Goal: Task Accomplishment & Management: Manage account settings

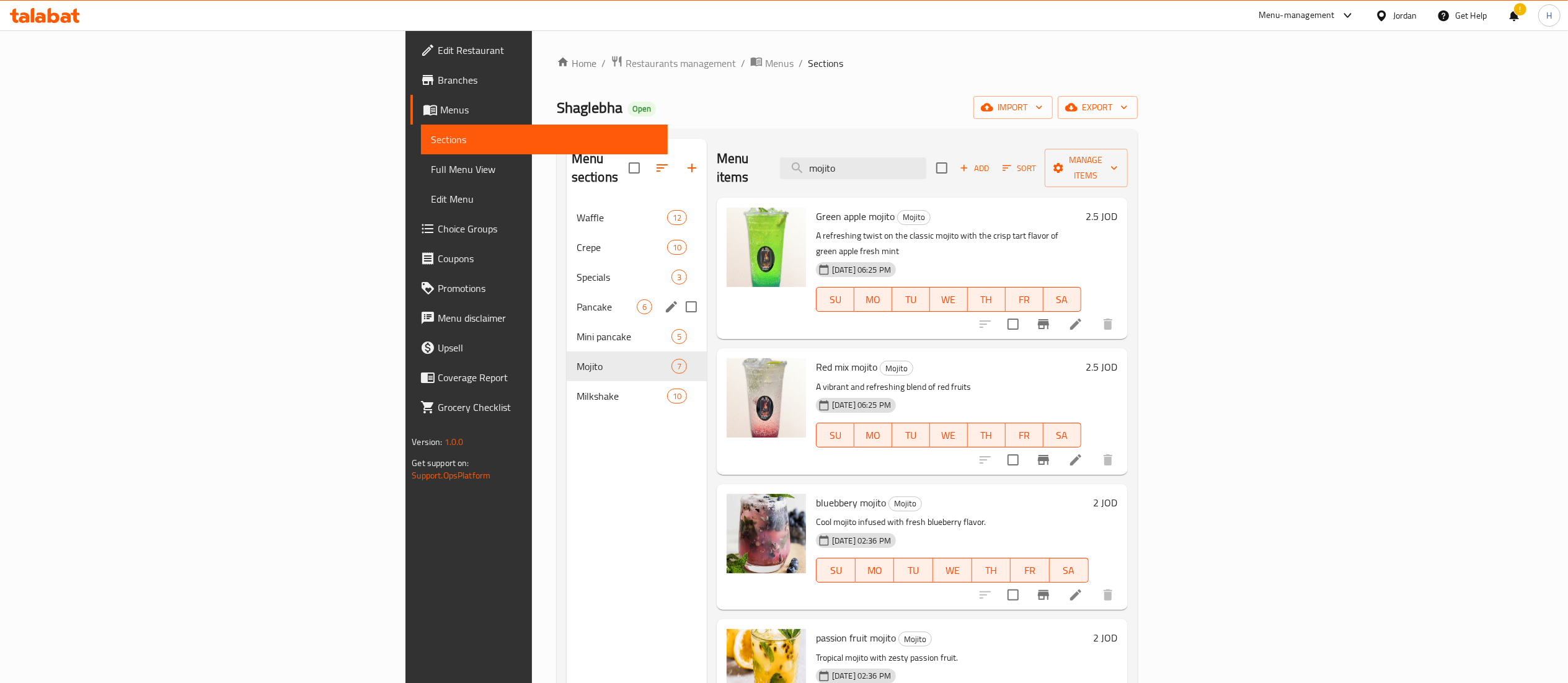
scroll to position [295, 0]
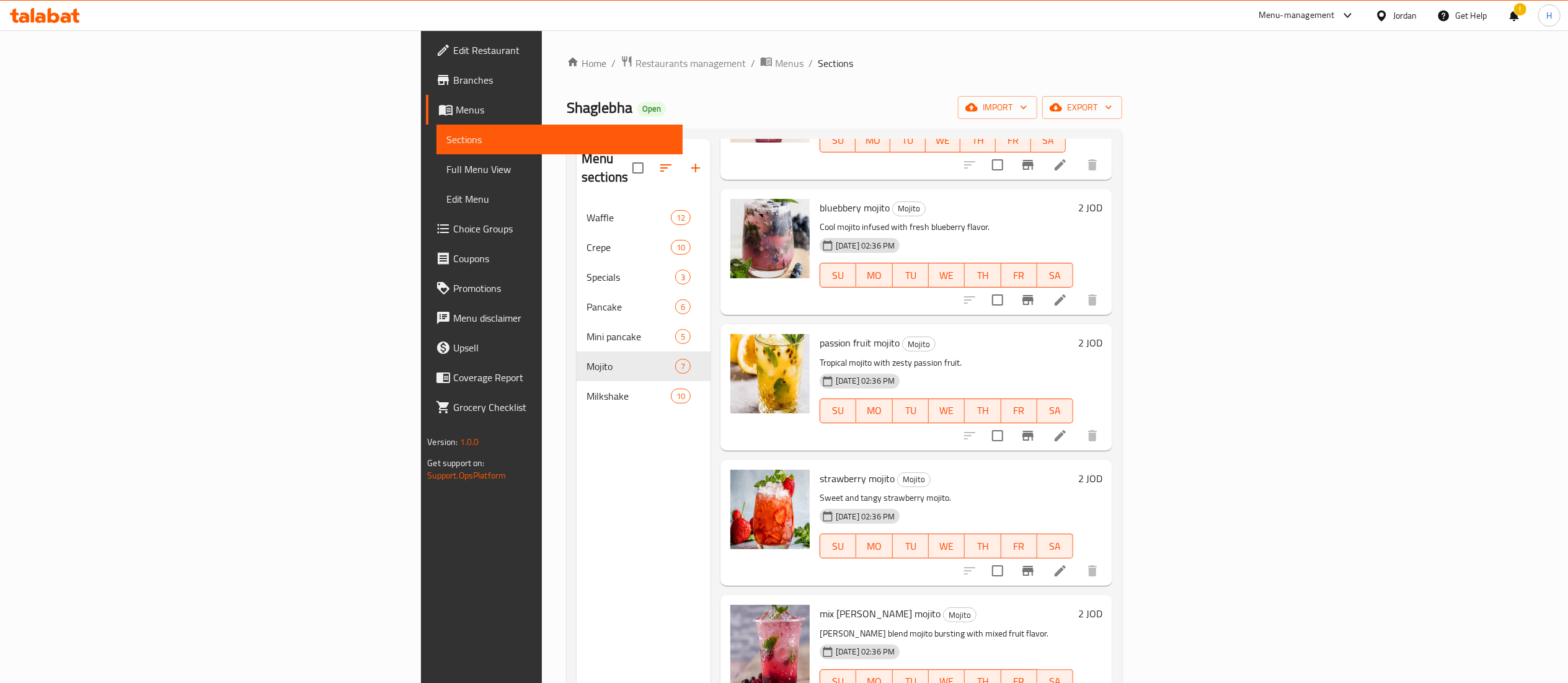
click at [43, 14] on icon at bounding box center [40, 18] width 11 height 11
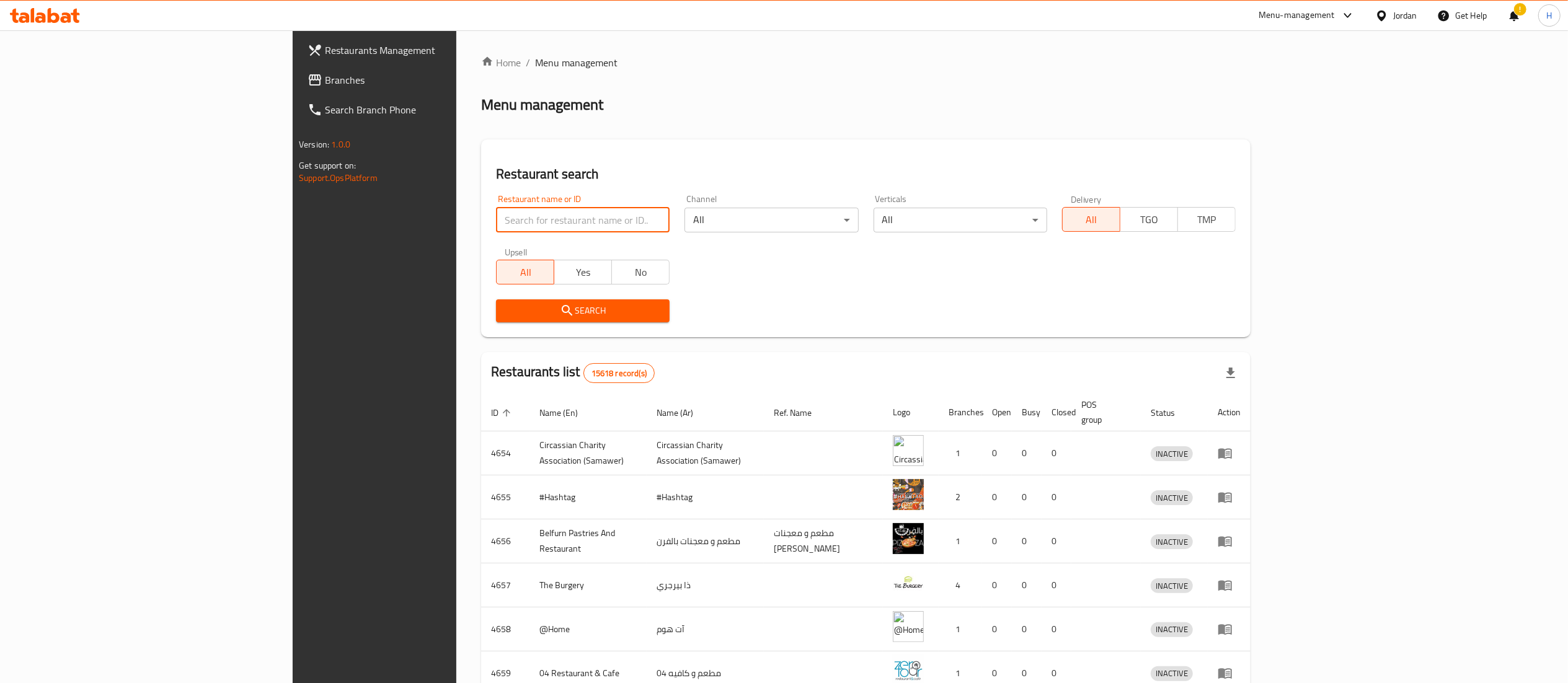
click at [496, 217] on input "search" at bounding box center [583, 219] width 174 height 25
paste input "745569"
type input "745569"
click button "Search" at bounding box center [583, 310] width 174 height 23
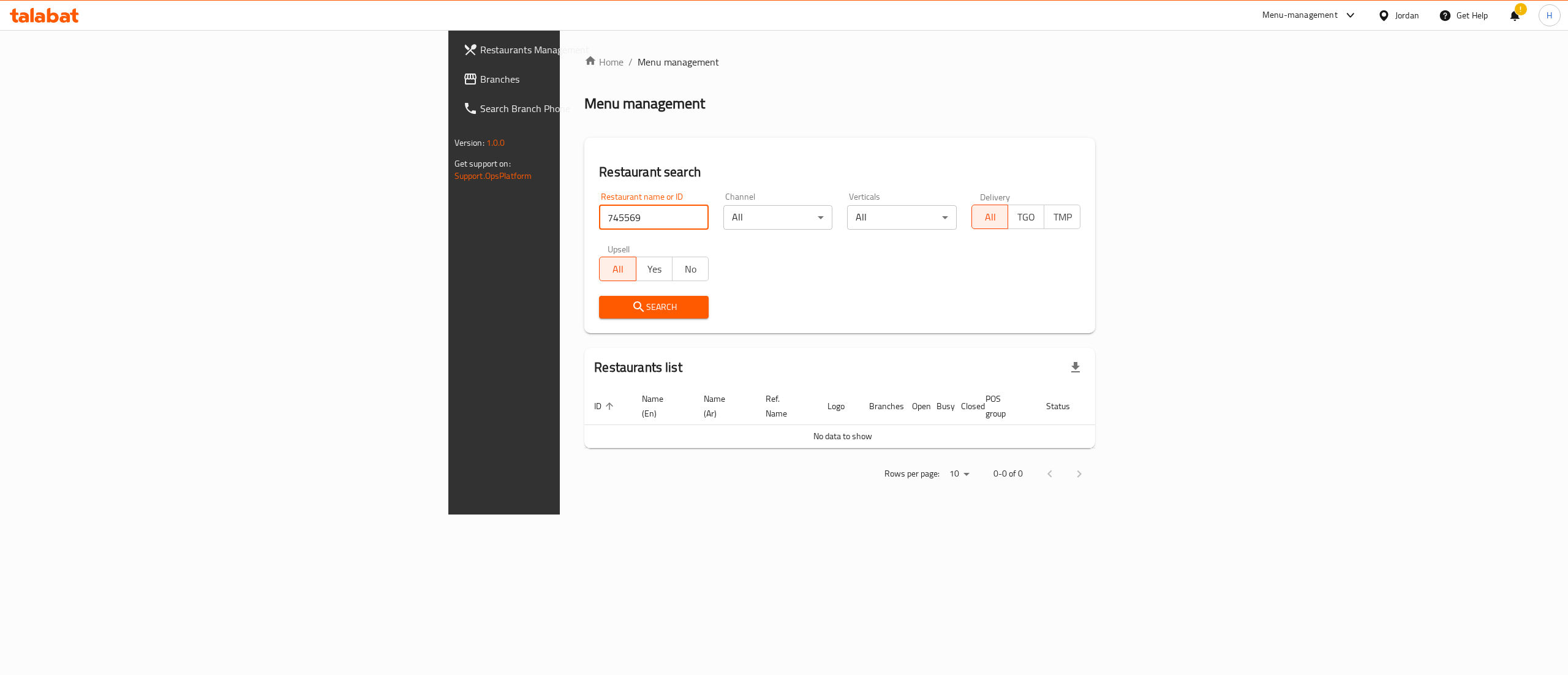
click at [480, 83] on span "Branches" at bounding box center [590, 78] width 221 height 15
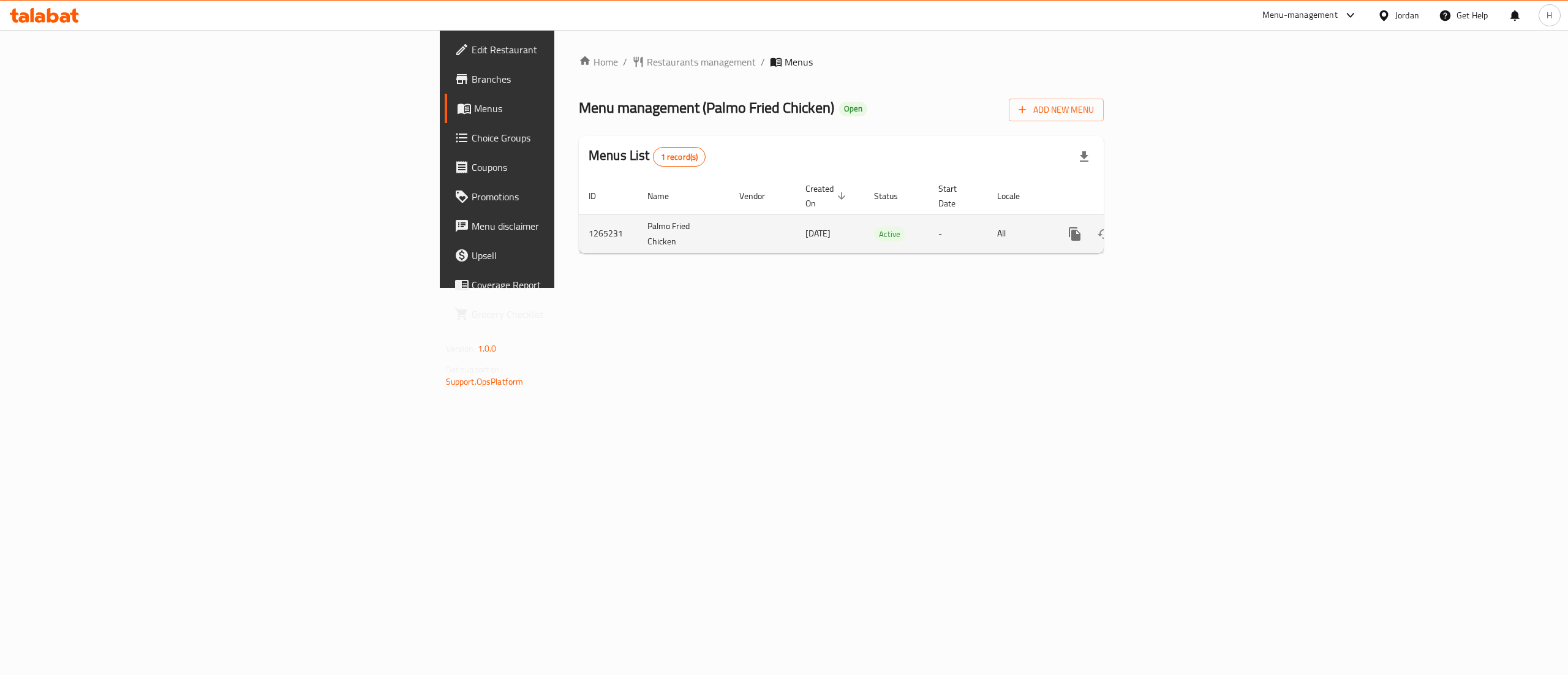
click at [1171, 226] on icon "enhanced table" at bounding box center [1163, 233] width 15 height 15
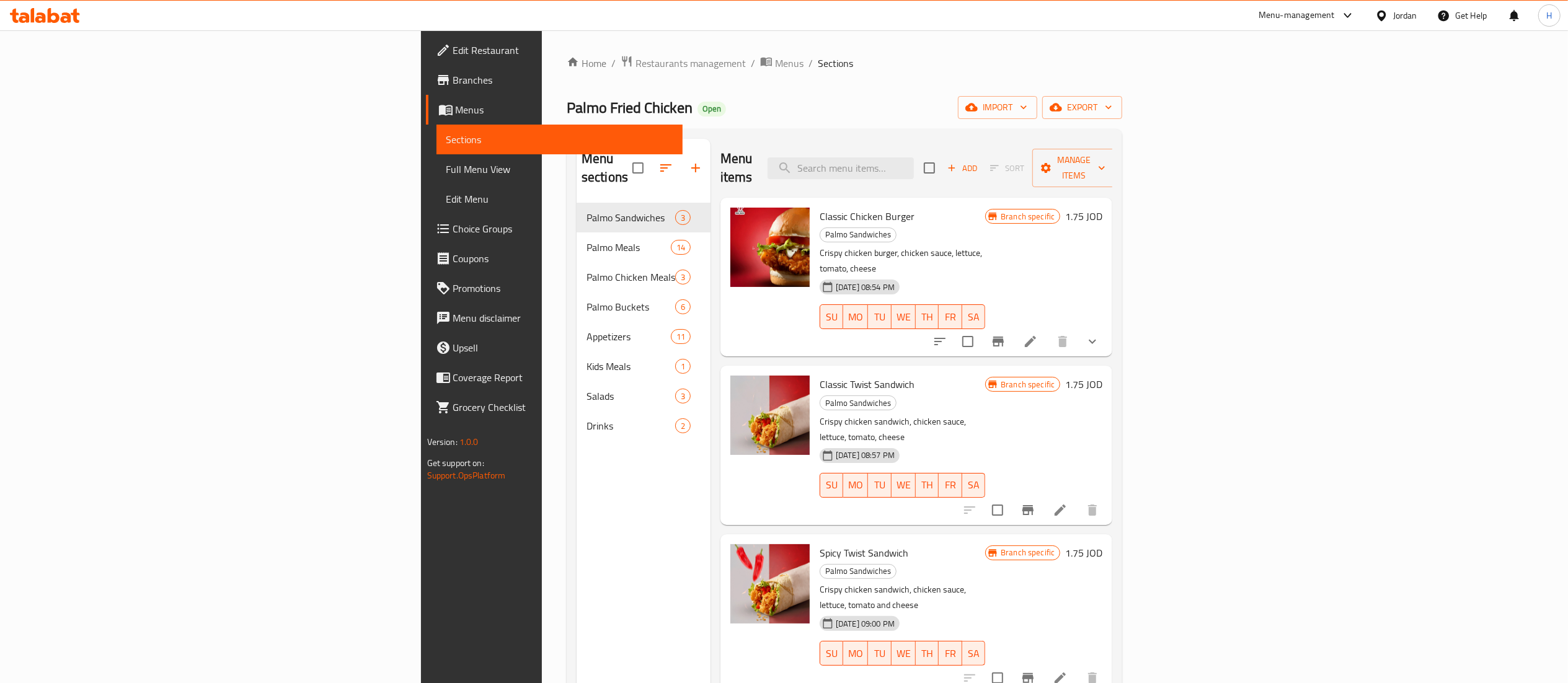
click at [1100, 334] on icon "show more" at bounding box center [1092, 341] width 15 height 15
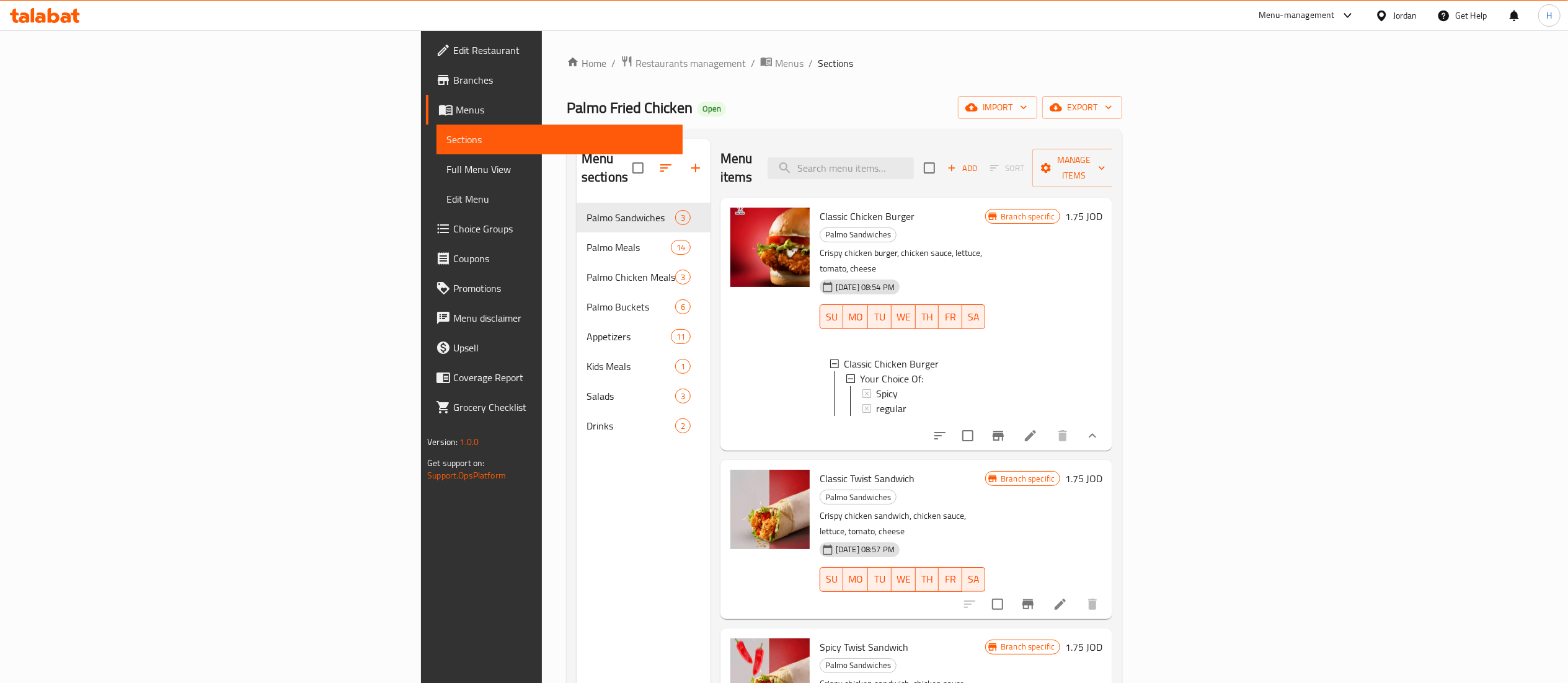
click at [577, 472] on div "Menu sections Palmo Sandwiches 3 Palmo Meals 14 Palmo Chicken Meals 3 Palmo Buc…" at bounding box center [644, 481] width 134 height 683
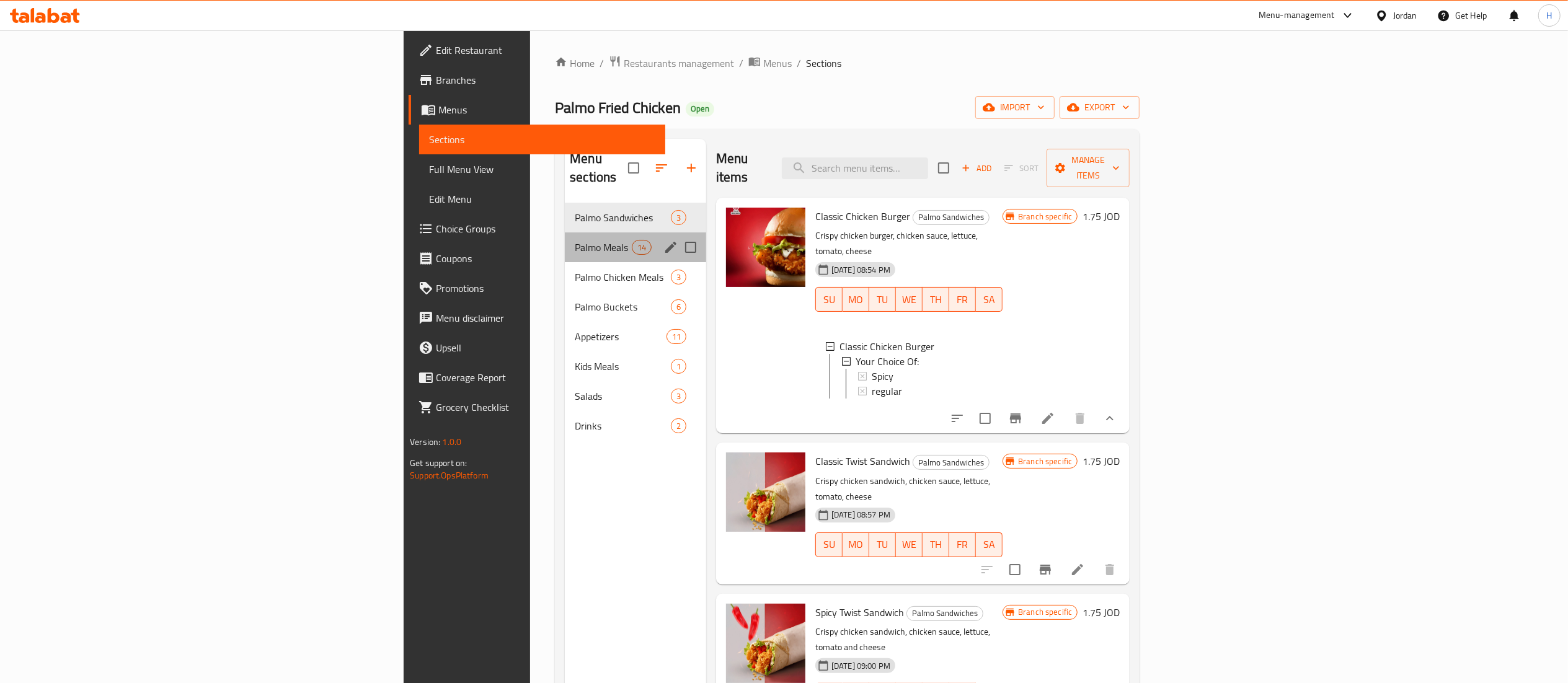
click at [565, 240] on div "Palmo Meals 14" at bounding box center [635, 247] width 141 height 30
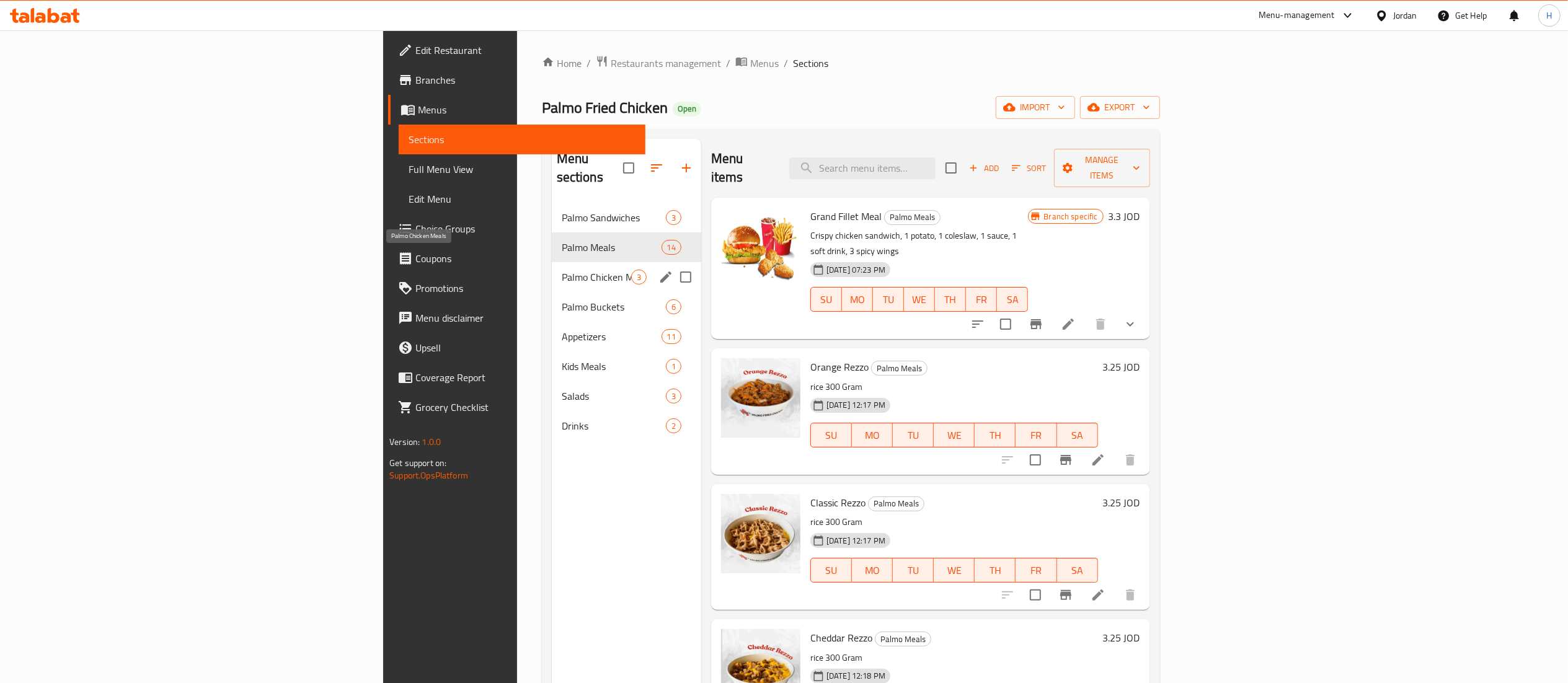
click at [562, 269] on span "Palmo Chicken Meals" at bounding box center [596, 276] width 69 height 15
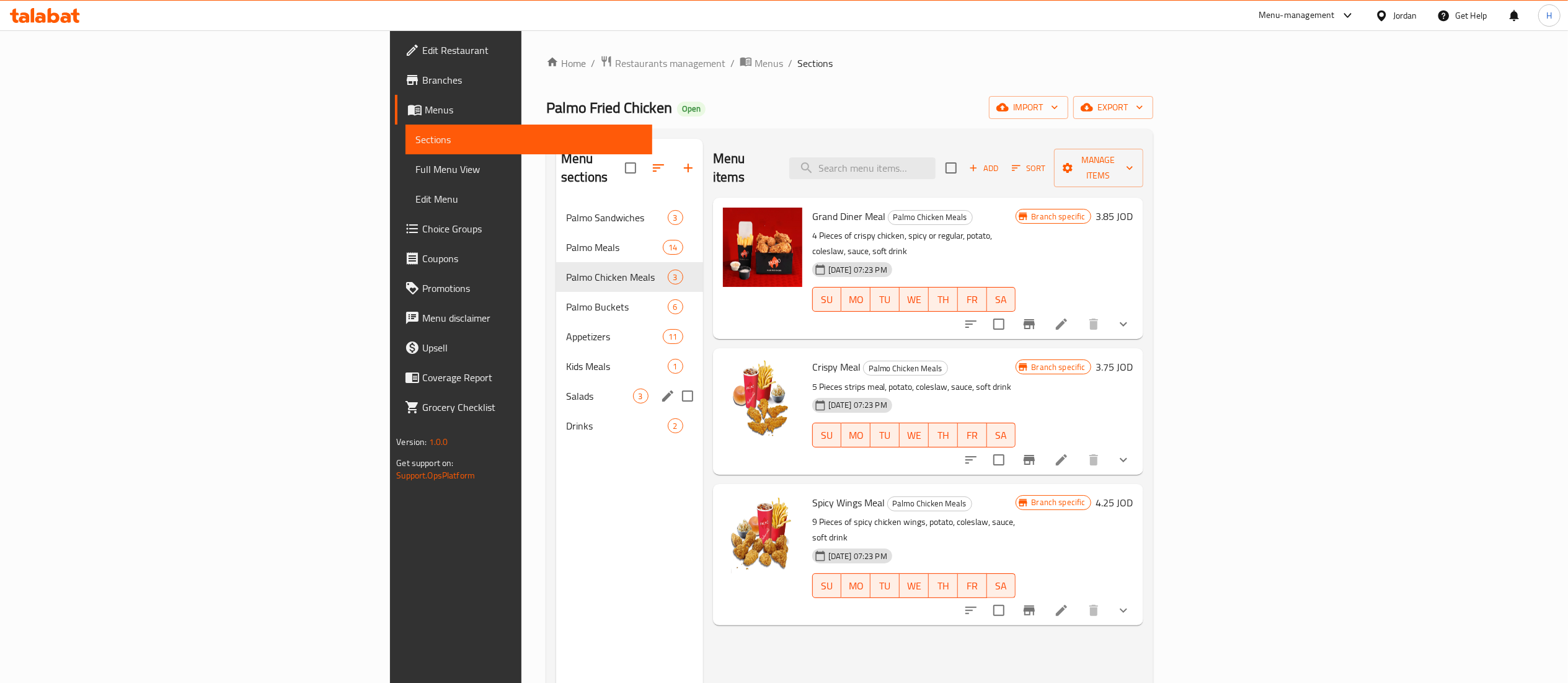
scroll to position [124, 0]
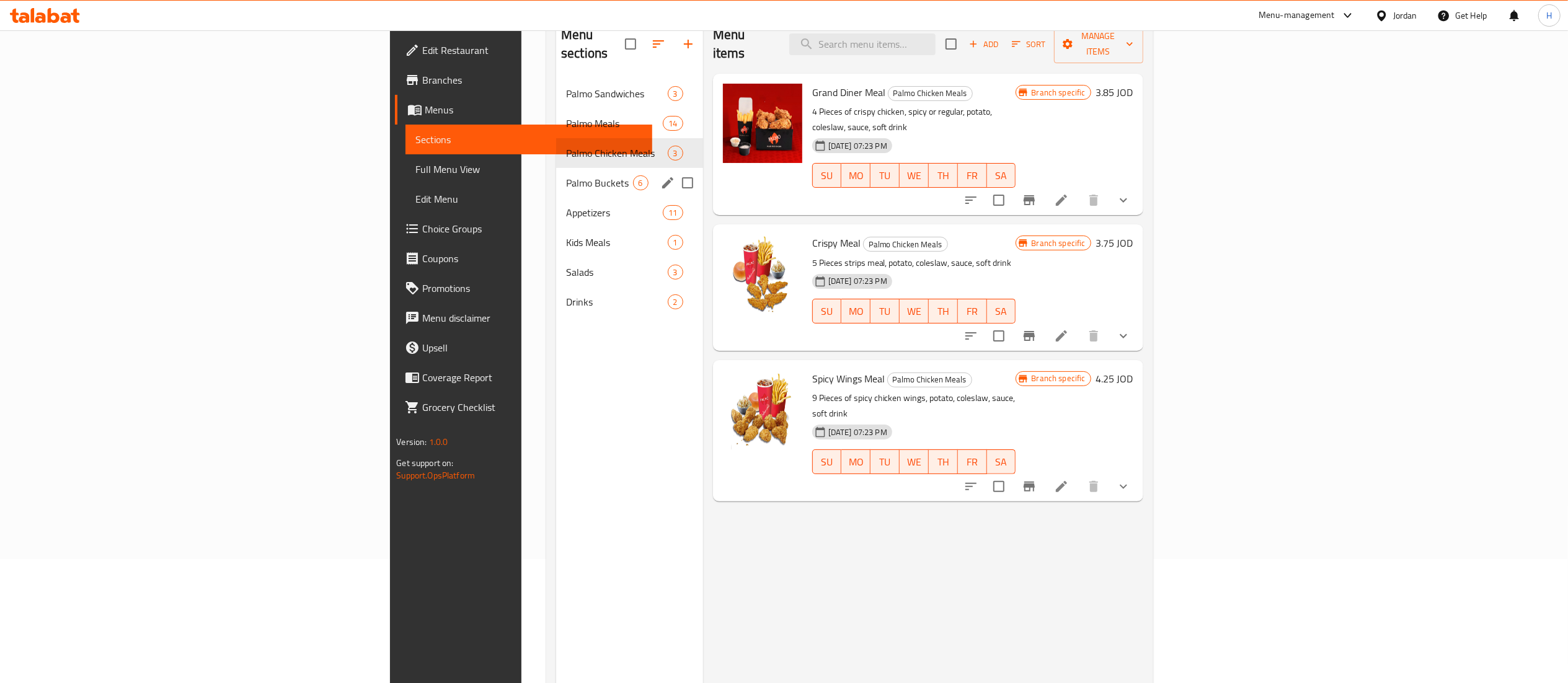
click at [566, 176] on span "Palmo Buckets" at bounding box center [599, 183] width 67 height 15
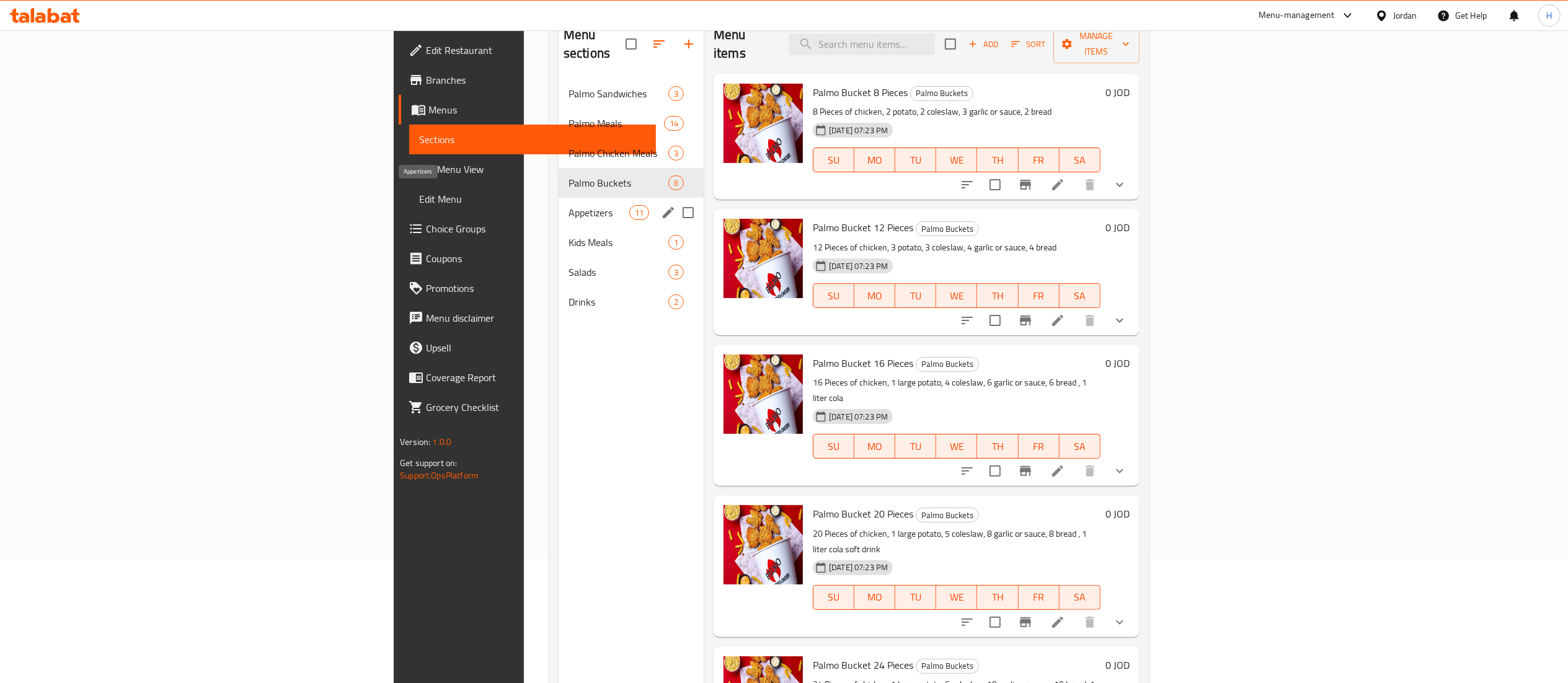
click at [569, 205] on span "Appetizers" at bounding box center [599, 212] width 61 height 15
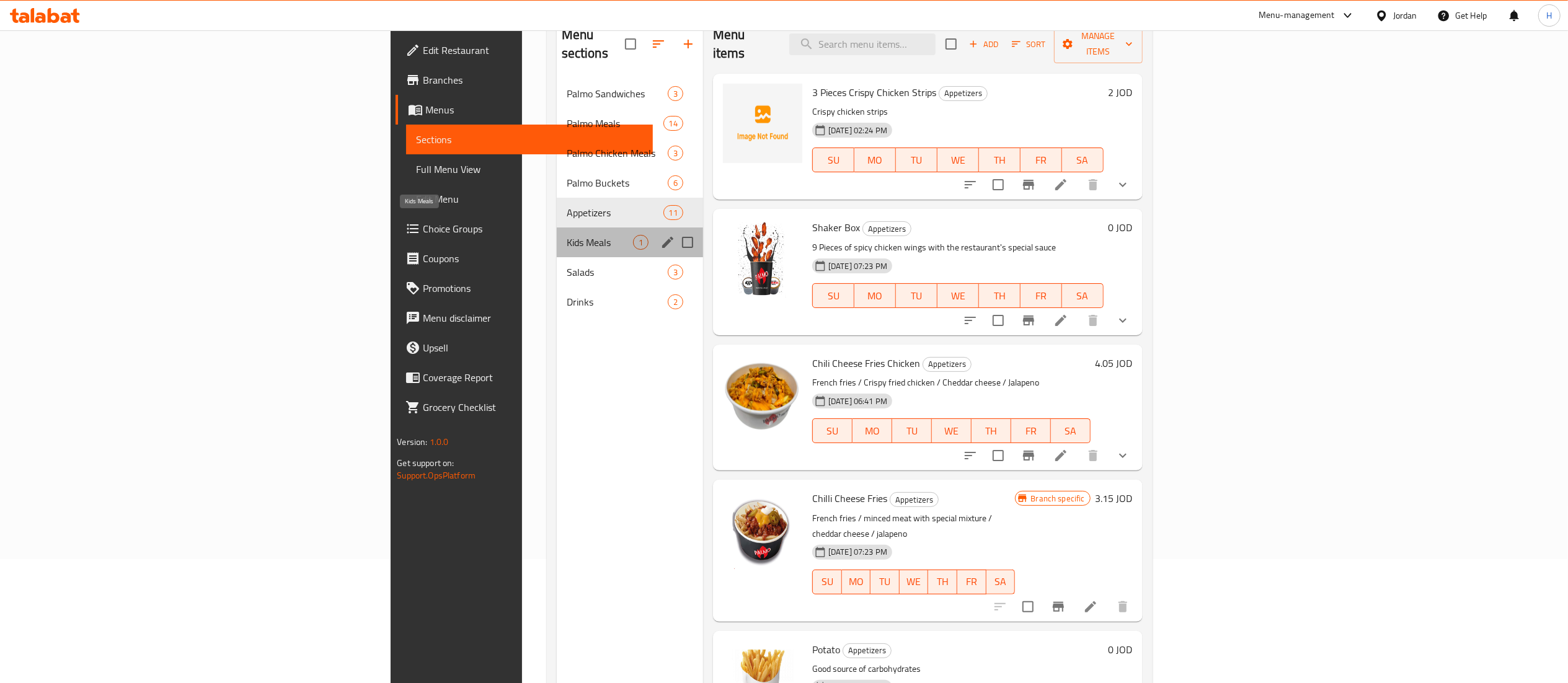
click at [567, 235] on span "Kids Meals" at bounding box center [599, 242] width 66 height 15
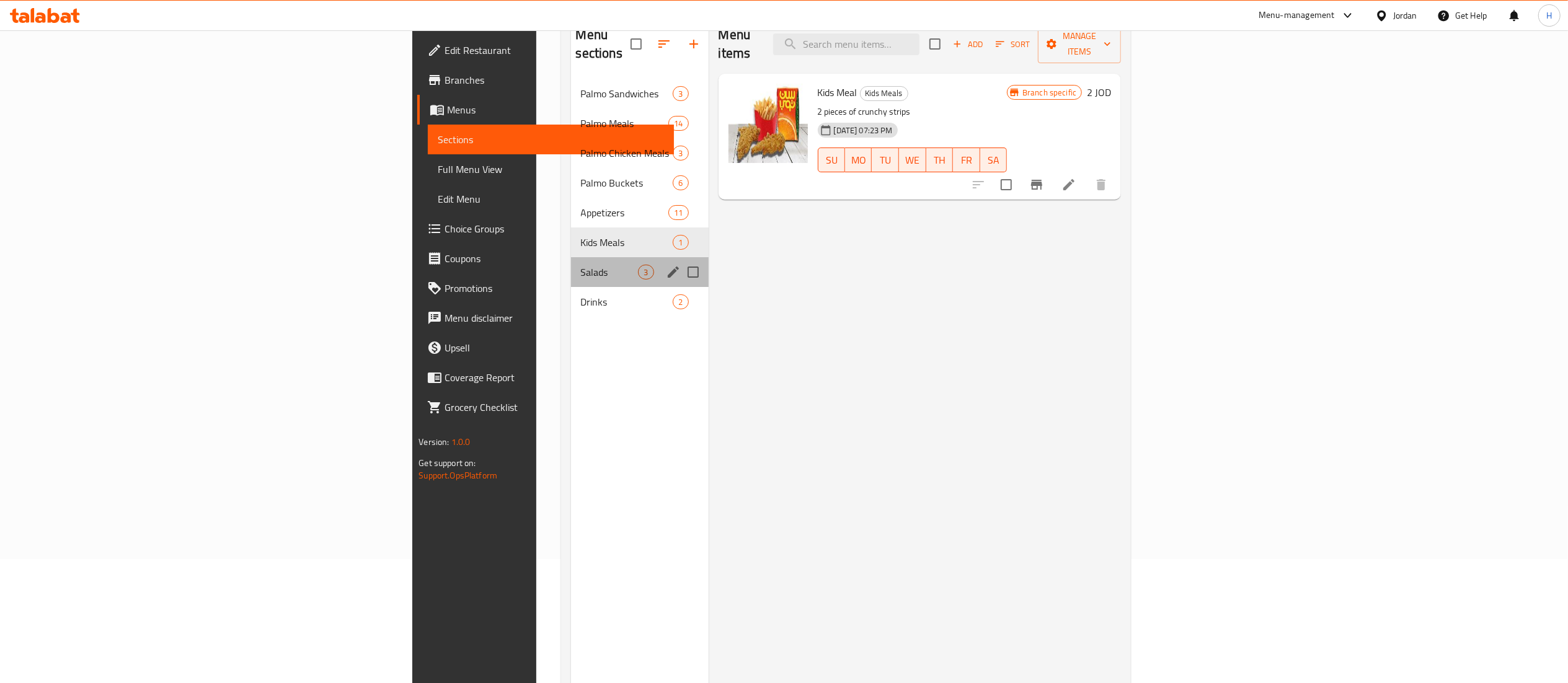
click at [571, 263] on div "Salads 3" at bounding box center [639, 272] width 137 height 30
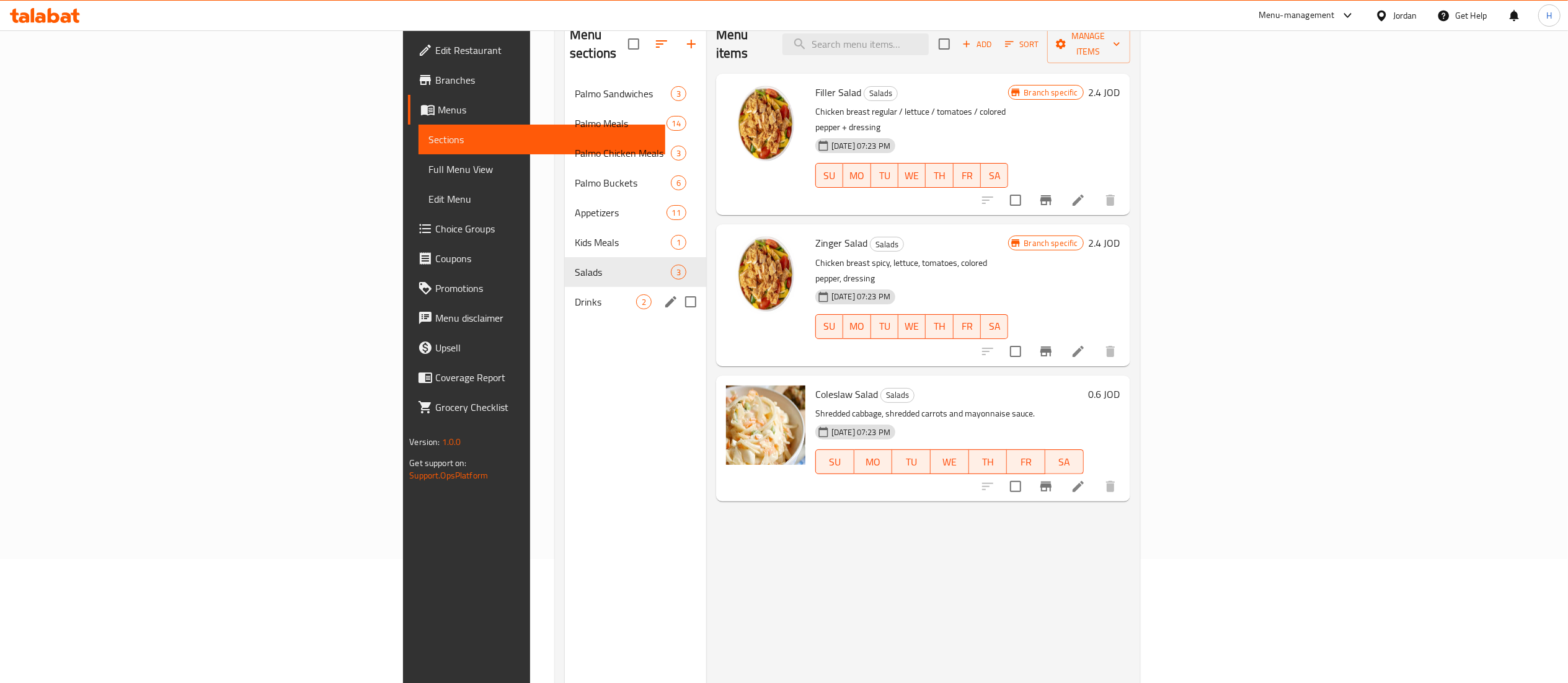
click at [565, 287] on div "Drinks 2" at bounding box center [635, 302] width 141 height 30
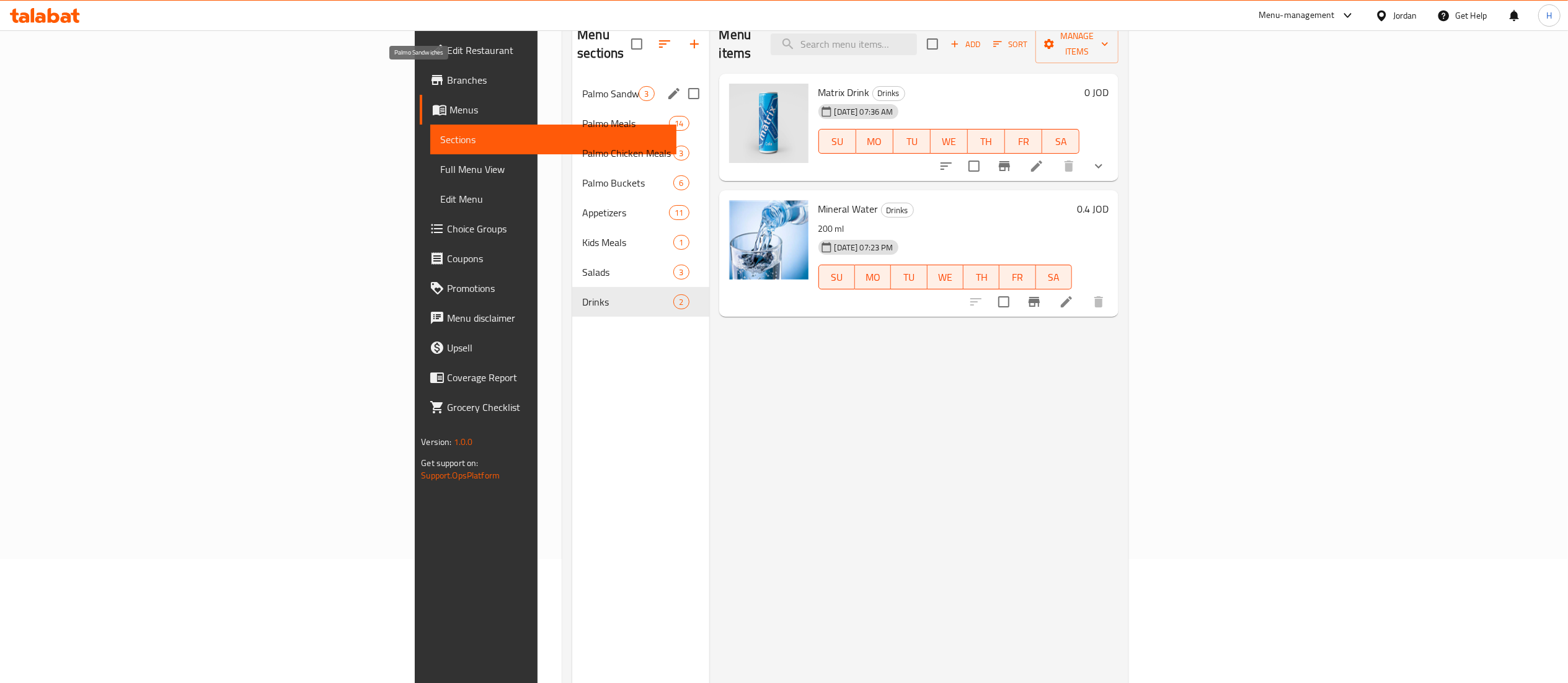
click at [582, 86] on span "Palmo Sandwiches" at bounding box center [609, 93] width 56 height 15
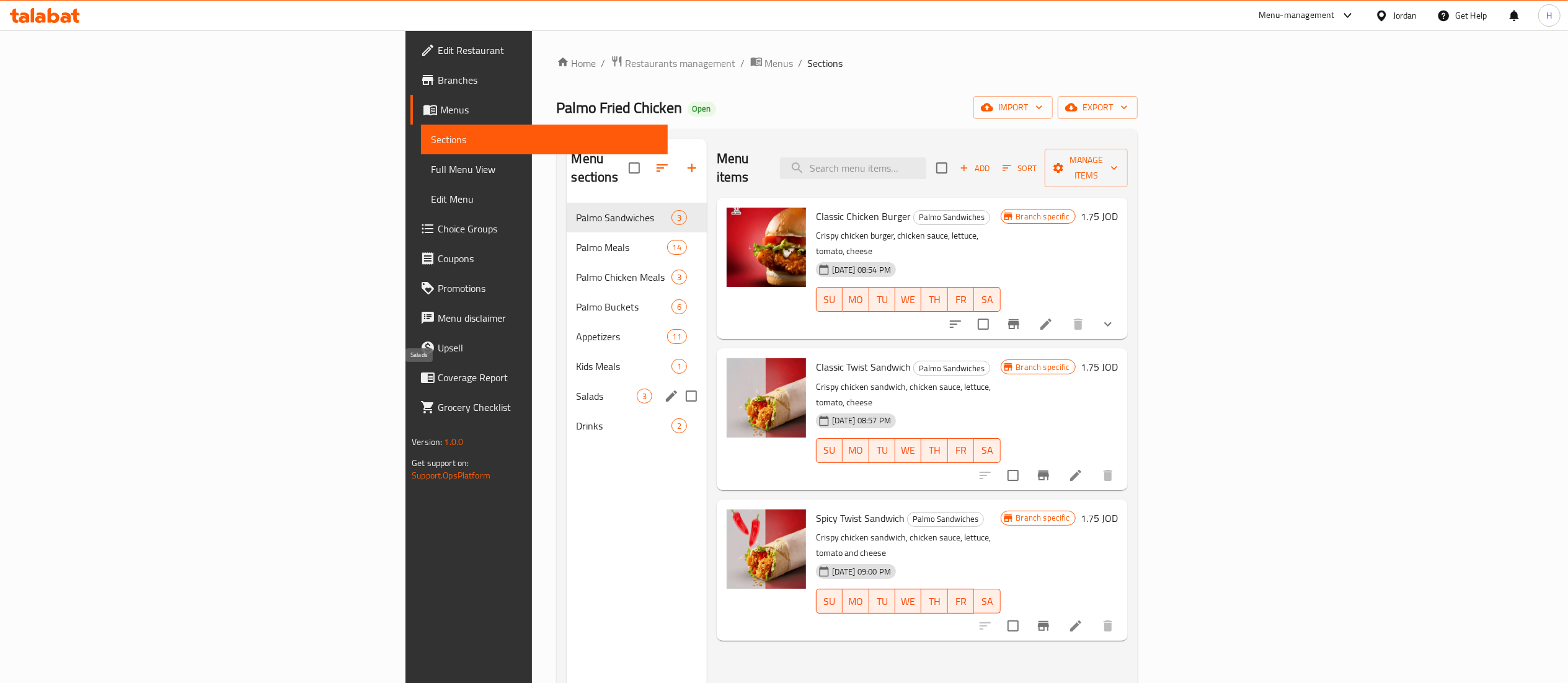
click at [577, 389] on span "Salads" at bounding box center [606, 396] width 60 height 15
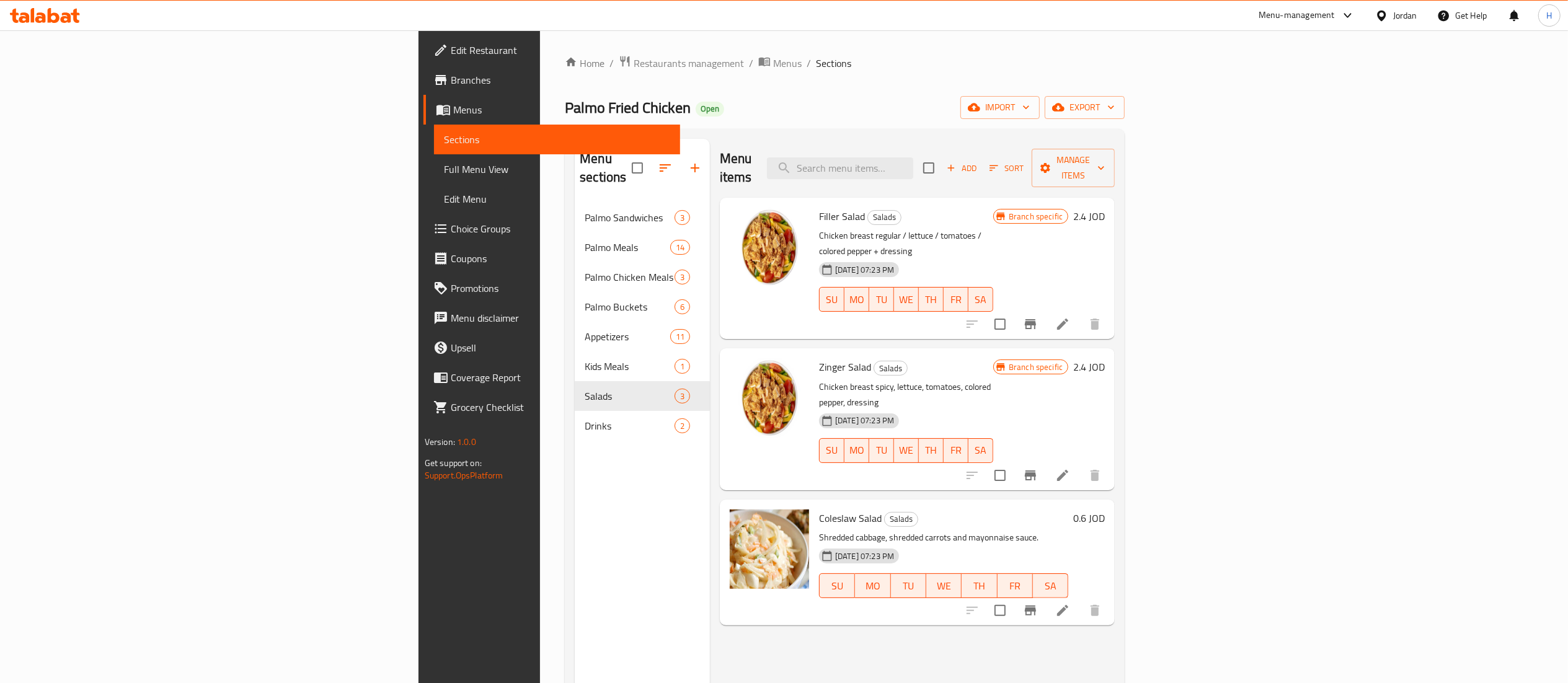
click at [1105, 207] on h6 "2.4 JOD" at bounding box center [1089, 216] width 32 height 18
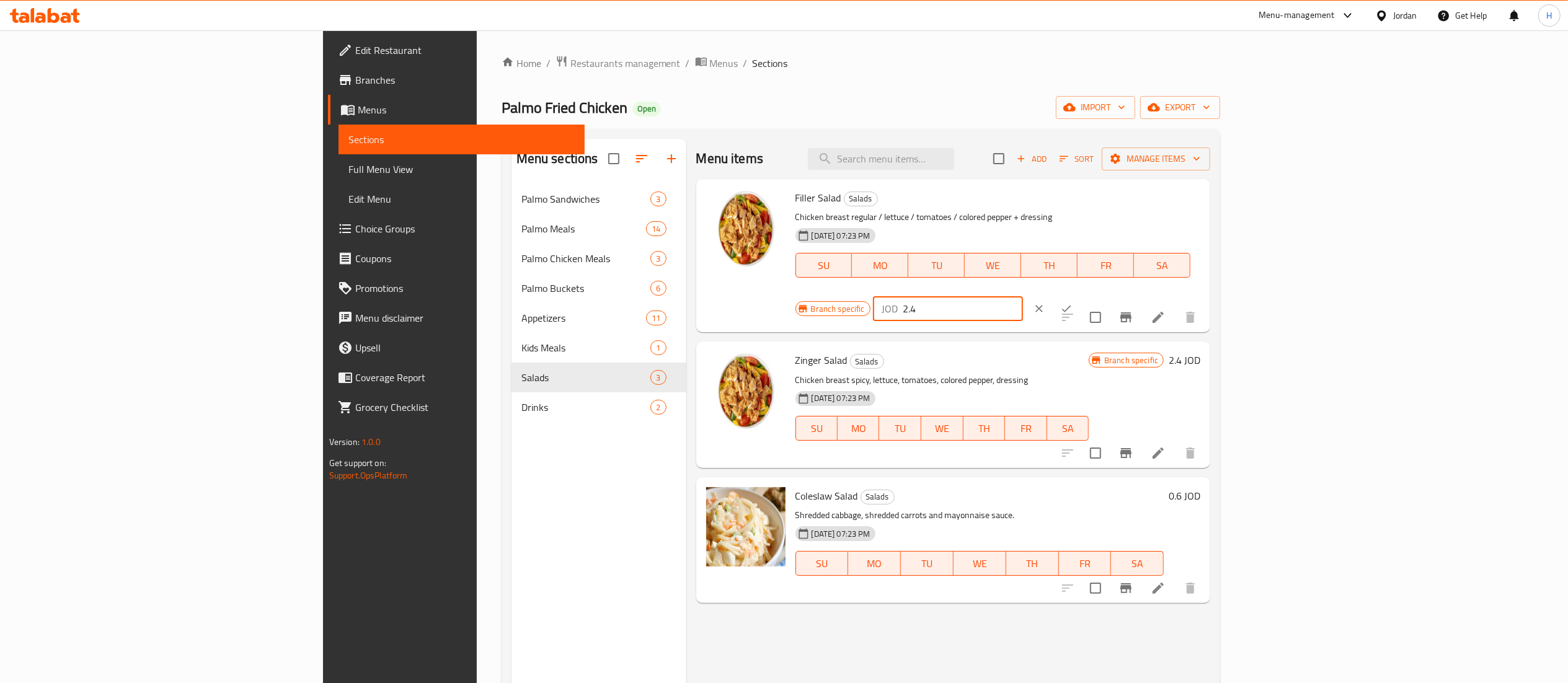
drag, startPoint x: 1387, startPoint y: 200, endPoint x: 1153, endPoint y: 162, distance: 237.1
click at [1153, 162] on div "Menu items Add Sort Manage items Filler Salad Salads Chicken breast regular / l…" at bounding box center [948, 481] width 524 height 683
type input "3"
click at [1072, 302] on icon "ok" at bounding box center [1065, 308] width 13 height 13
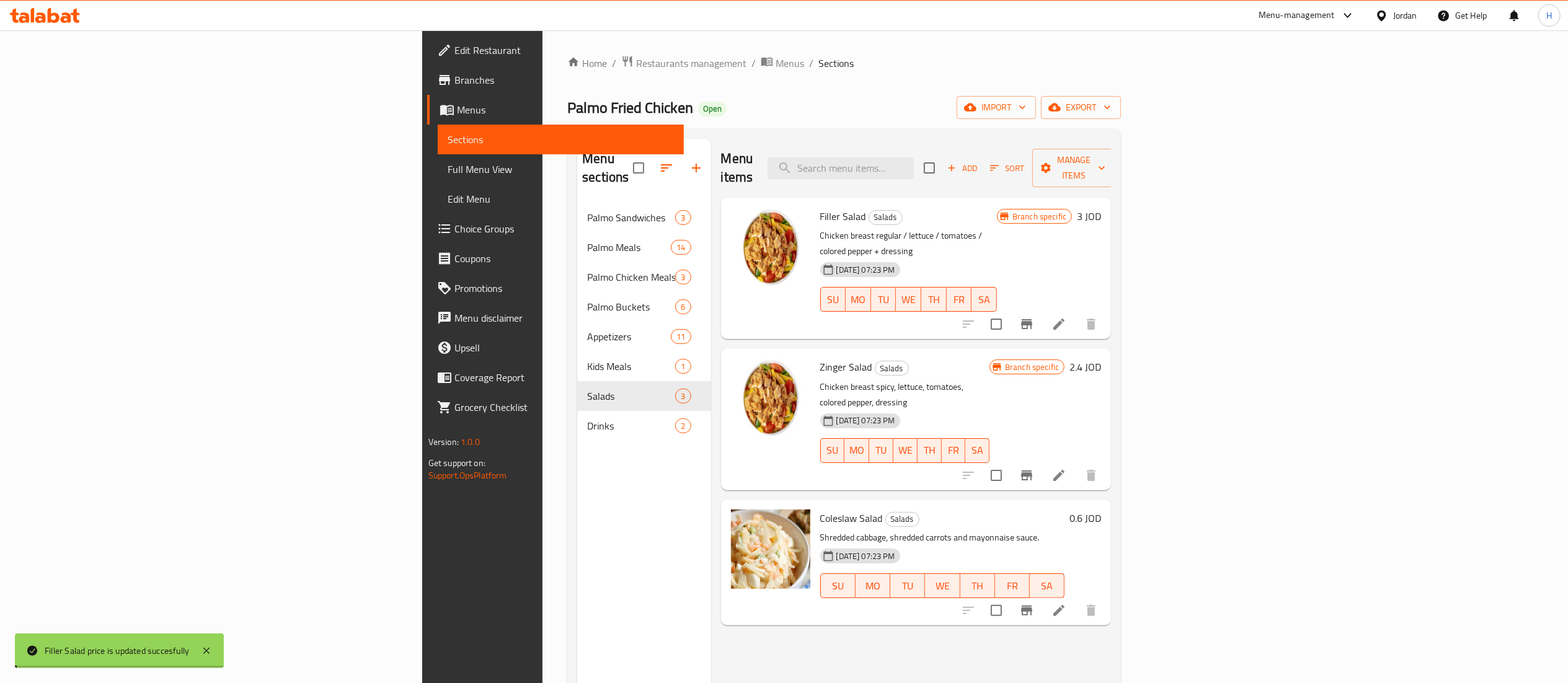
click at [1101, 358] on h6 "2.4 JOD" at bounding box center [1085, 367] width 32 height 18
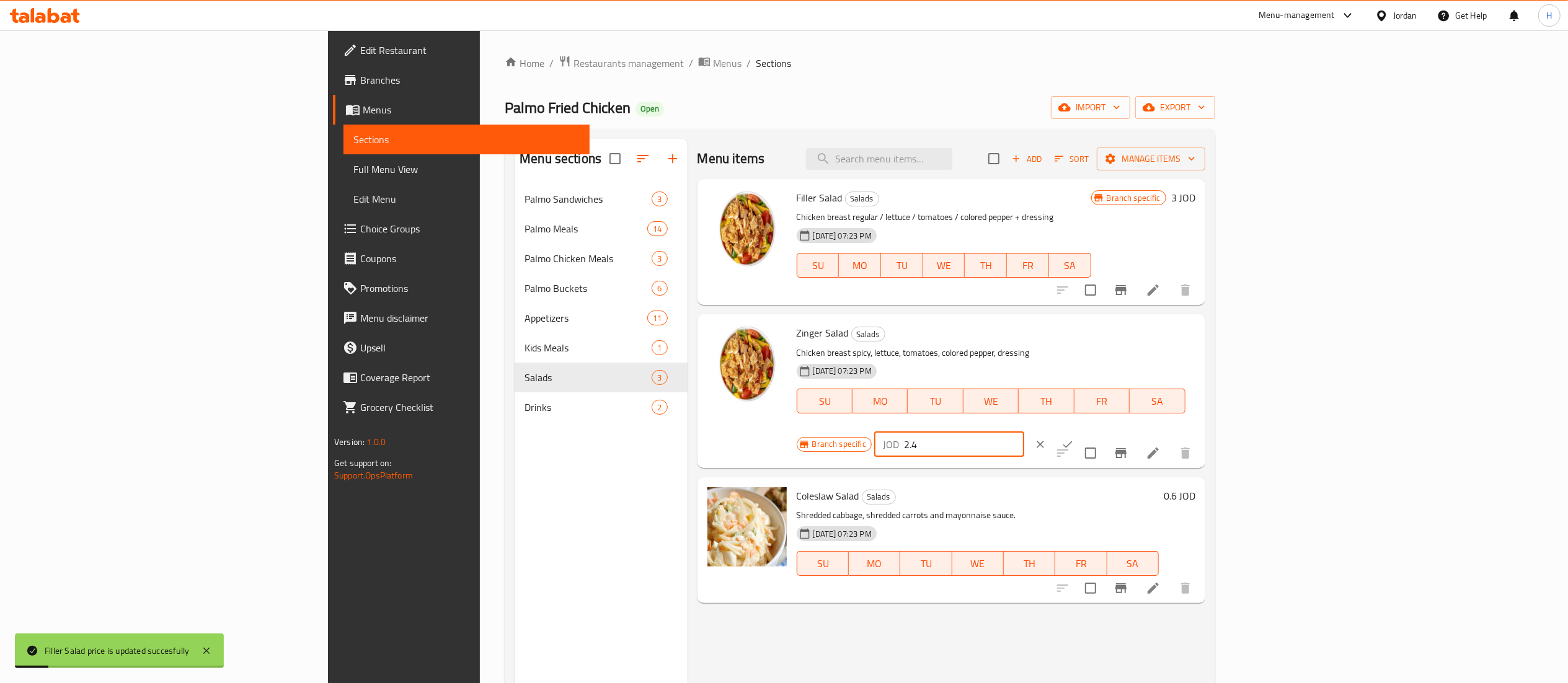
click at [1122, 309] on div "Menu items Add Sort Manage items Filler Salad Salads Chicken breast regular / l…" at bounding box center [946, 481] width 517 height 683
type input "3"
click at [1073, 438] on icon "ok" at bounding box center [1067, 444] width 13 height 13
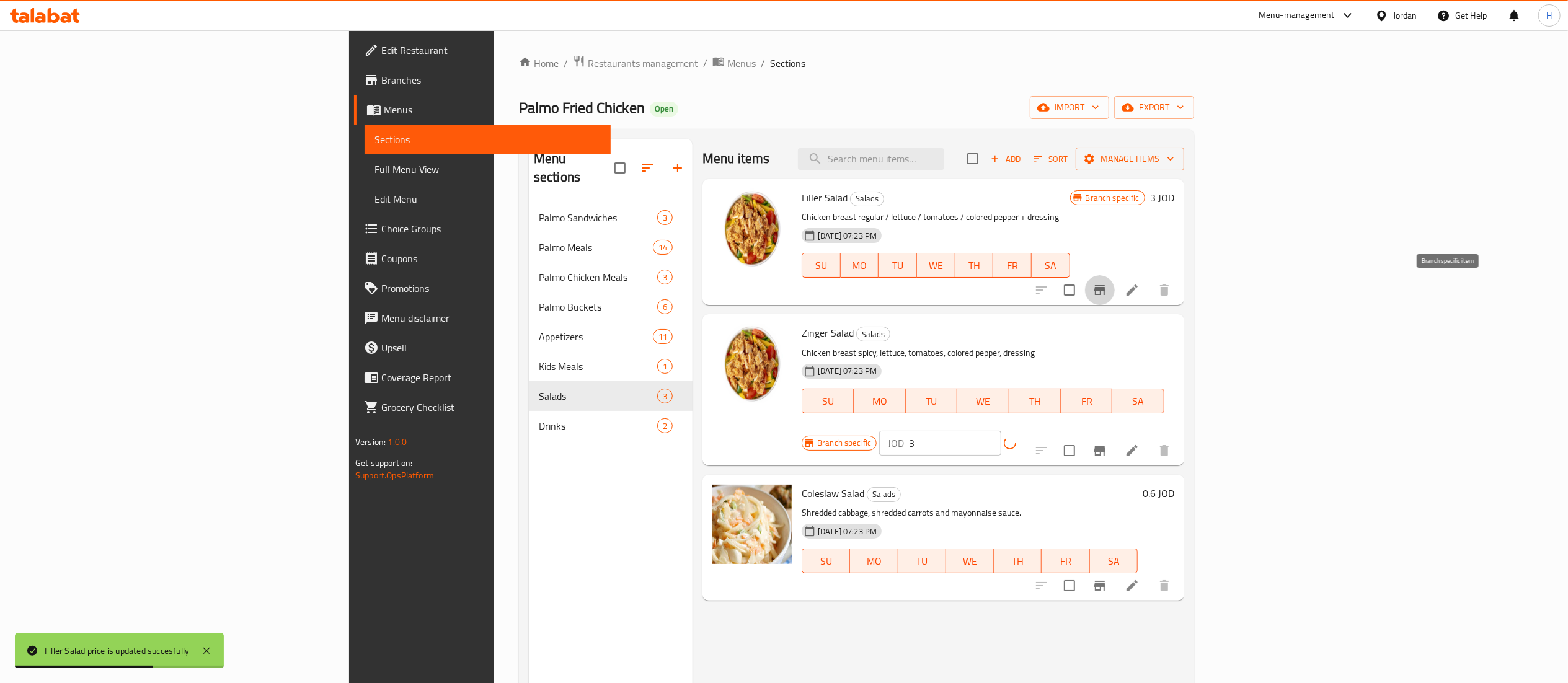
click at [1107, 296] on icon "Branch-specific-item" at bounding box center [1099, 289] width 15 height 15
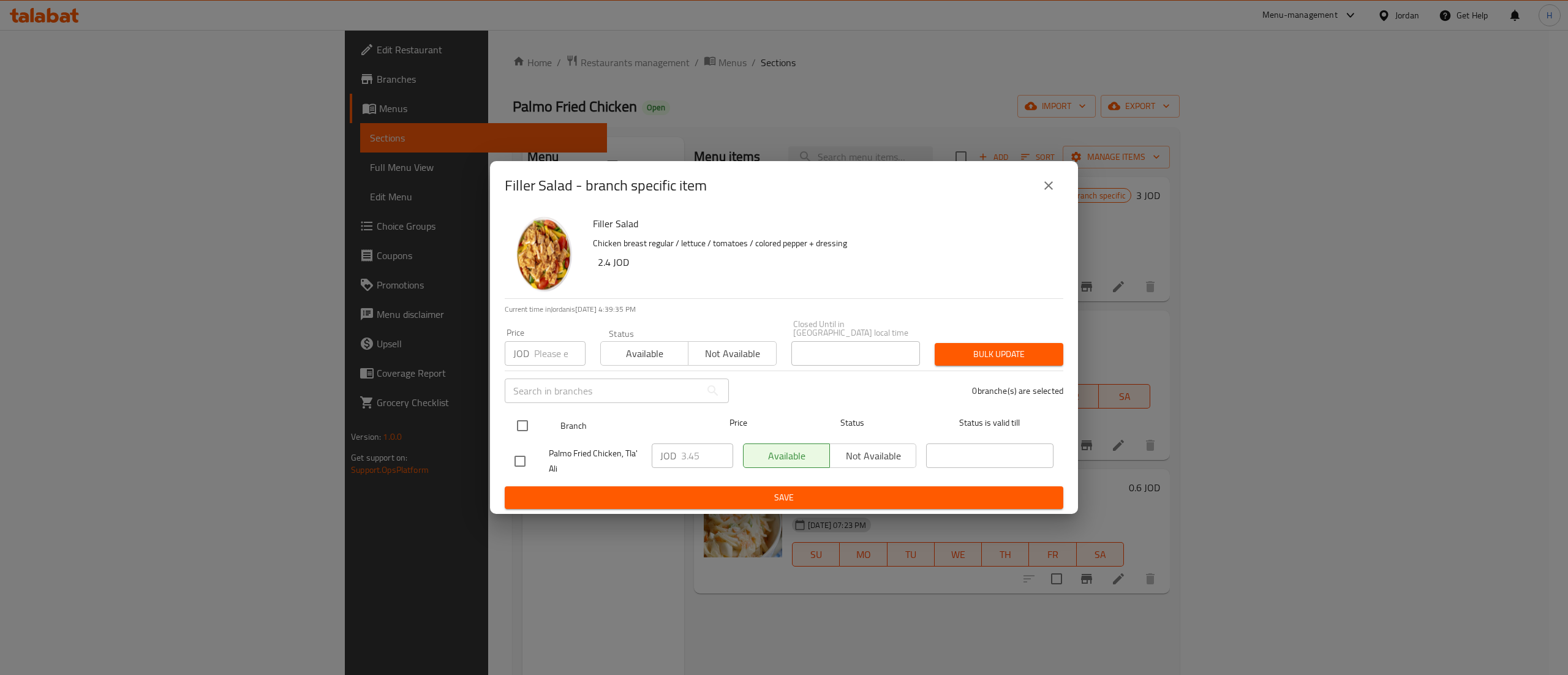
click at [522, 418] on input "checkbox" at bounding box center [522, 425] width 25 height 25
checkbox input "true"
click at [690, 455] on input "3.45" at bounding box center [706, 455] width 52 height 24
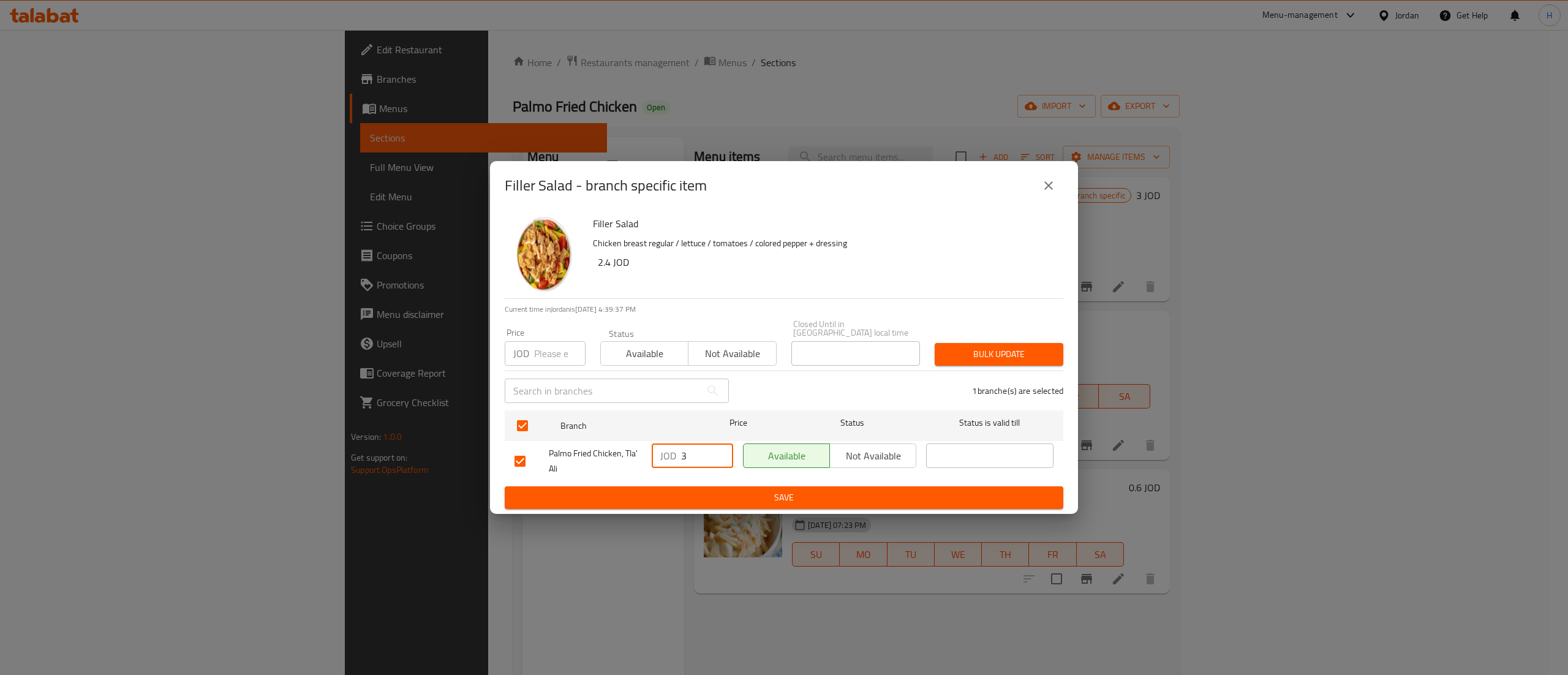
type input "3"
click at [763, 497] on span "Save" at bounding box center [784, 497] width 539 height 16
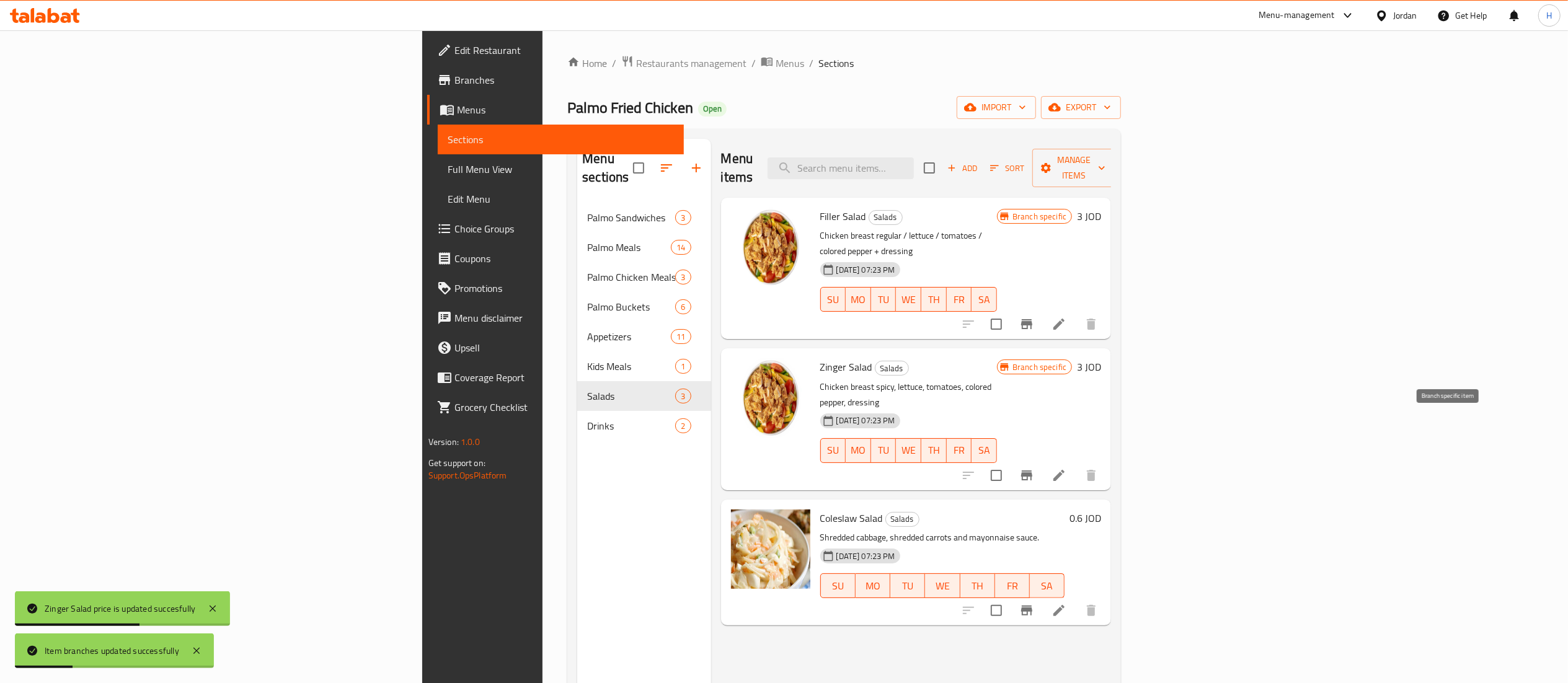
click at [1032, 470] on icon "Branch-specific-item" at bounding box center [1026, 475] width 11 height 10
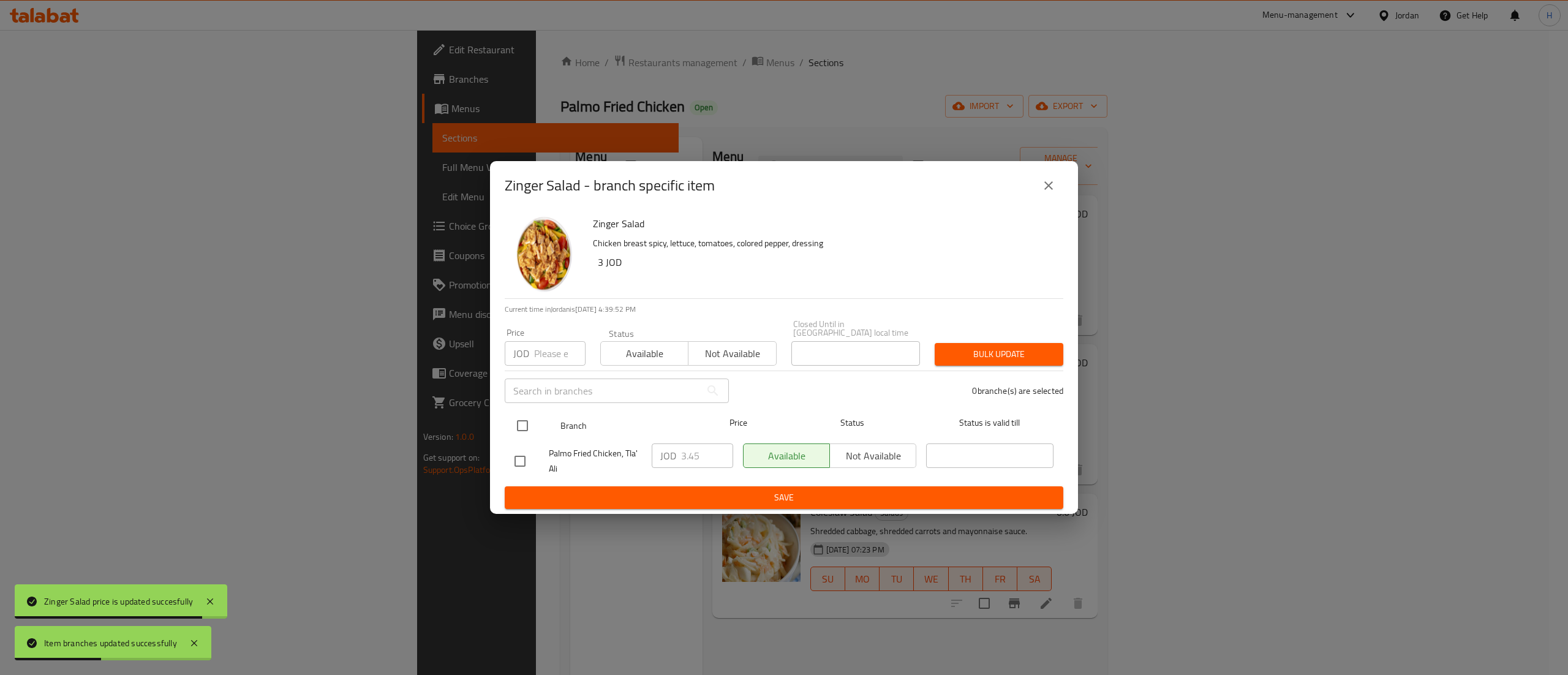
click at [525, 418] on input "checkbox" at bounding box center [522, 425] width 25 height 25
checkbox input "true"
click at [679, 455] on div "JOD 3.45 ​" at bounding box center [692, 455] width 81 height 24
click at [681, 455] on input "3.45" at bounding box center [706, 455] width 52 height 24
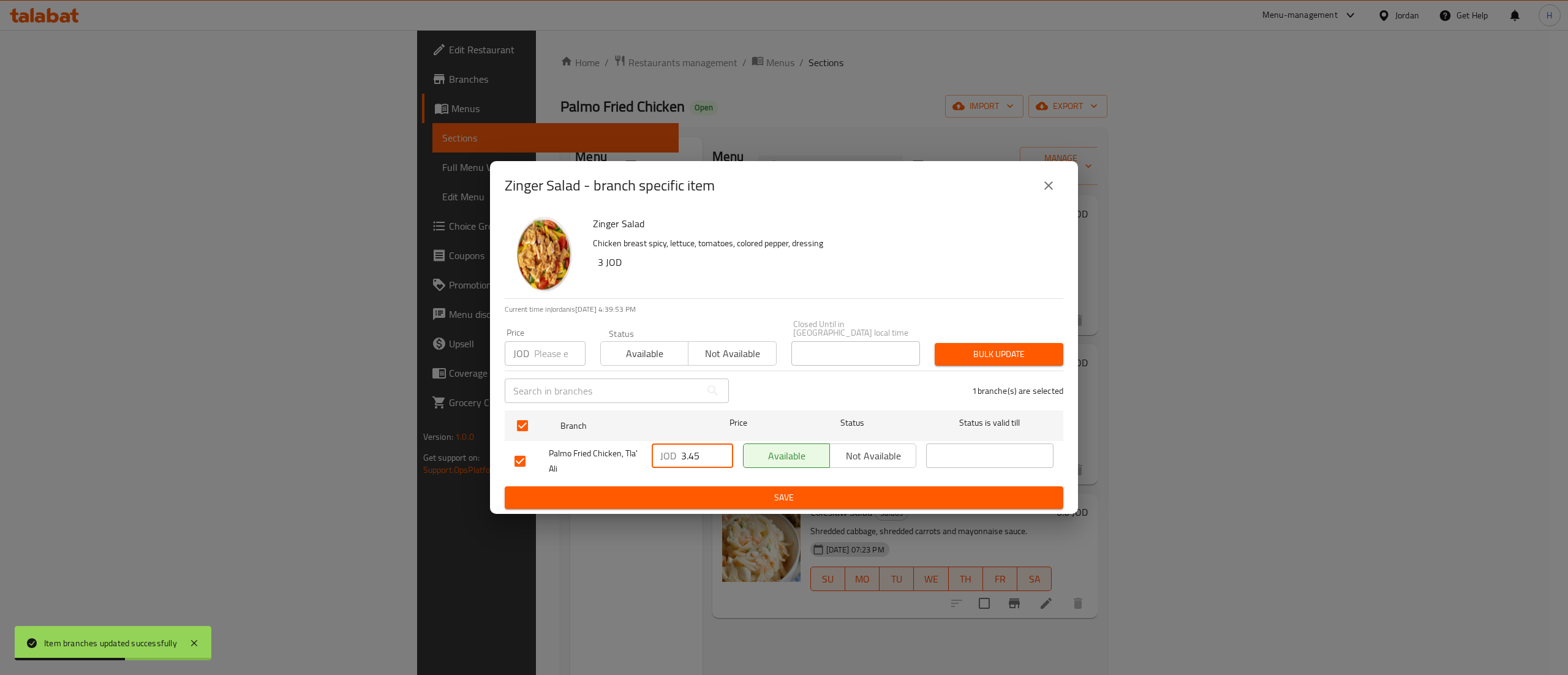
click at [681, 455] on input "3.45" at bounding box center [706, 455] width 52 height 24
type input "3"
click at [692, 480] on ul "Branch Price Status Status is valid till Palmo Fried Chicken, Tla' Ali JOD 3 ​ …" at bounding box center [784, 446] width 559 height 81
click at [699, 493] on span "Save" at bounding box center [784, 497] width 539 height 16
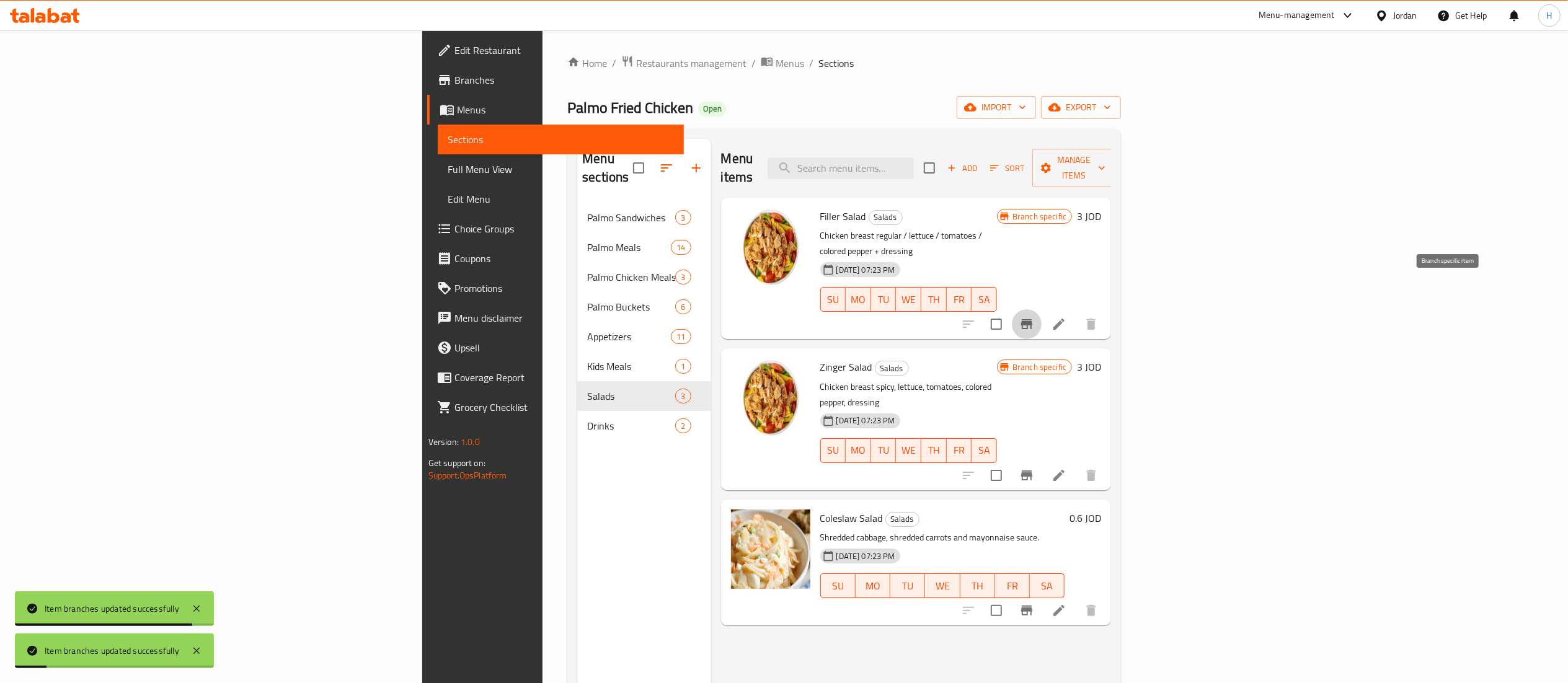
click at [1042, 309] on button "Branch-specific-item" at bounding box center [1027, 324] width 30 height 30
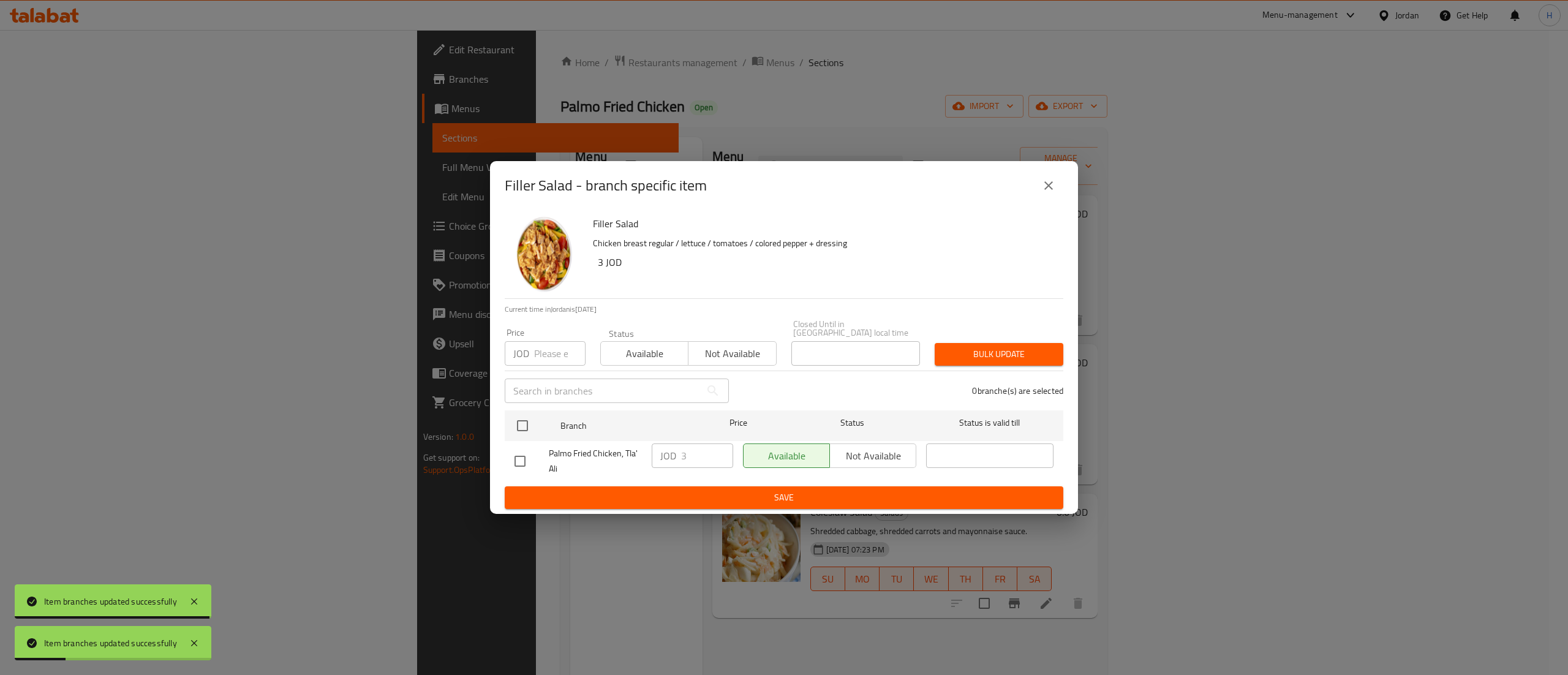
click at [1044, 193] on icon "close" at bounding box center [1048, 185] width 15 height 15
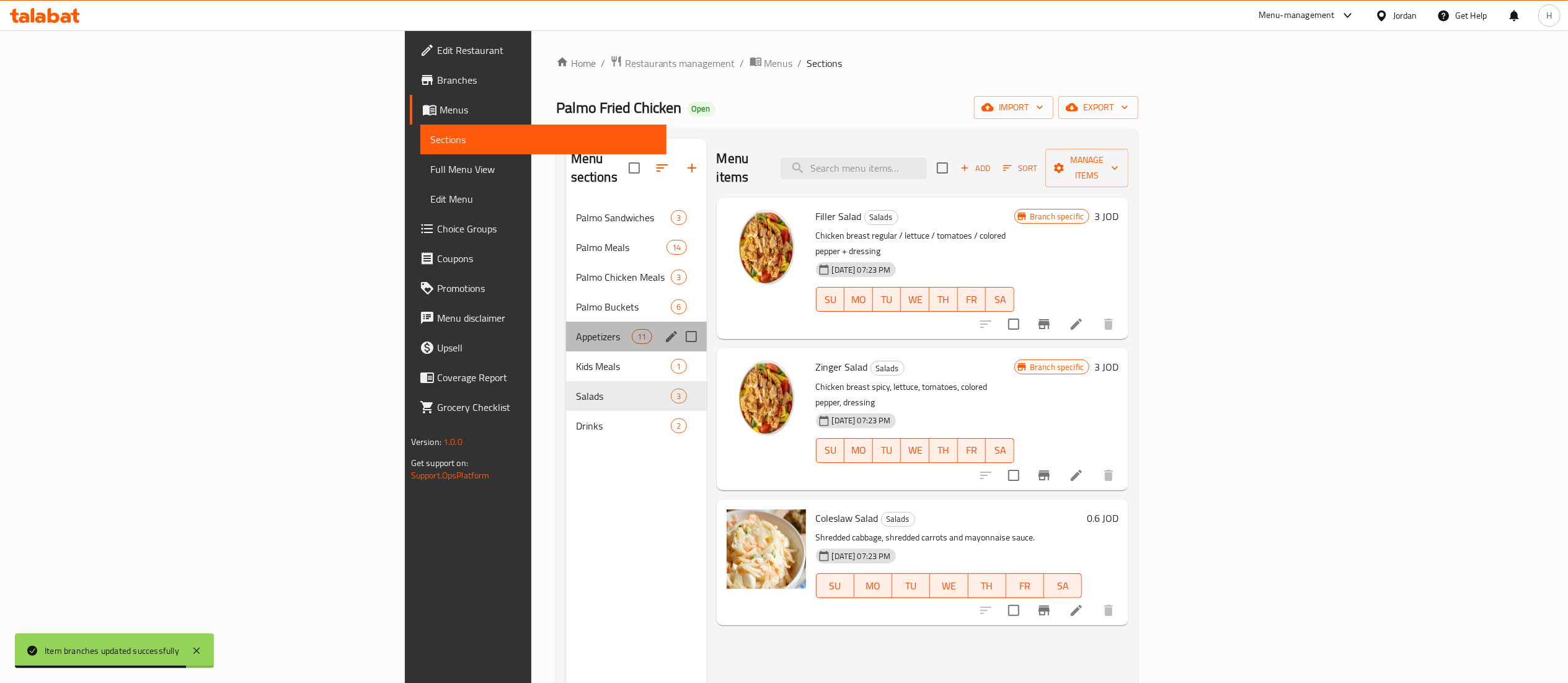
click at [566, 330] on div "Appetizers 11" at bounding box center [636, 337] width 141 height 30
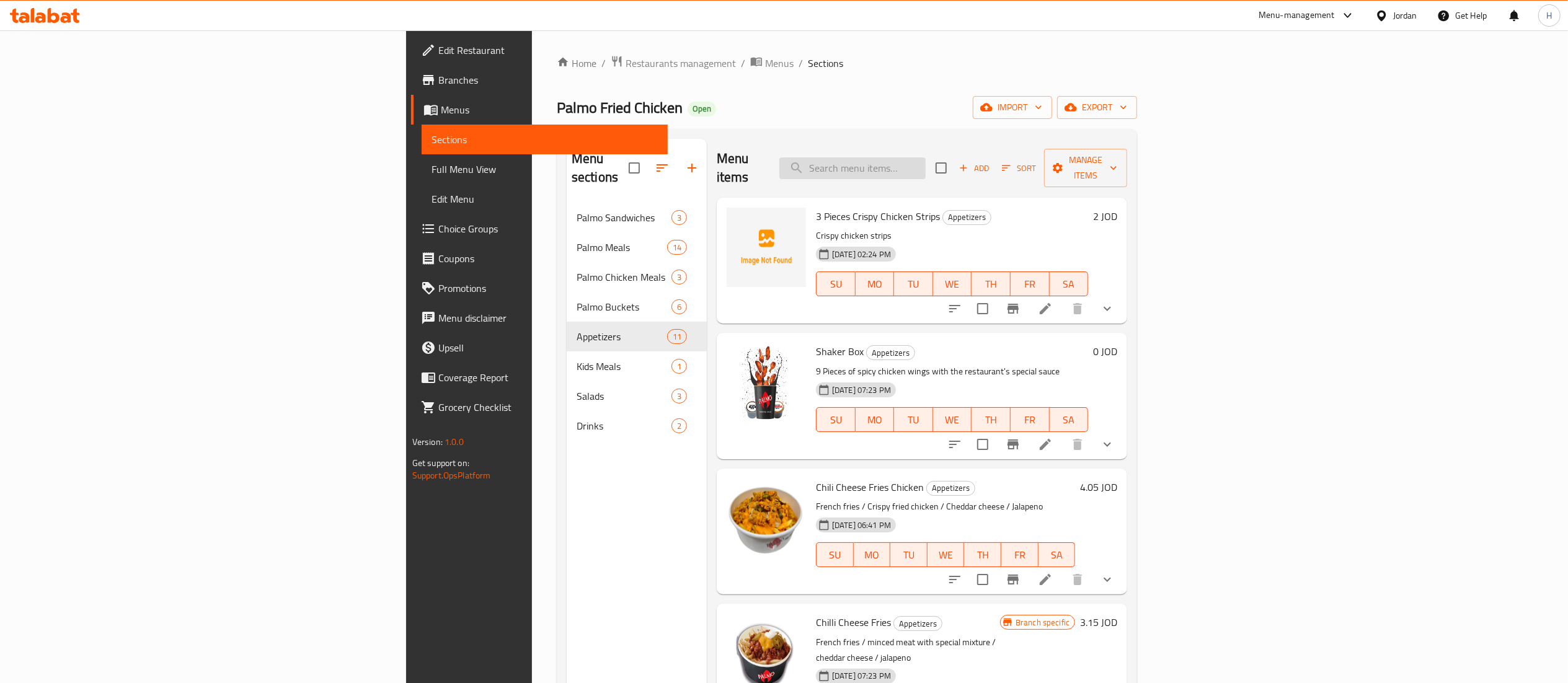
click at [925, 163] on input "search" at bounding box center [852, 168] width 146 height 22
type input "bites"
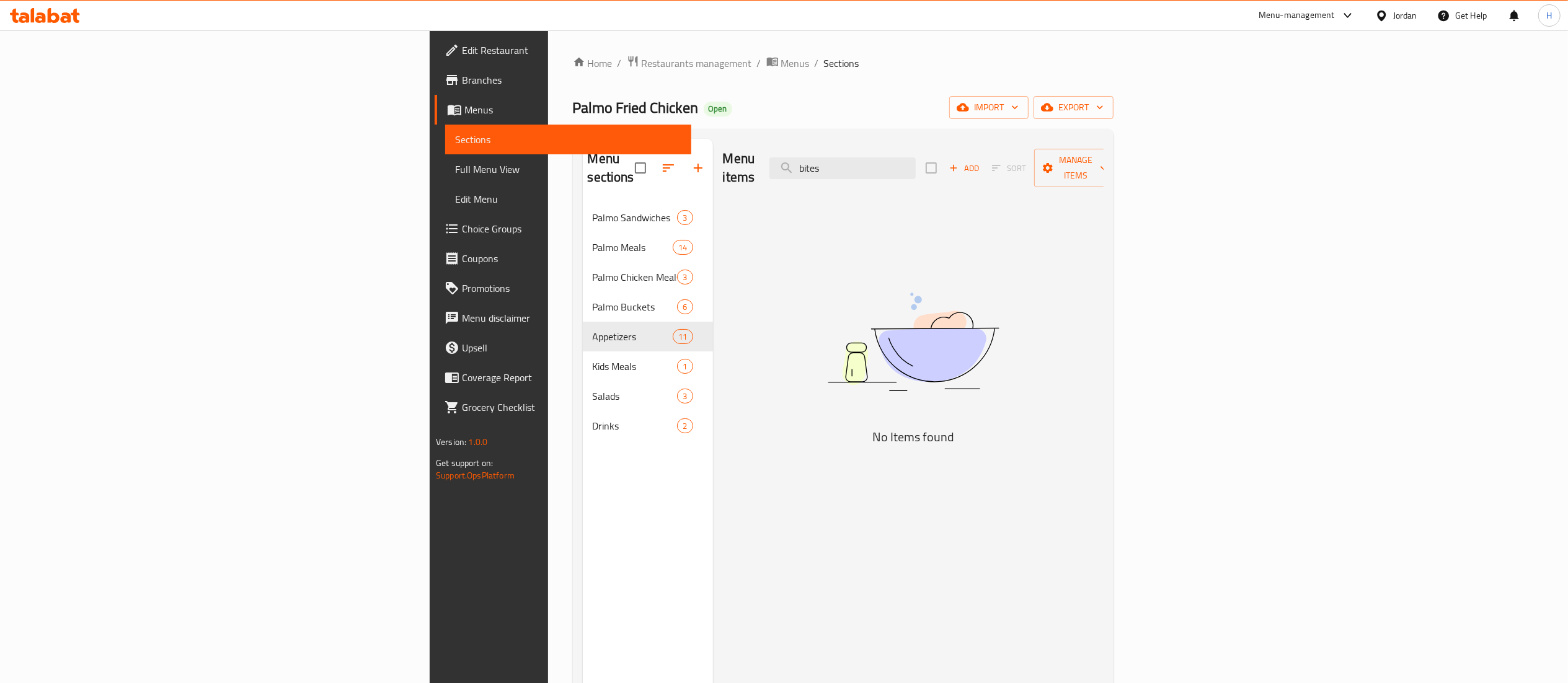
drag, startPoint x: 1010, startPoint y: 161, endPoint x: 830, endPoint y: 133, distance: 182.2
click at [830, 133] on div "Menu sections Palmo Sandwiches 3 Palmo Meals 14 Palmo Chicken Meals 3 Palmo Buc…" at bounding box center [842, 481] width 540 height 703
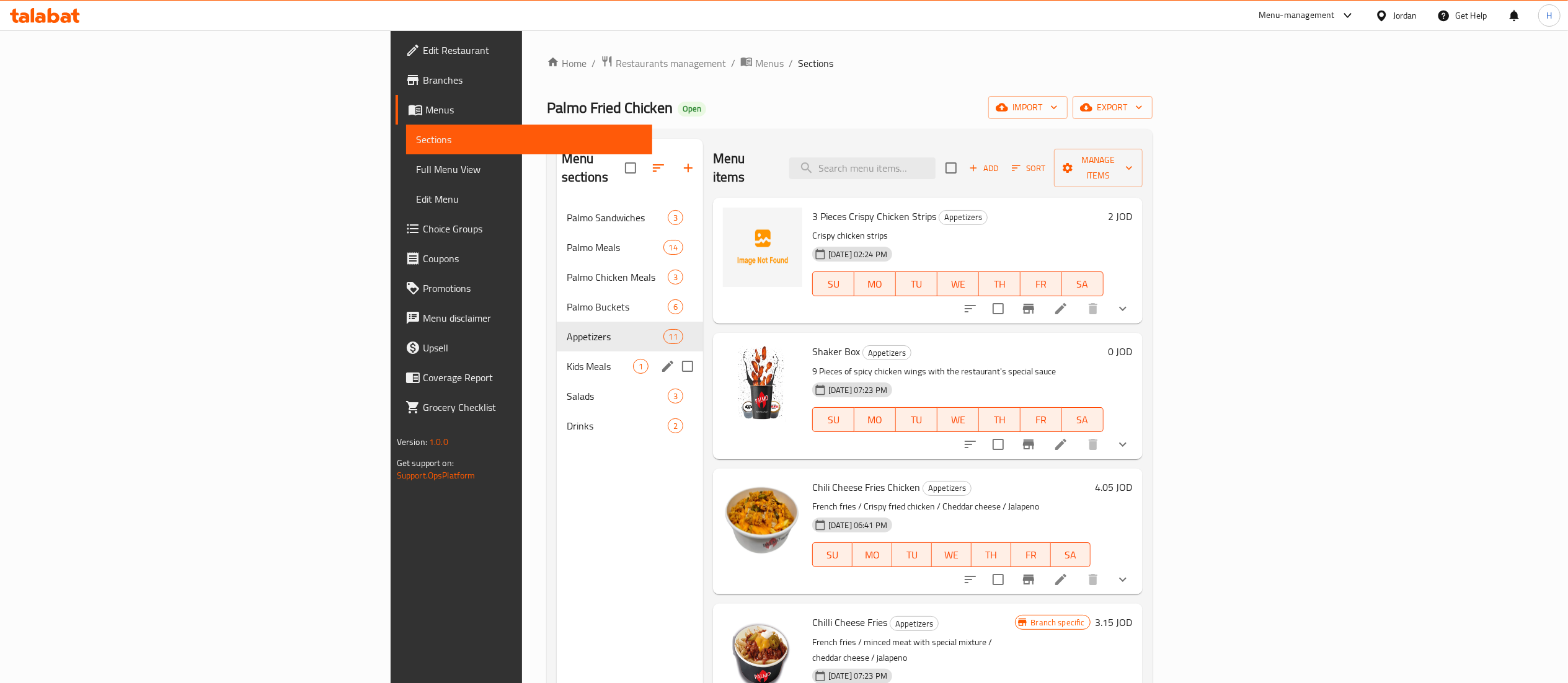
click at [567, 358] on span "Kids Meals" at bounding box center [599, 365] width 66 height 15
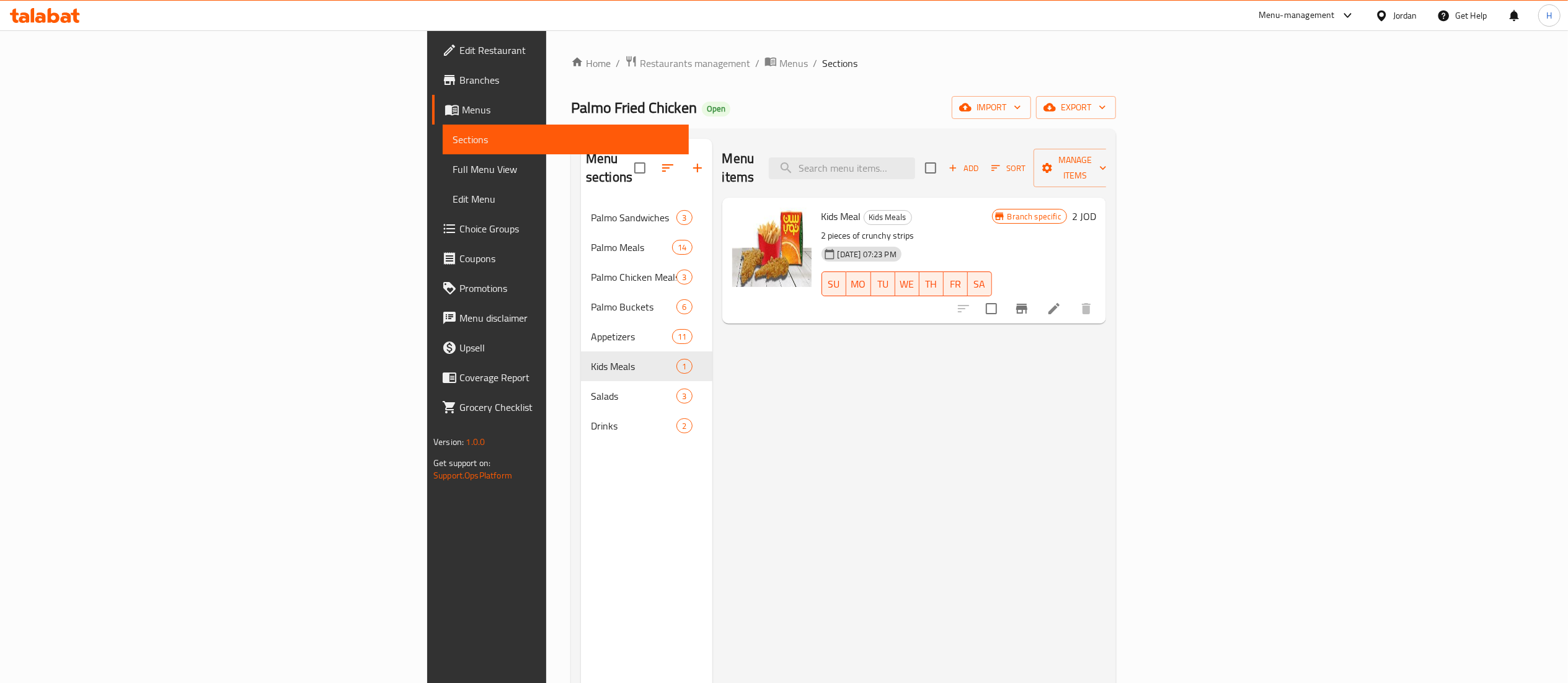
click at [1029, 301] on icon "Branch-specific-item" at bounding box center [1021, 308] width 15 height 15
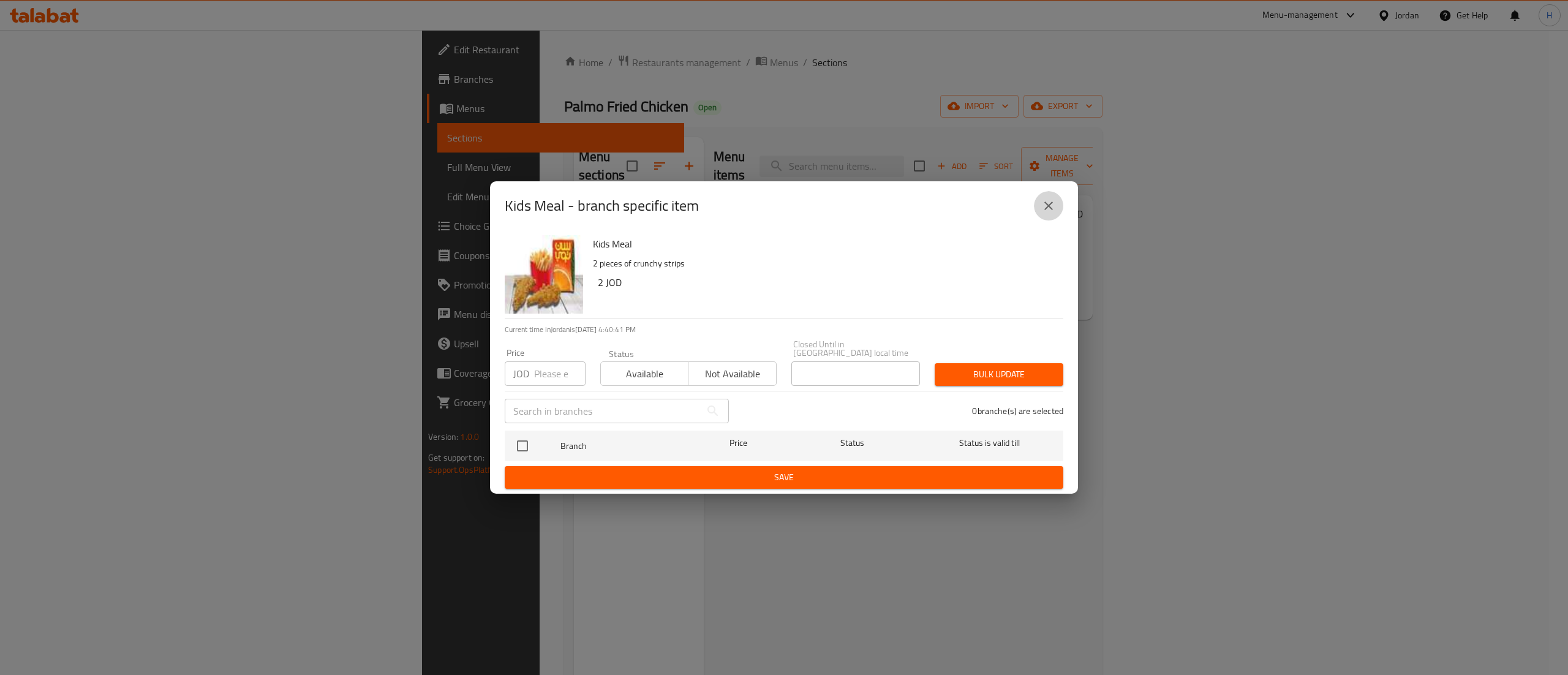
click at [1047, 202] on button "close" at bounding box center [1049, 206] width 29 height 29
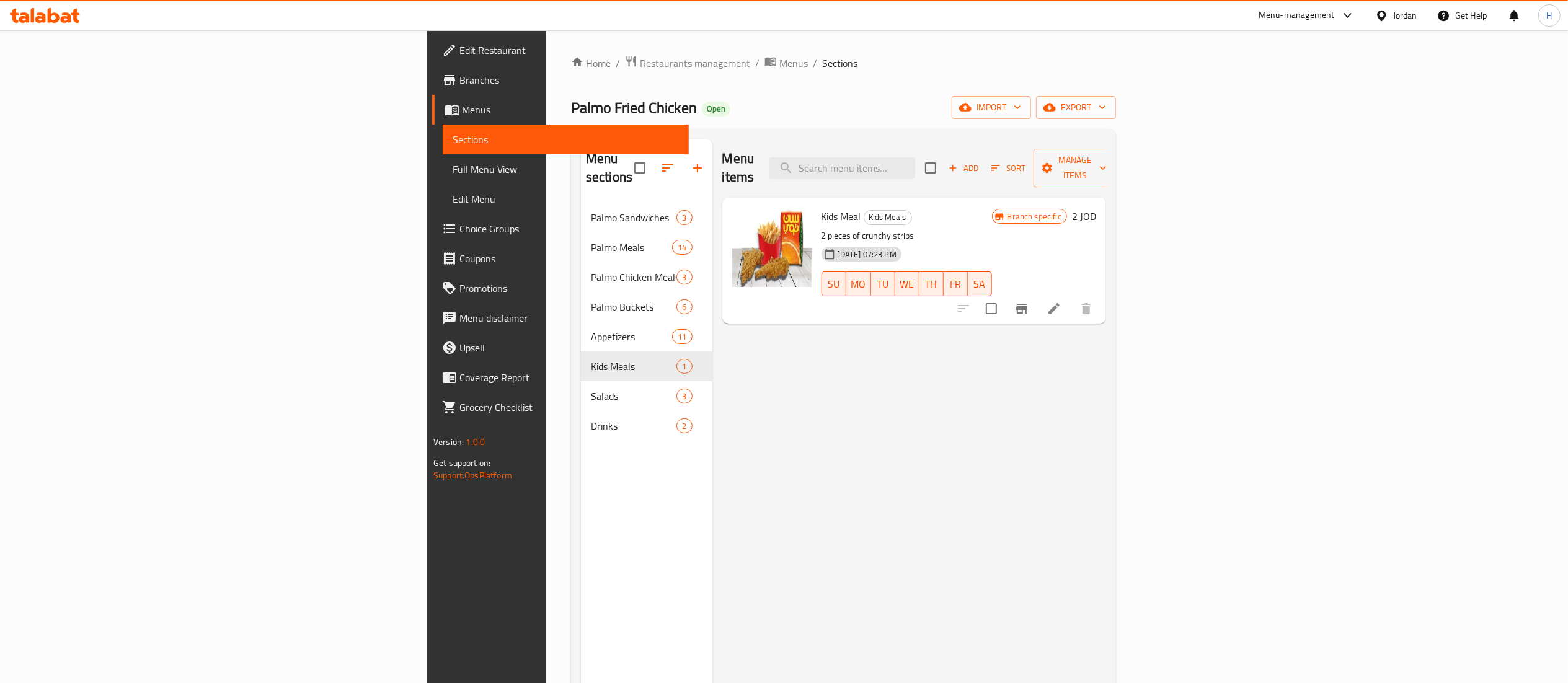
click at [1096, 207] on div "Branch specific 2 JOD" at bounding box center [1043, 216] width 104 height 18
click at [1096, 207] on h6 "2 JOD" at bounding box center [1083, 216] width 24 height 18
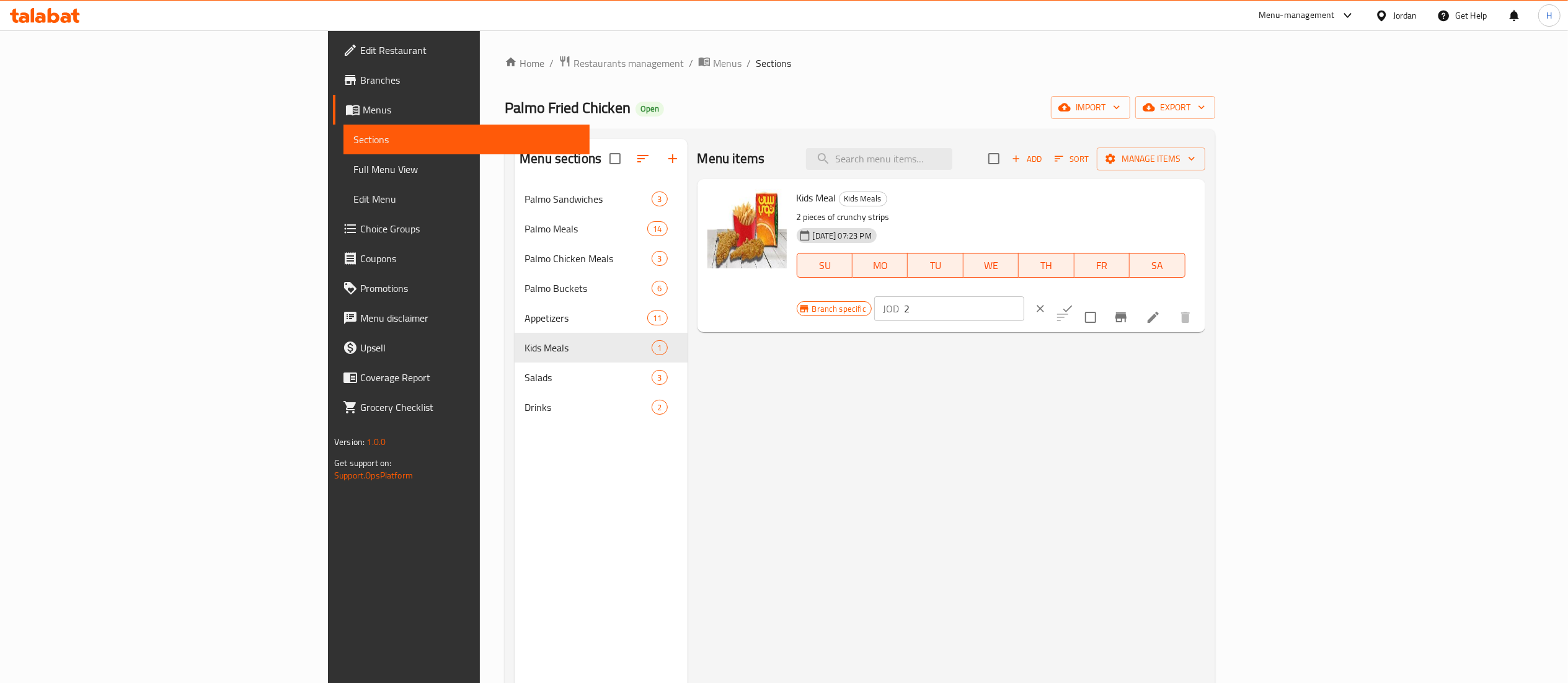
click at [1024, 296] on input "2" at bounding box center [964, 308] width 120 height 25
type input "2.5"
click at [1073, 302] on icon "ok" at bounding box center [1067, 308] width 13 height 13
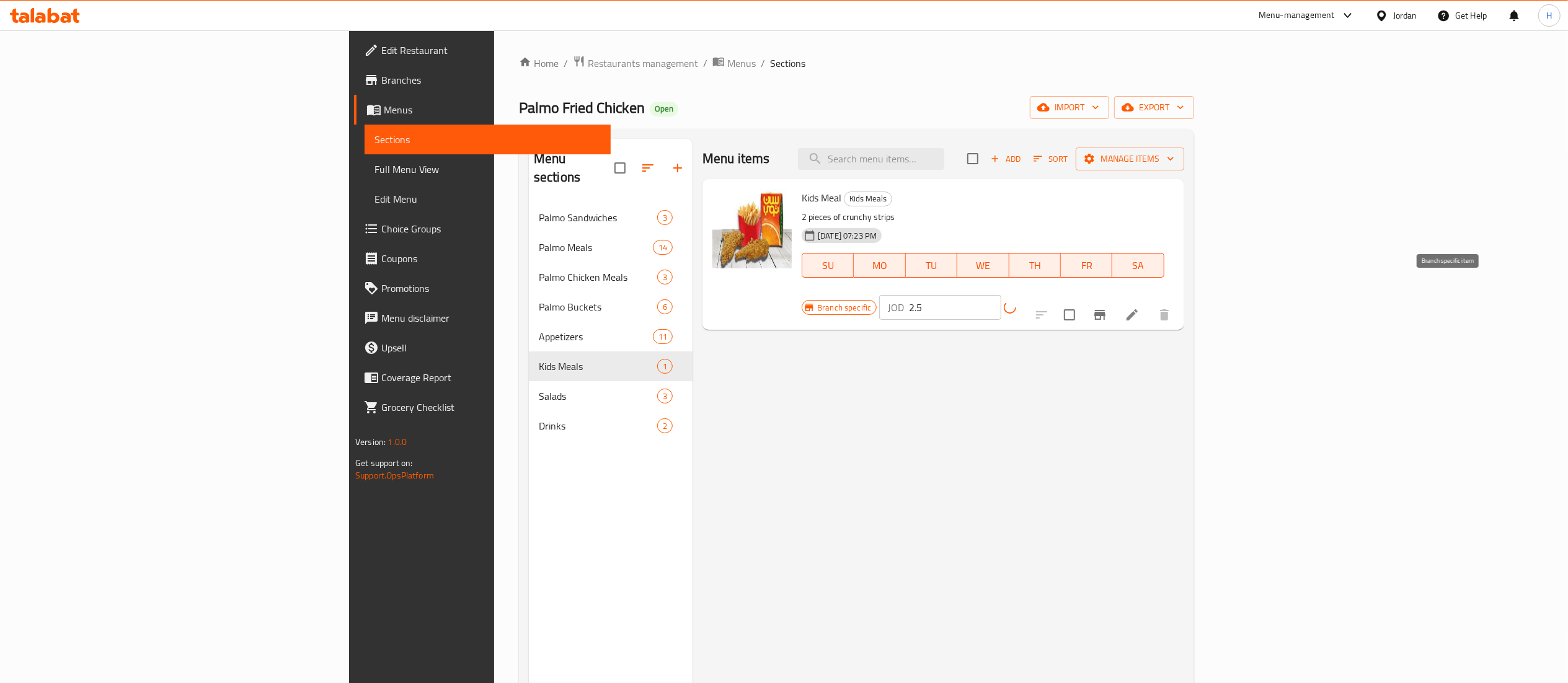
click at [1105, 310] on icon "Branch-specific-item" at bounding box center [1099, 315] width 11 height 10
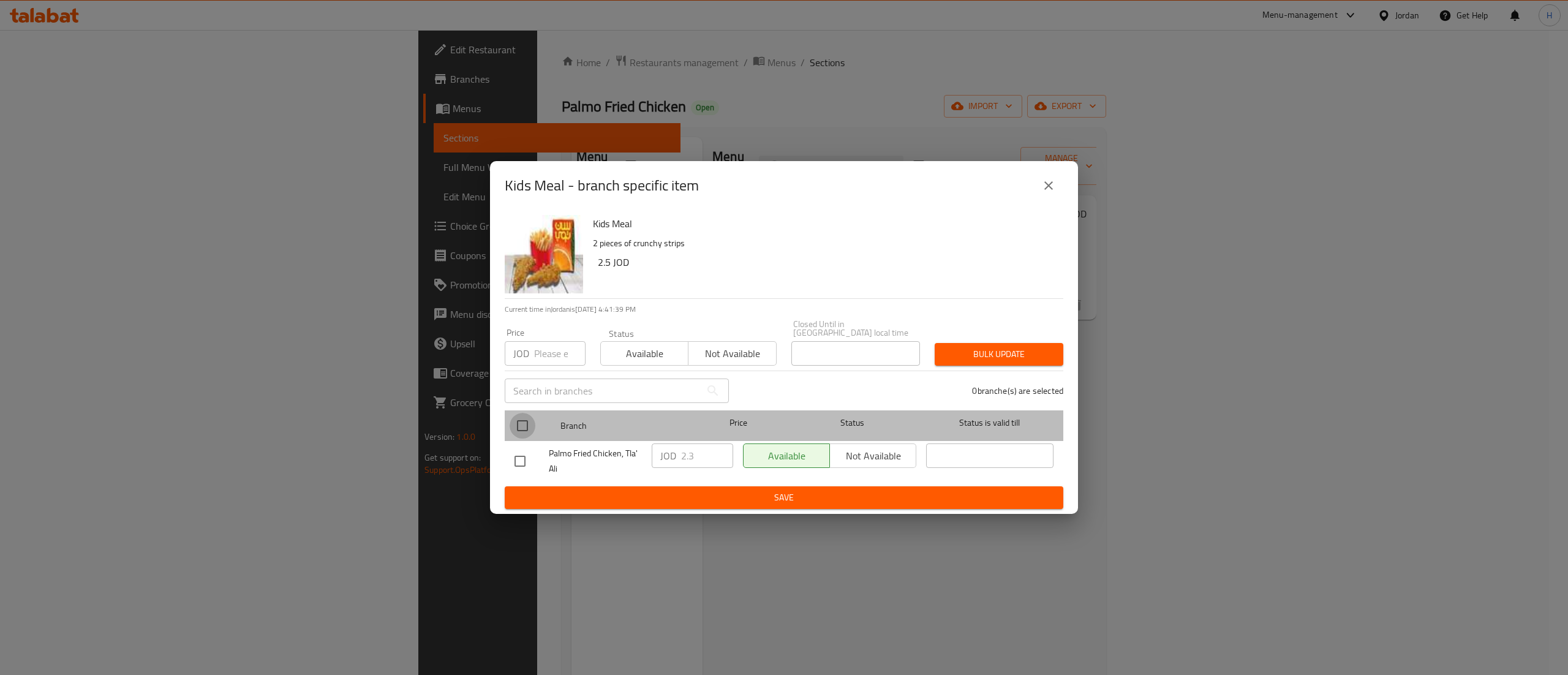
click at [517, 421] on input "checkbox" at bounding box center [522, 425] width 25 height 25
checkbox input "true"
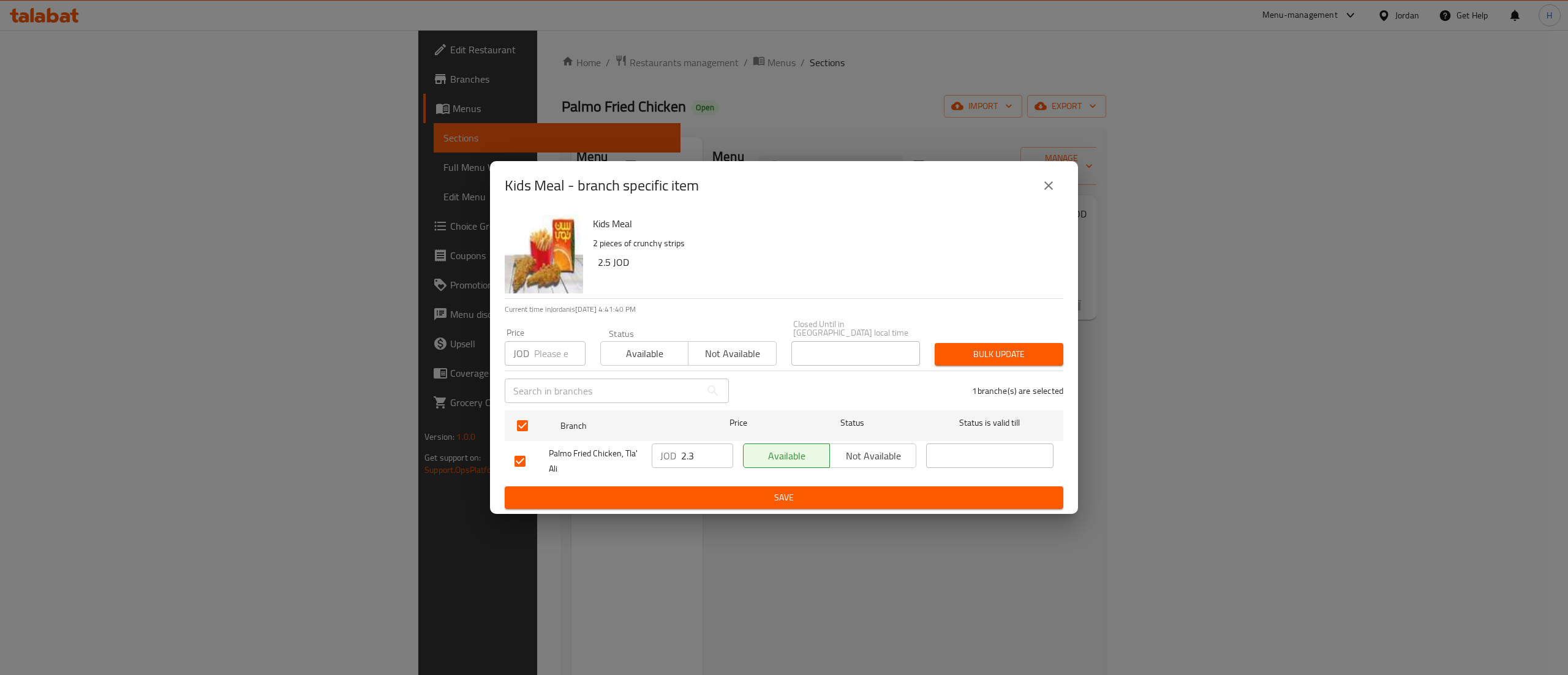
click at [704, 454] on input "2.3" at bounding box center [706, 455] width 52 height 24
type input "2.5"
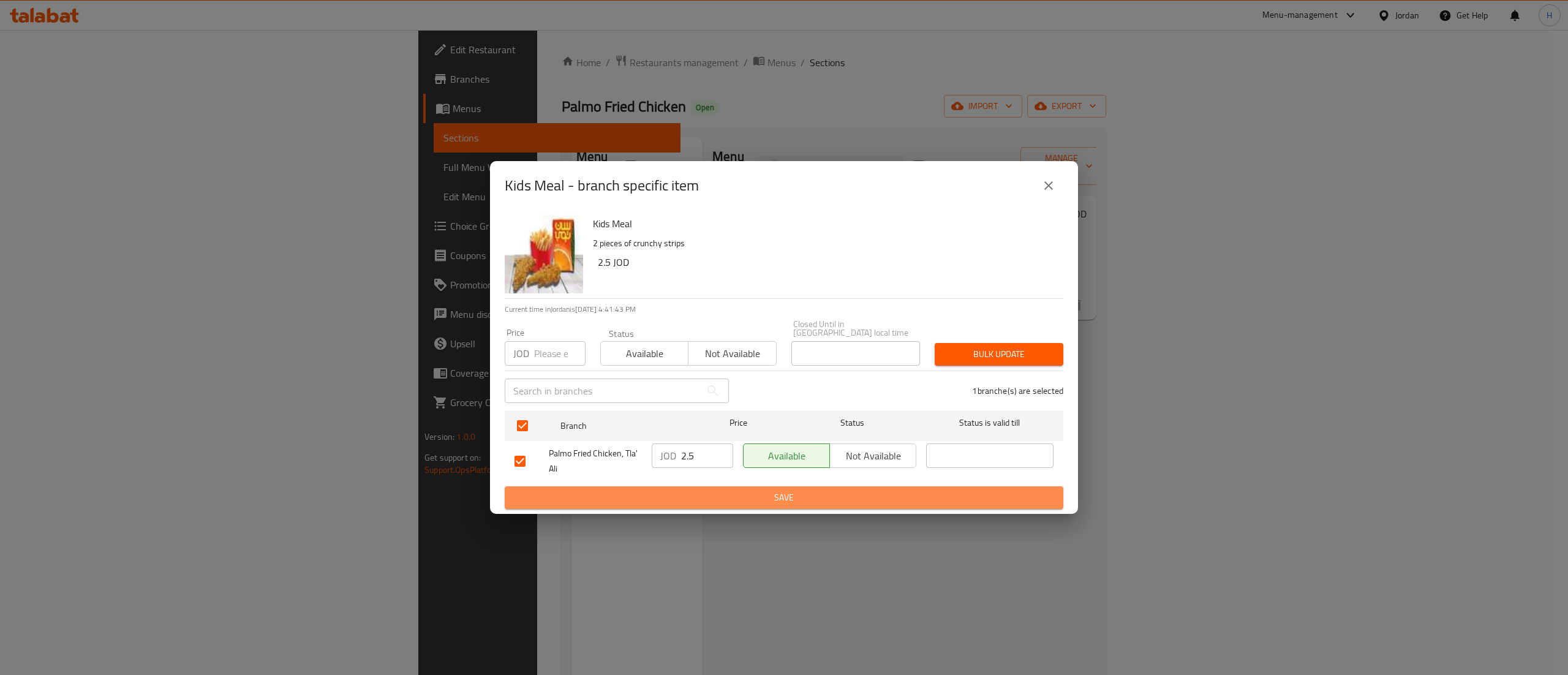
click at [701, 490] on span "Save" at bounding box center [784, 497] width 539 height 16
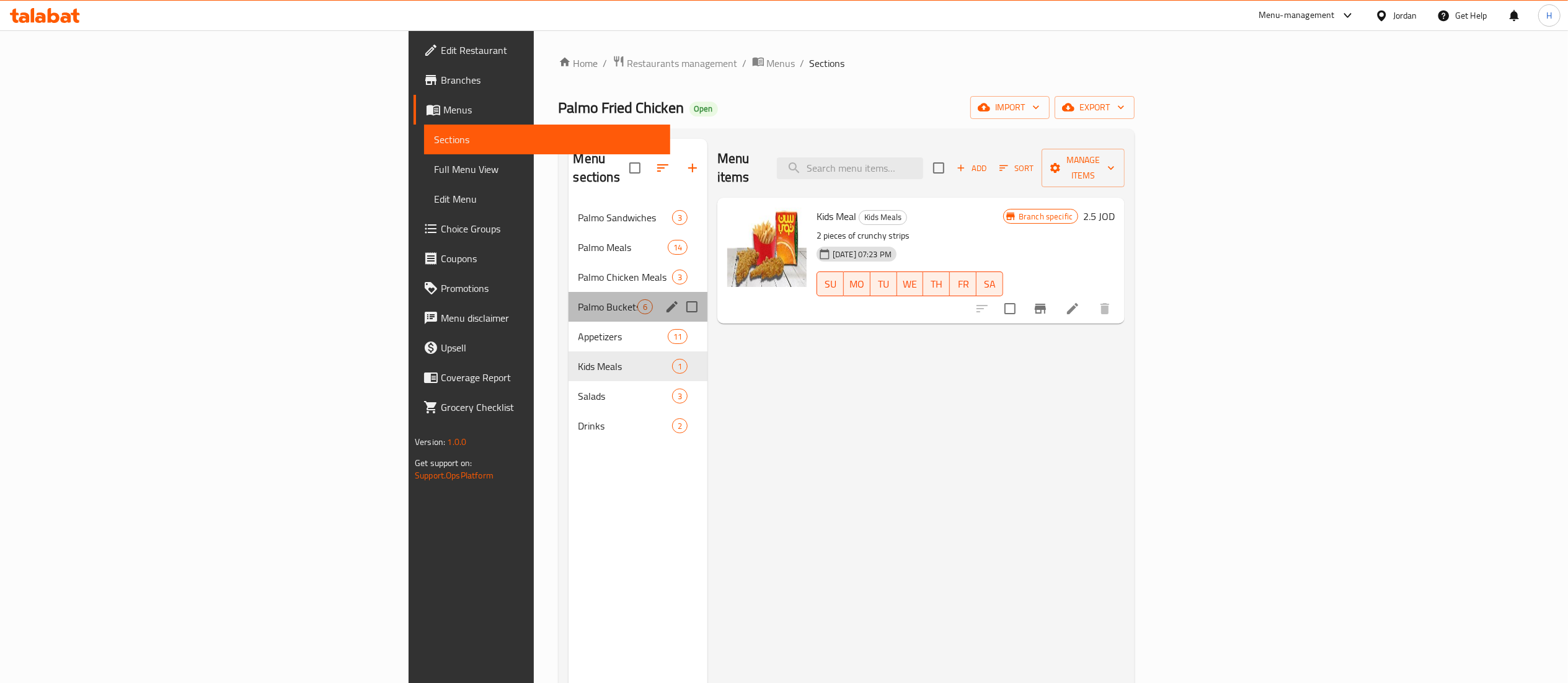
click at [569, 297] on div "Palmo Buckets 6" at bounding box center [638, 307] width 139 height 30
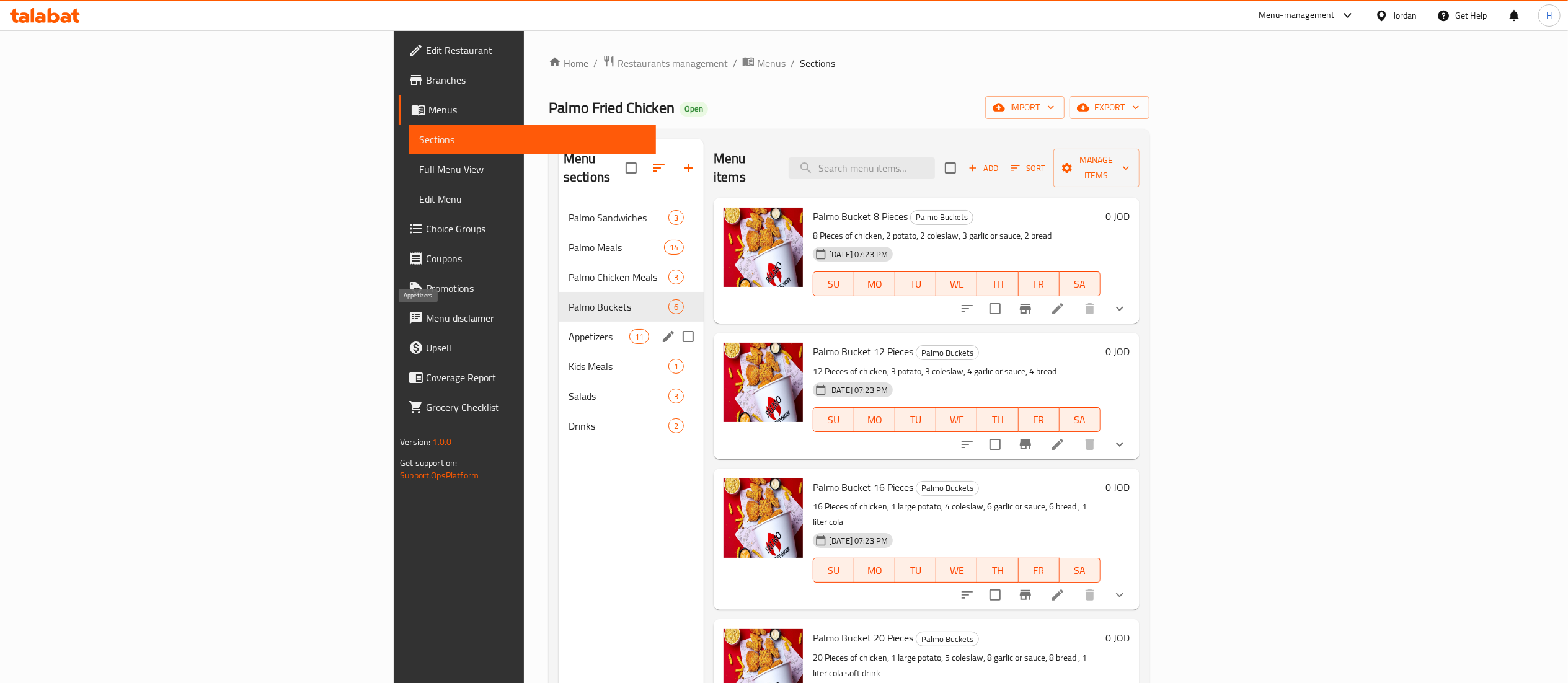
click at [569, 329] on span "Appetizers" at bounding box center [599, 336] width 61 height 15
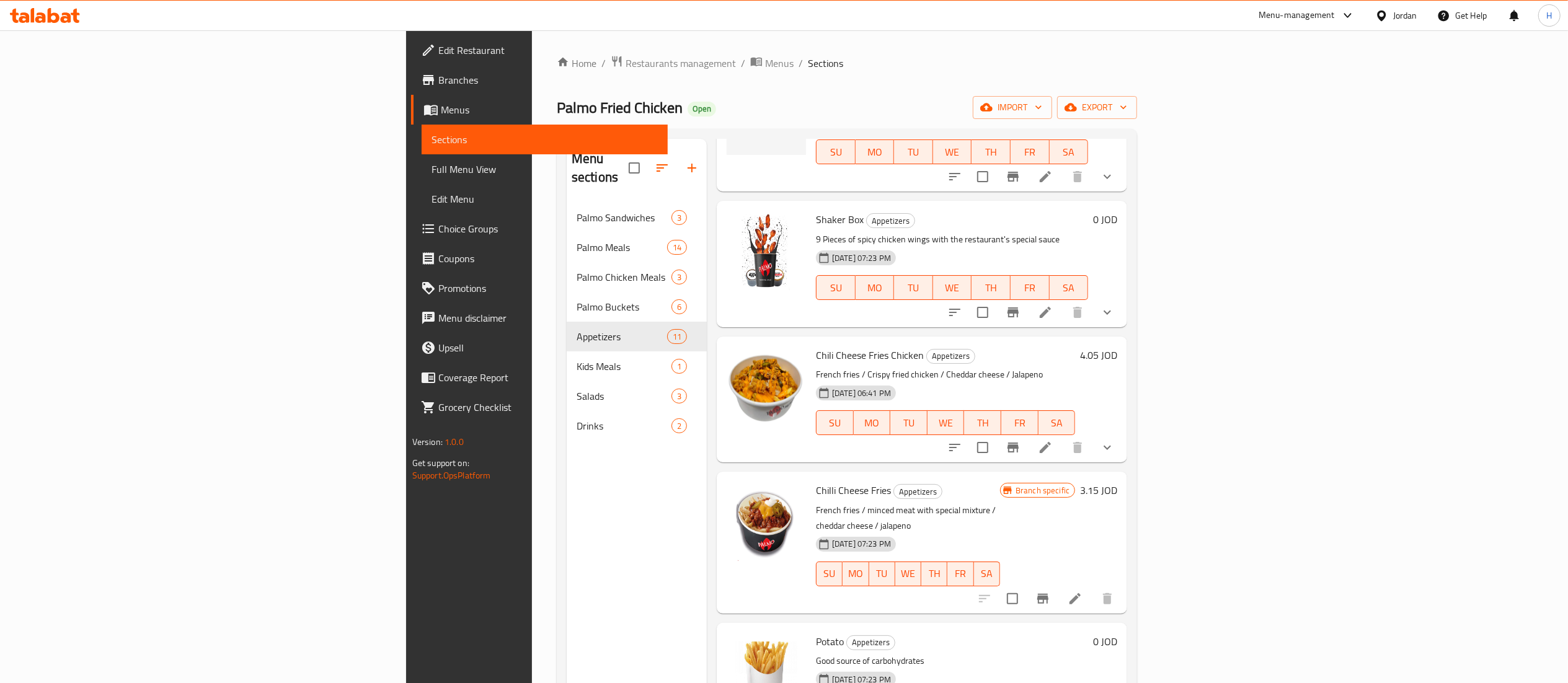
scroll to position [93, 0]
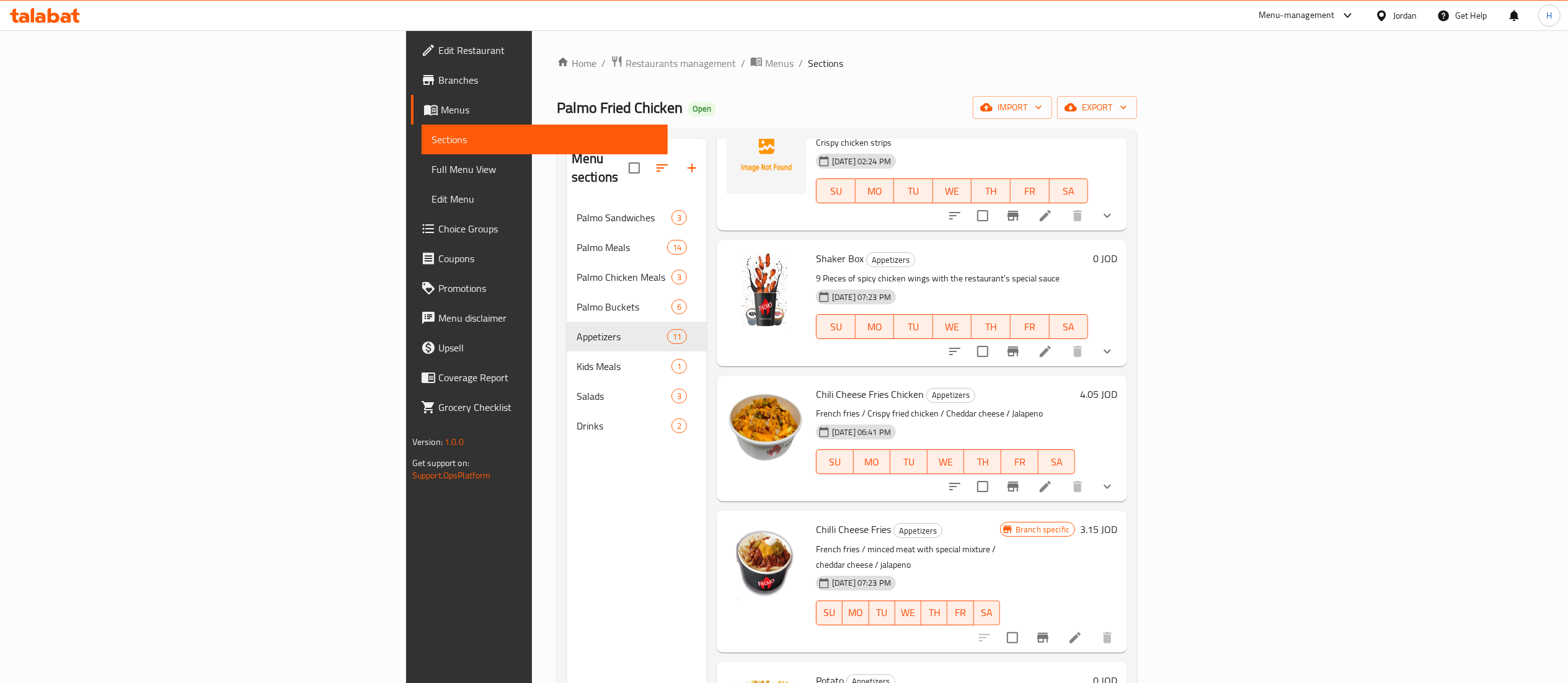
click at [1117, 385] on h6 "4.05 JOD" at bounding box center [1099, 394] width 38 height 18
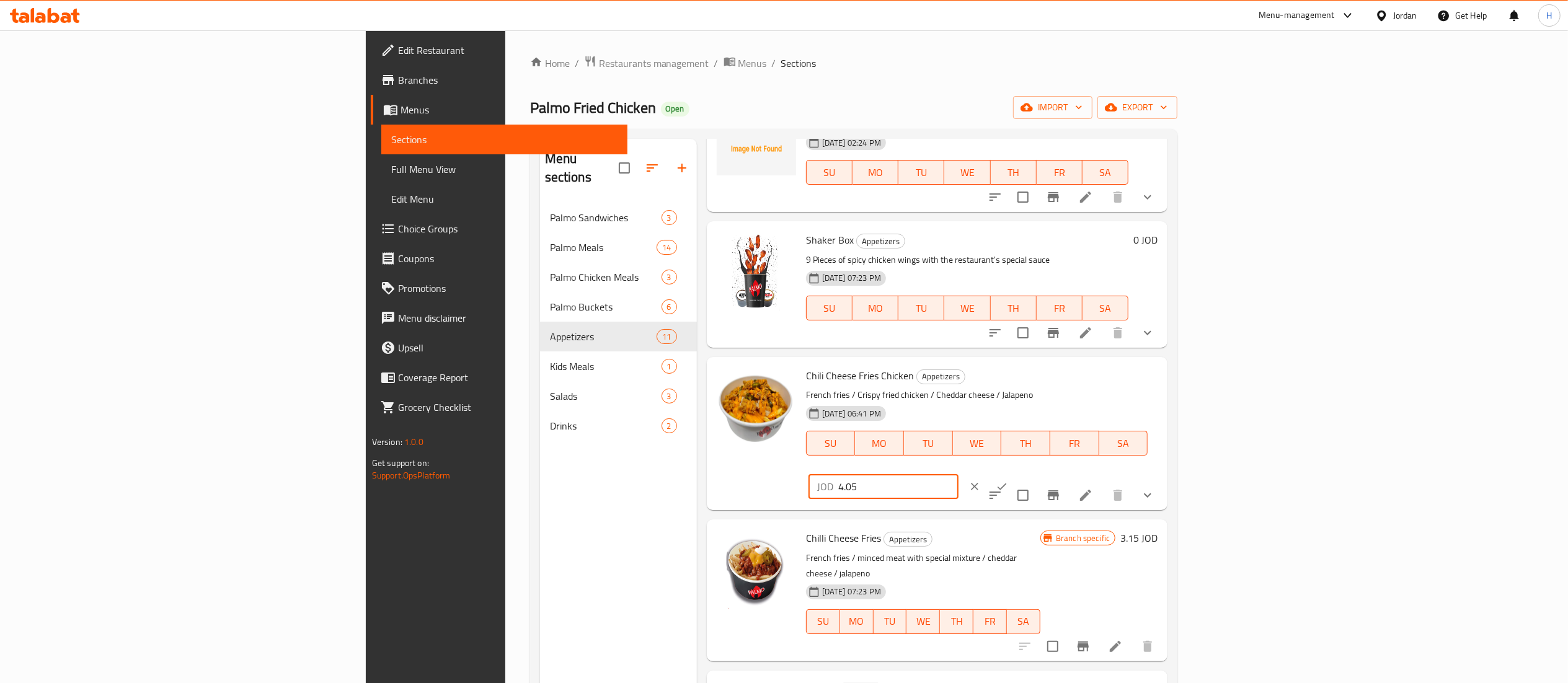
drag, startPoint x: 1373, startPoint y: 379, endPoint x: 1102, endPoint y: 380, distance: 271.0
click at [1102, 380] on div "Chili Cheese Fries Chicken Appetizers French fries / Crispy fried chicken / Che…" at bounding box center [981, 433] width 361 height 143
type input "3.5"
click at [1008, 481] on icon "ok" at bounding box center [1001, 487] width 13 height 13
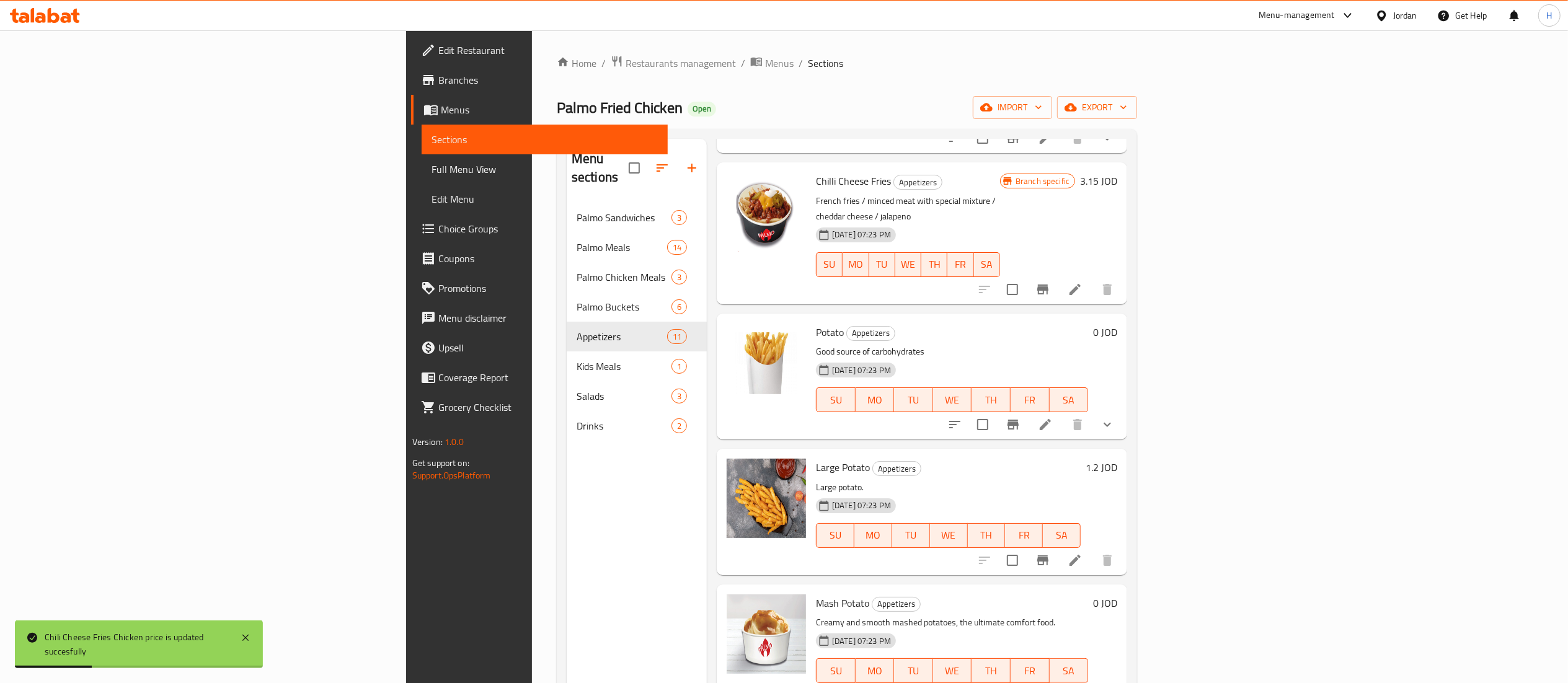
scroll to position [465, 0]
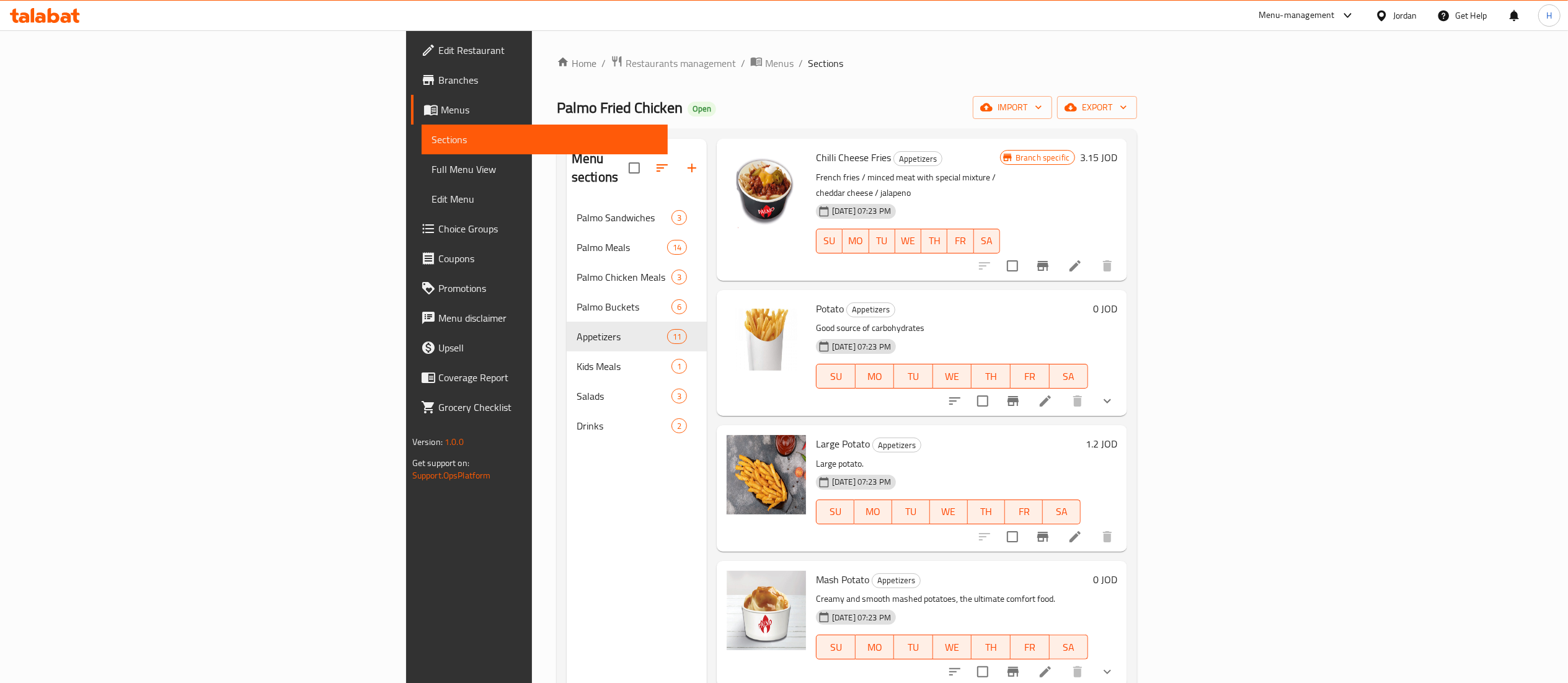
click at [1115, 394] on icon "show more" at bounding box center [1107, 401] width 15 height 15
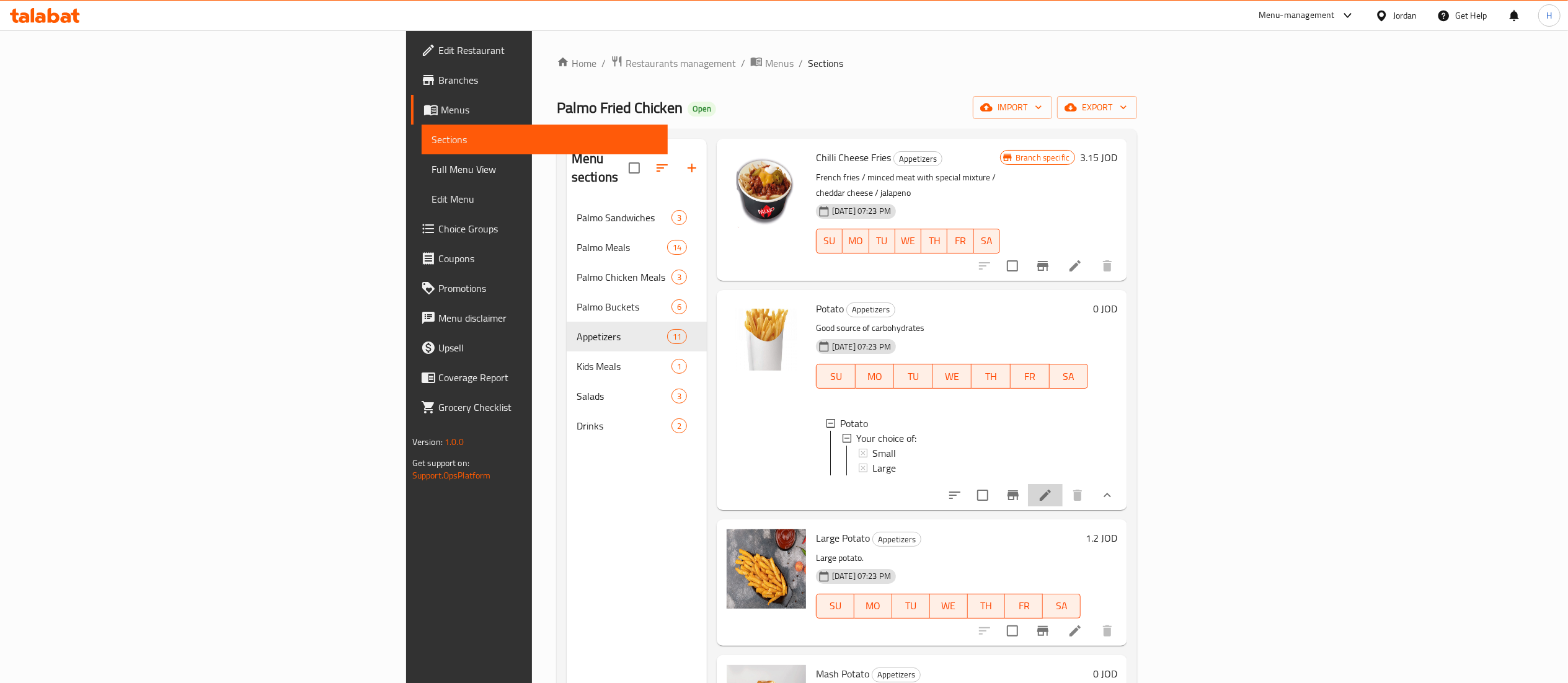
click at [1062, 490] on li at bounding box center [1045, 494] width 35 height 23
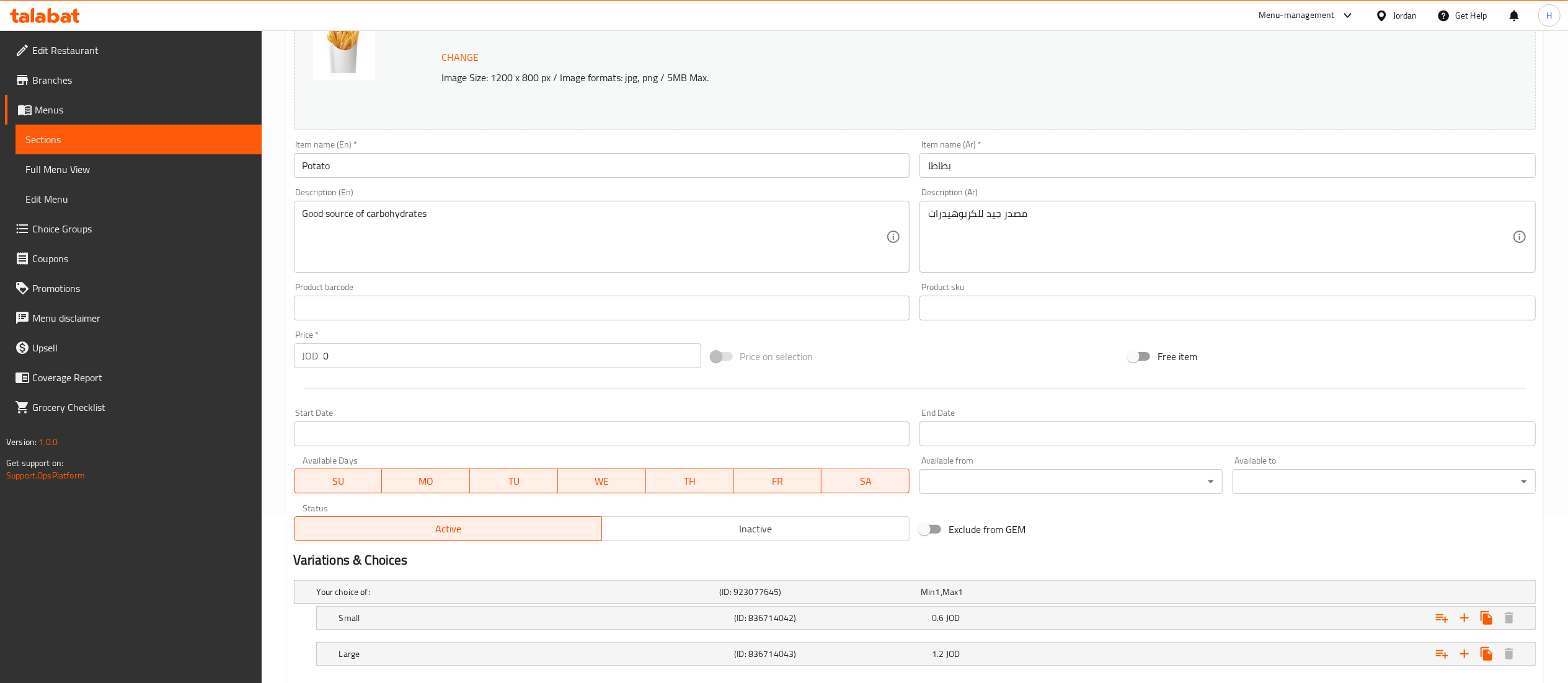
scroll to position [239, 0]
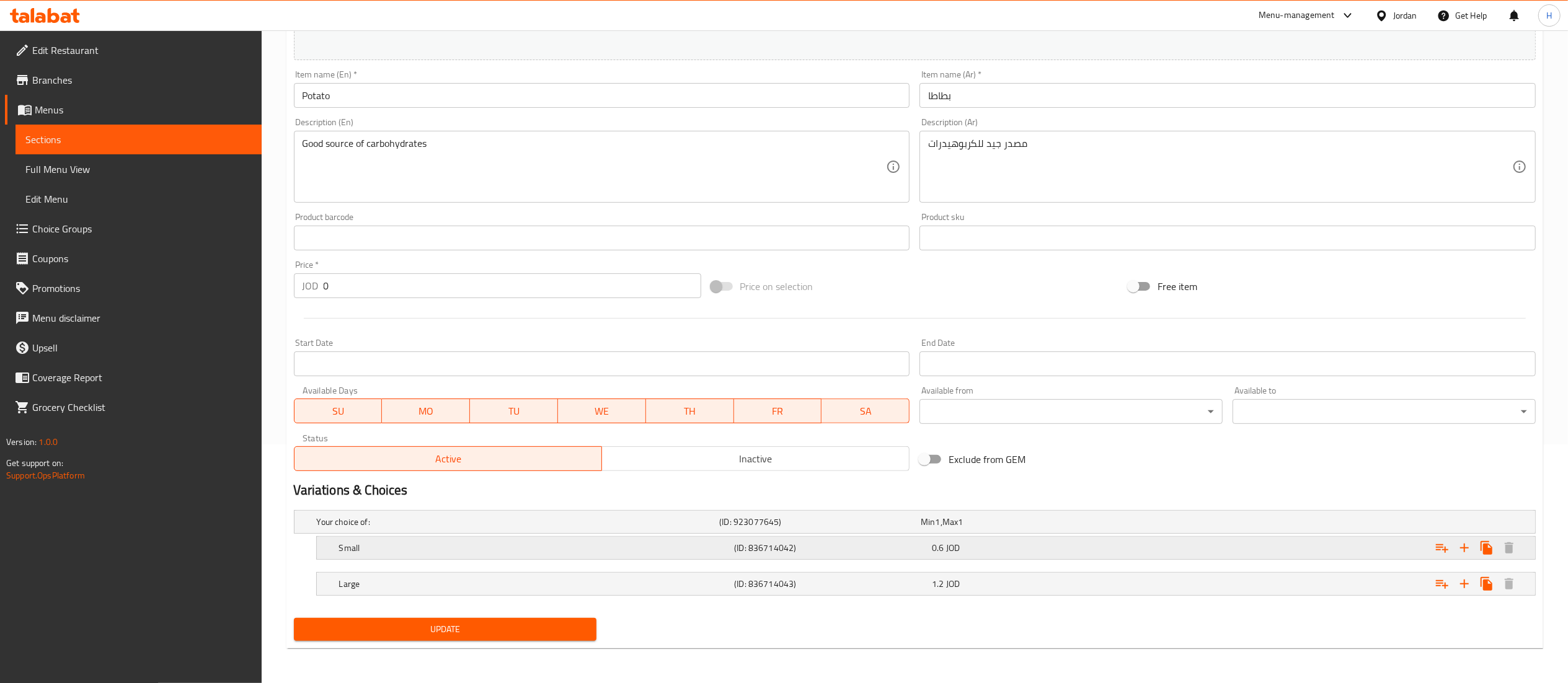
click at [1027, 545] on div "0.6 JOD" at bounding box center [1028, 548] width 193 height 13
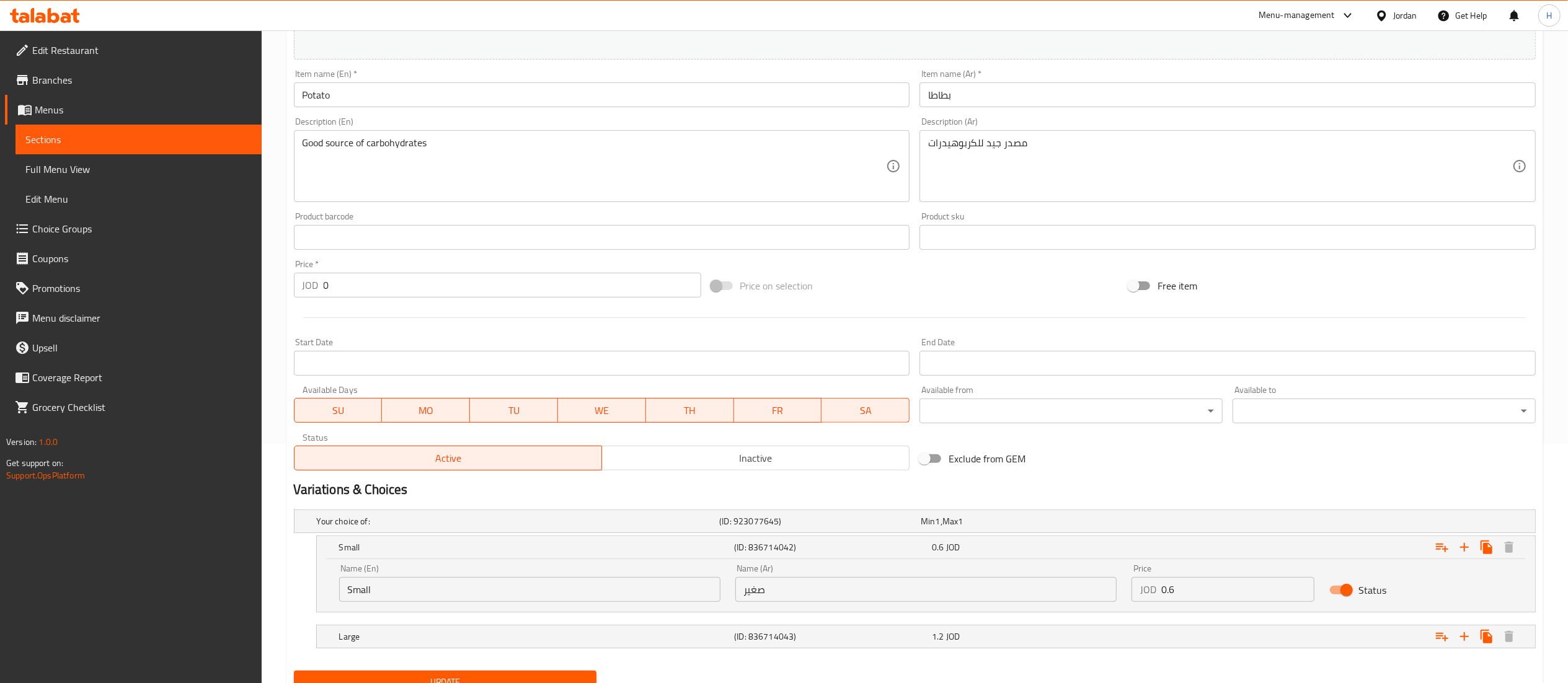
click at [1192, 581] on input "0.6" at bounding box center [1238, 588] width 154 height 25
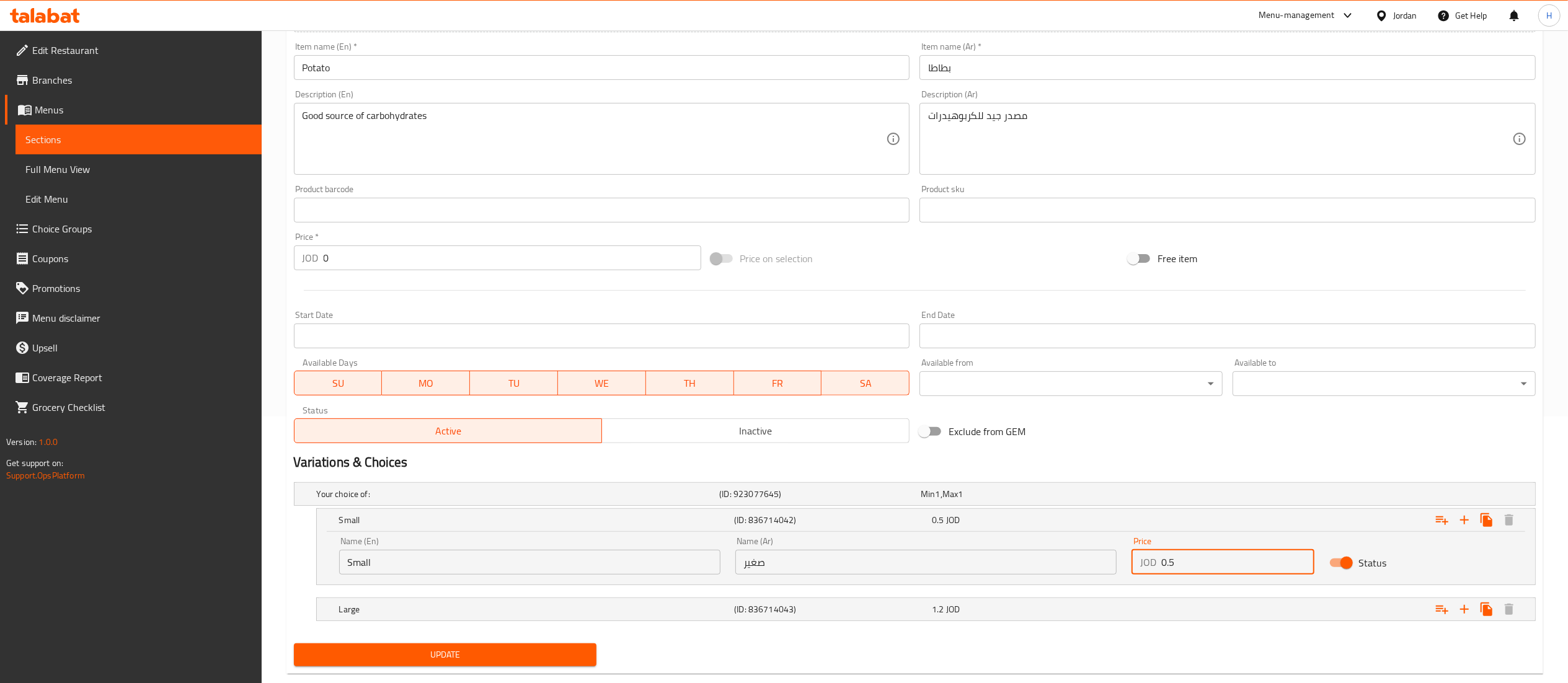
scroll to position [293, 0]
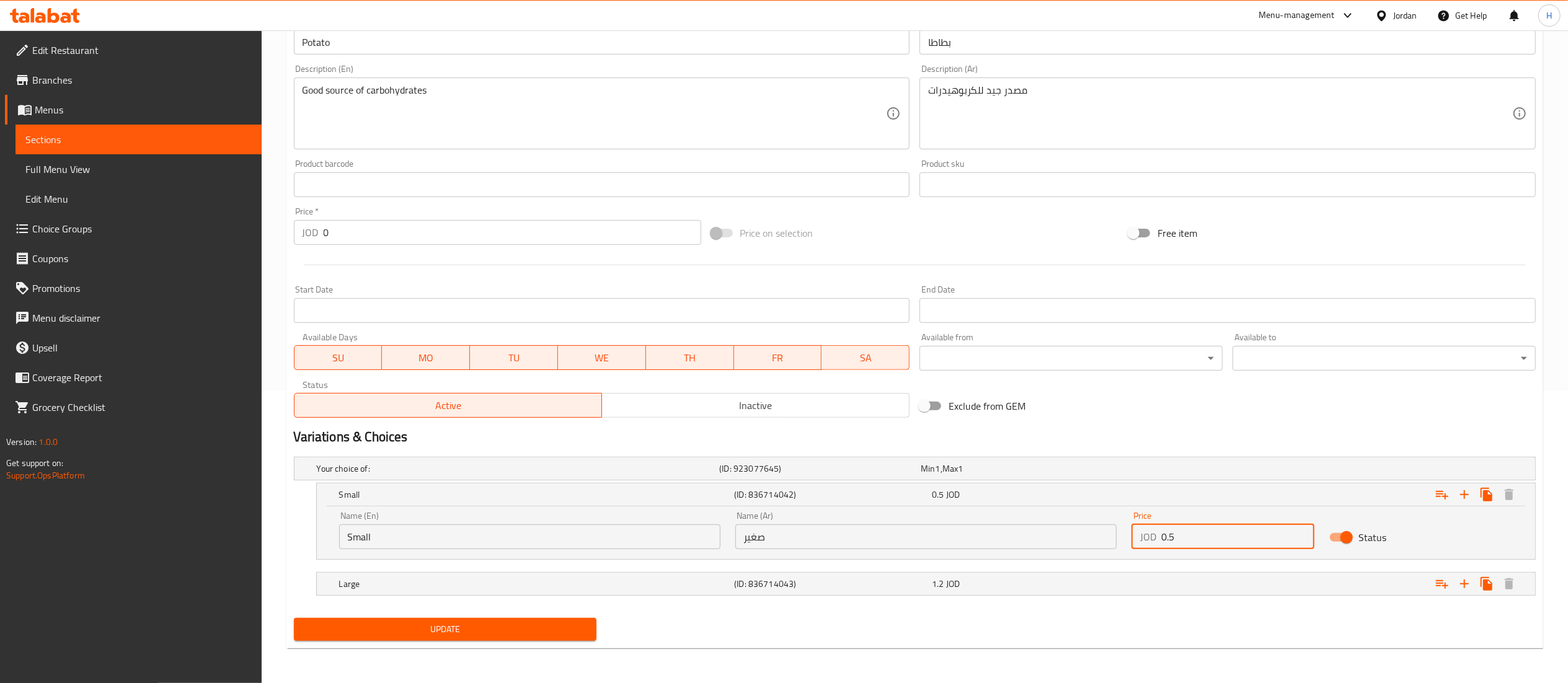
type input "0.5"
click at [1132, 581] on div "Expand" at bounding box center [1324, 584] width 396 height 28
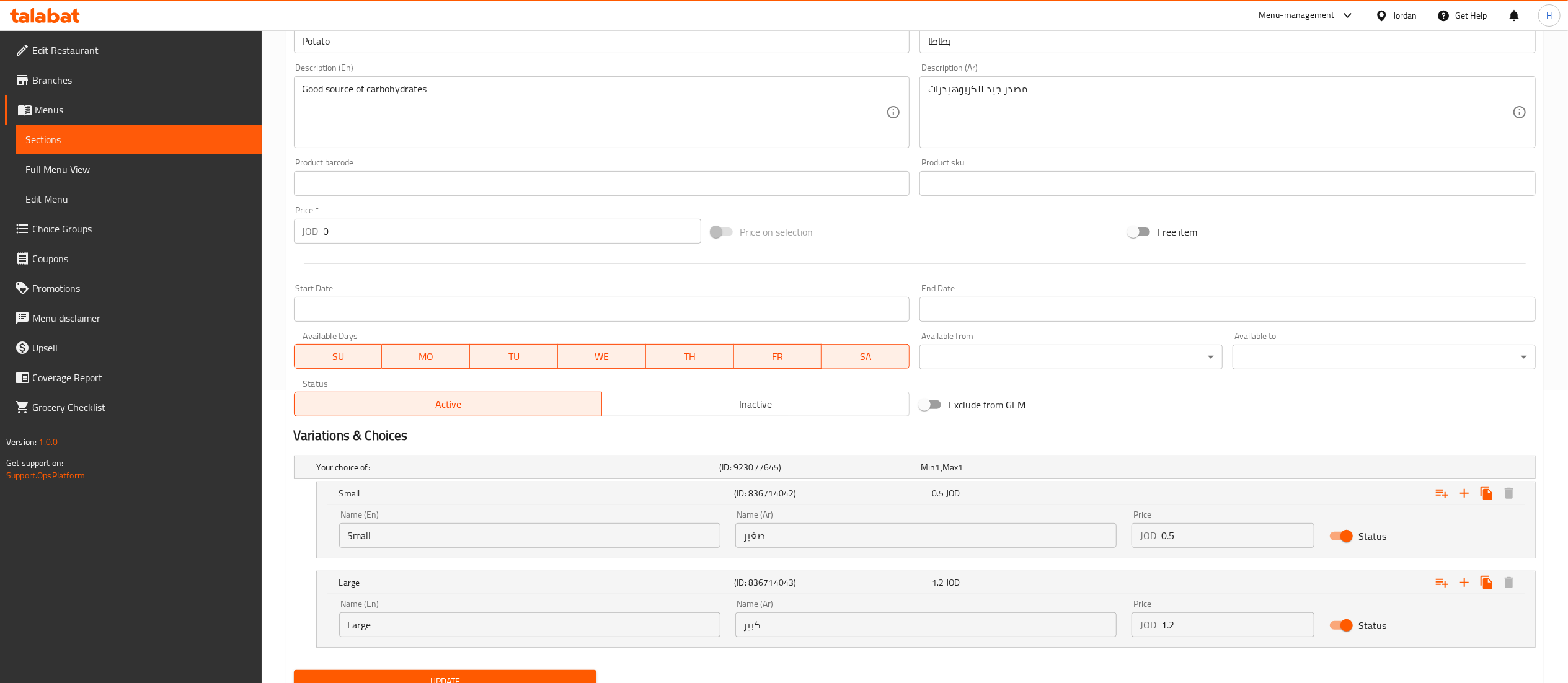
click at [1180, 630] on input "1.2" at bounding box center [1238, 624] width 154 height 25
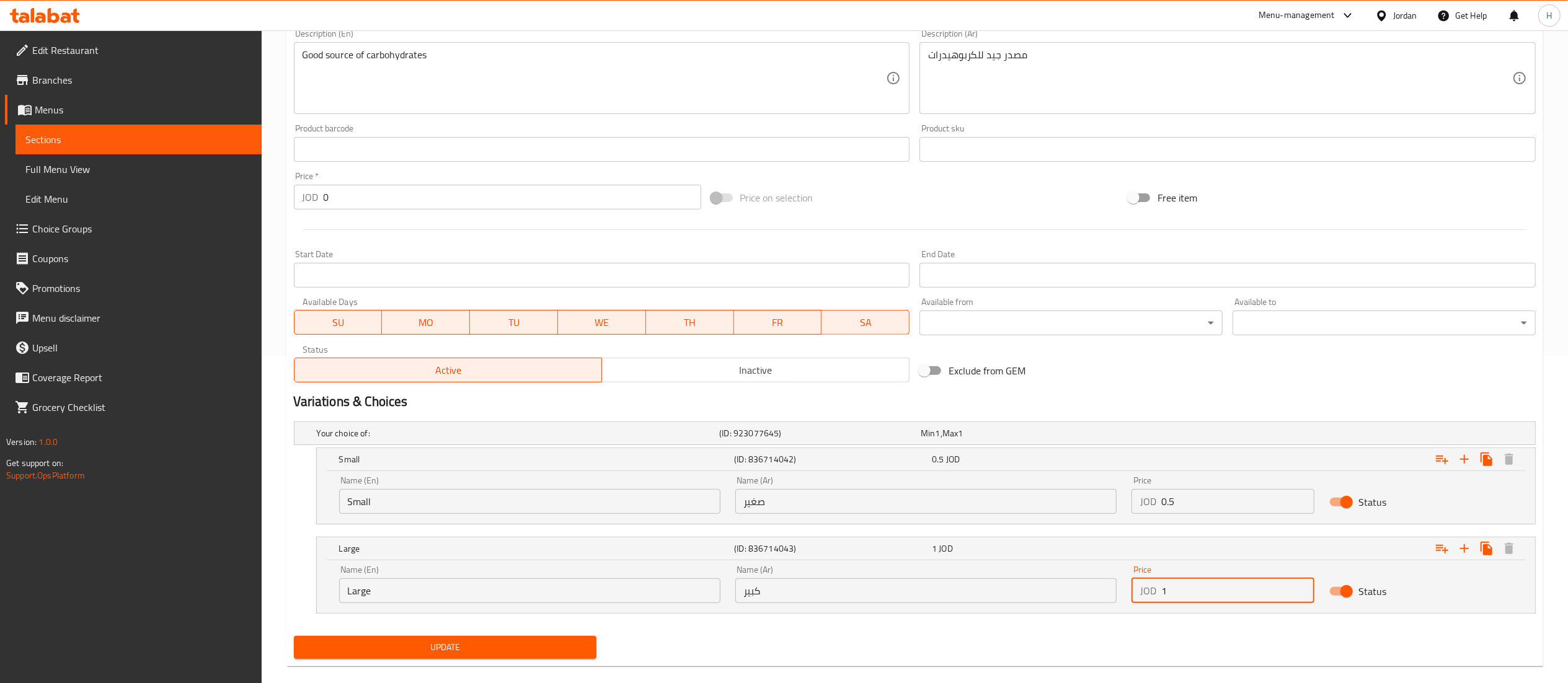
scroll to position [345, 0]
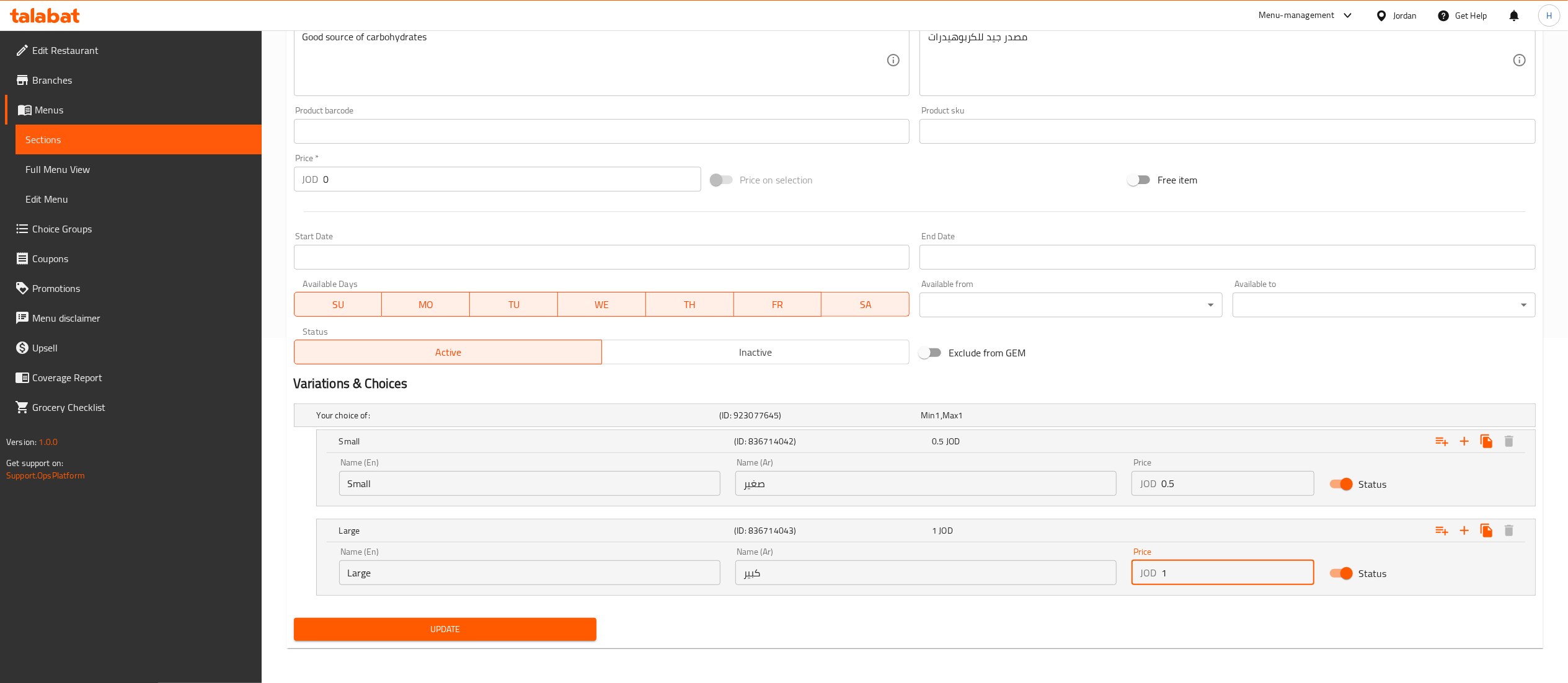
type input "1"
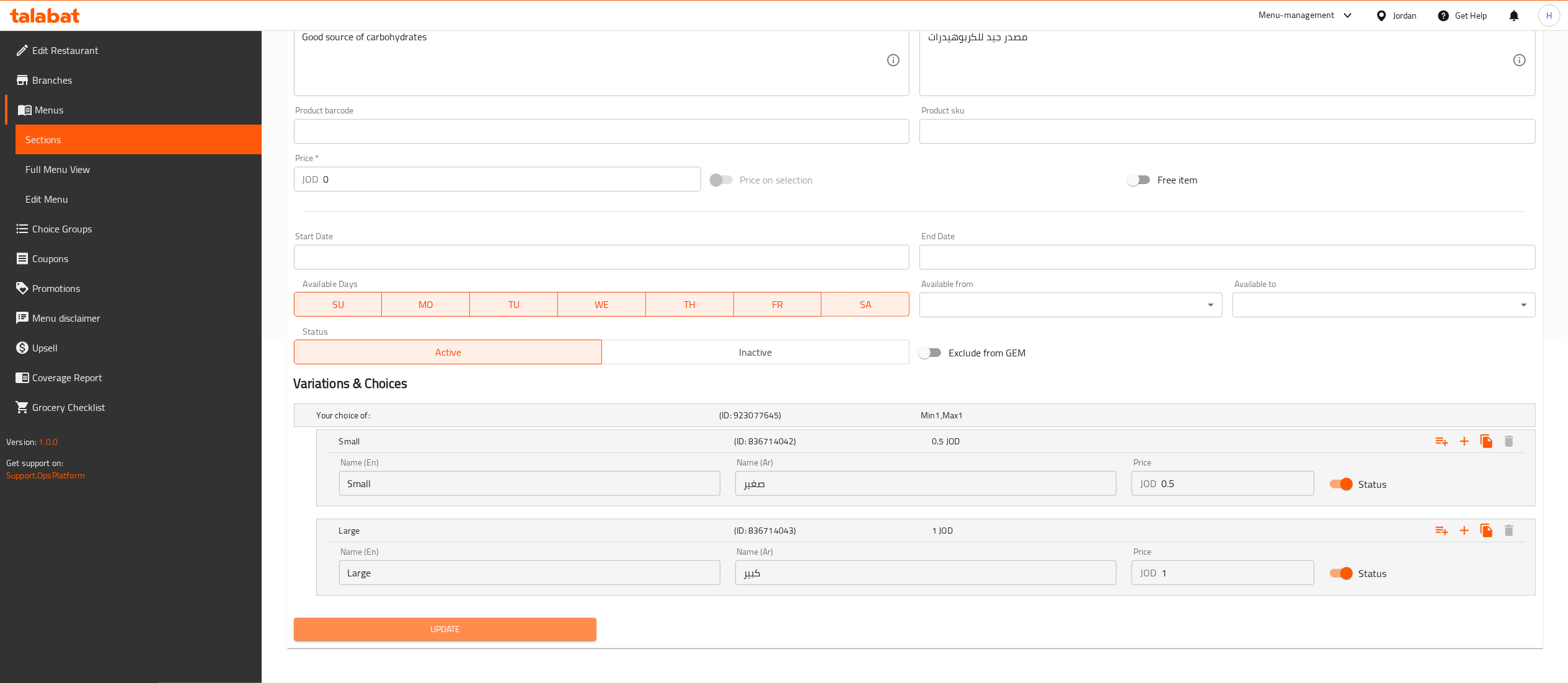
click at [471, 639] on button "Update" at bounding box center [445, 629] width 303 height 23
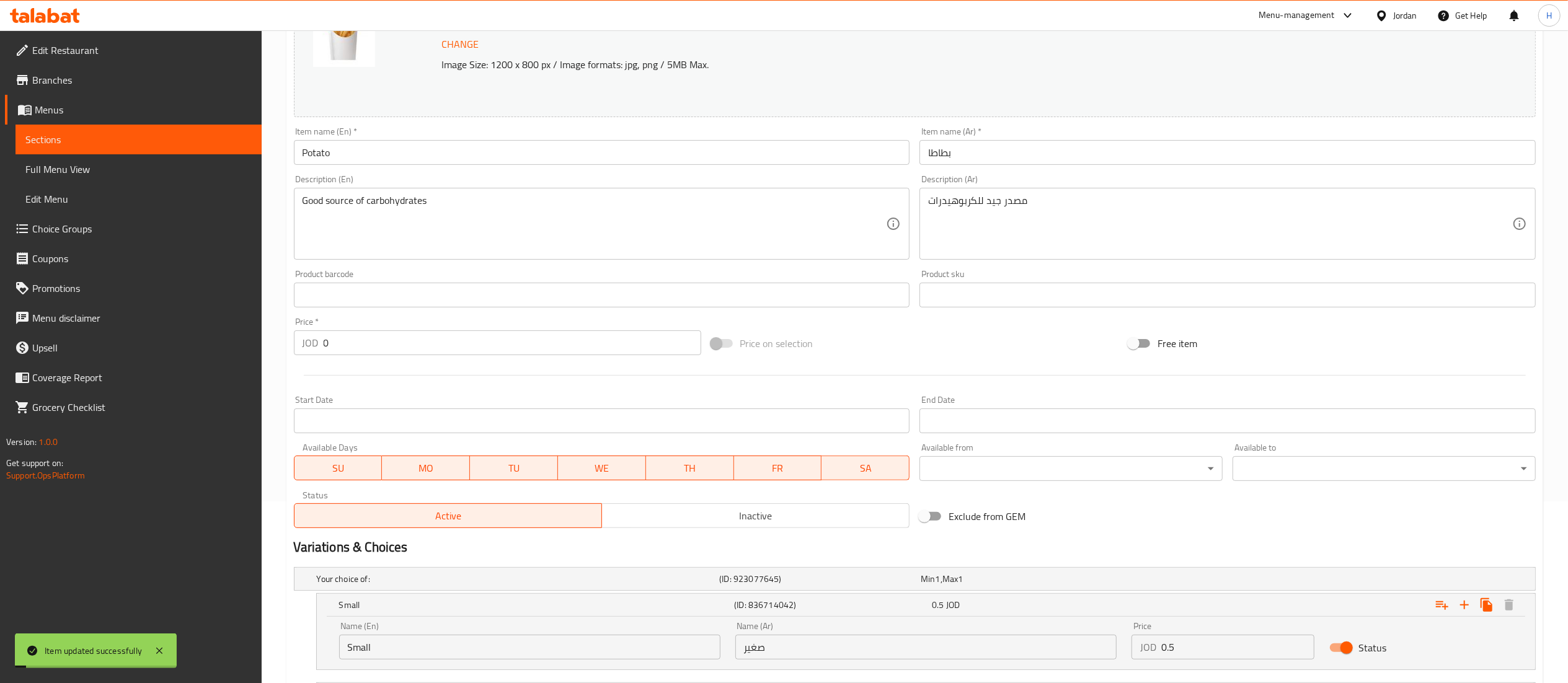
scroll to position [0, 0]
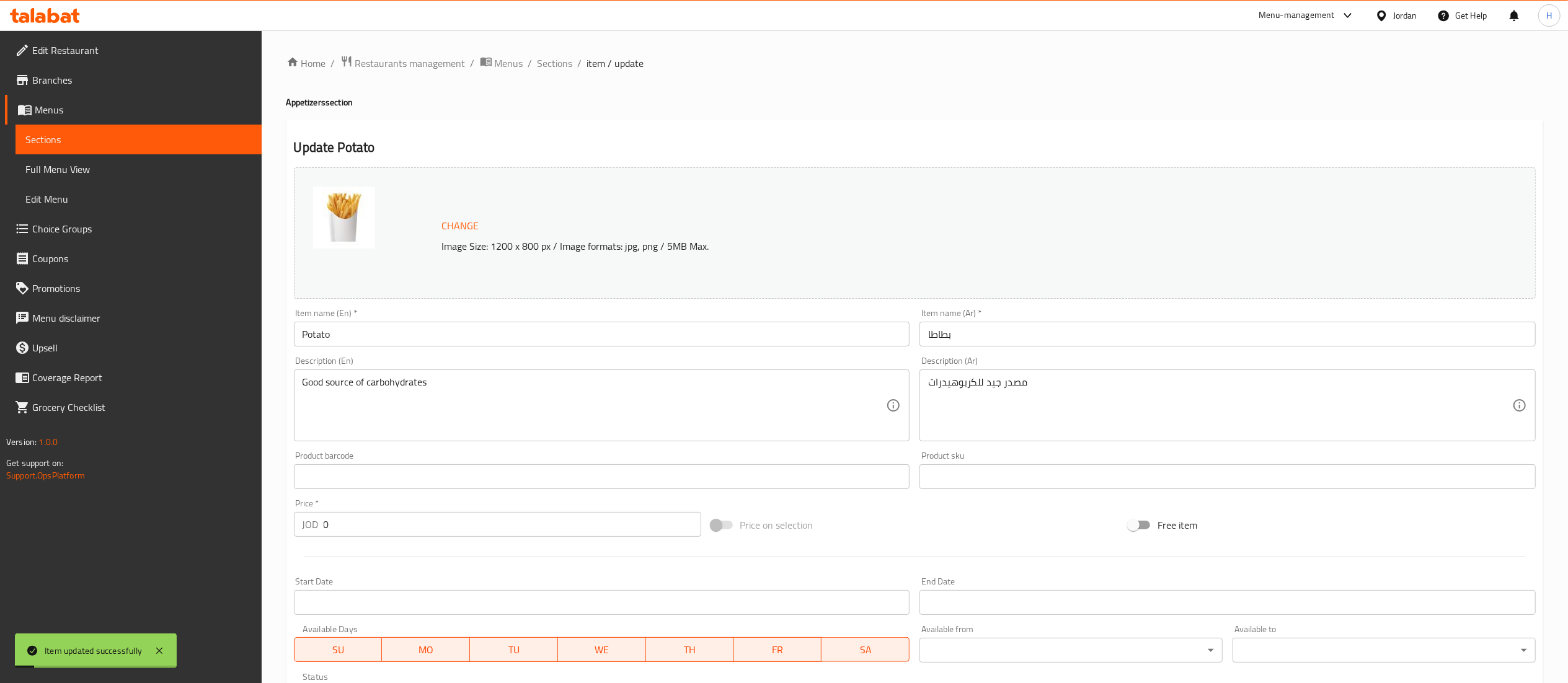
click at [559, 50] on div "Home / Restaurants management / Menus / Sections / item / update Appetizers sec…" at bounding box center [914, 529] width 1306 height 998
click at [559, 49] on div "Home / Restaurants management / Menus / Sections / item / update Appetizers sec…" at bounding box center [914, 529] width 1306 height 998
click at [559, 55] on span "Sections" at bounding box center [555, 62] width 36 height 15
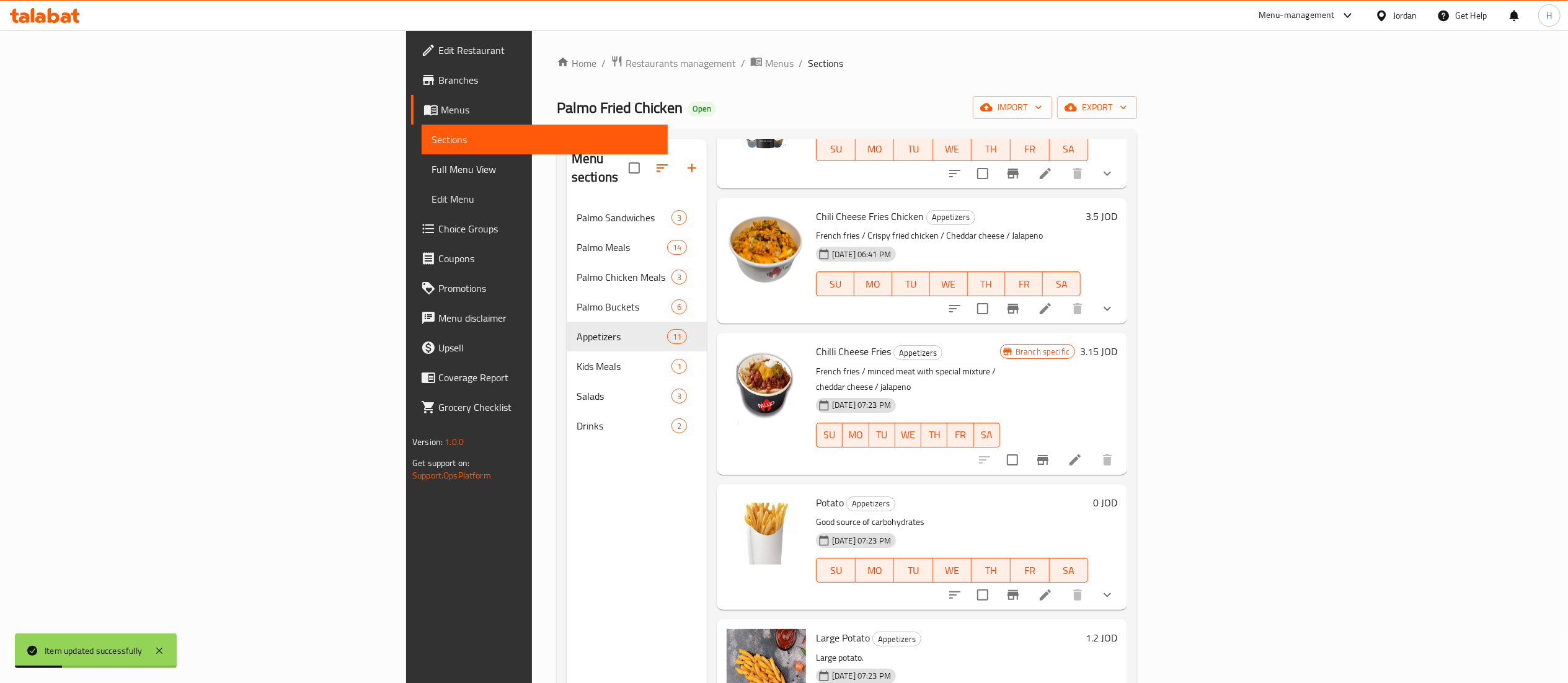
scroll to position [620, 0]
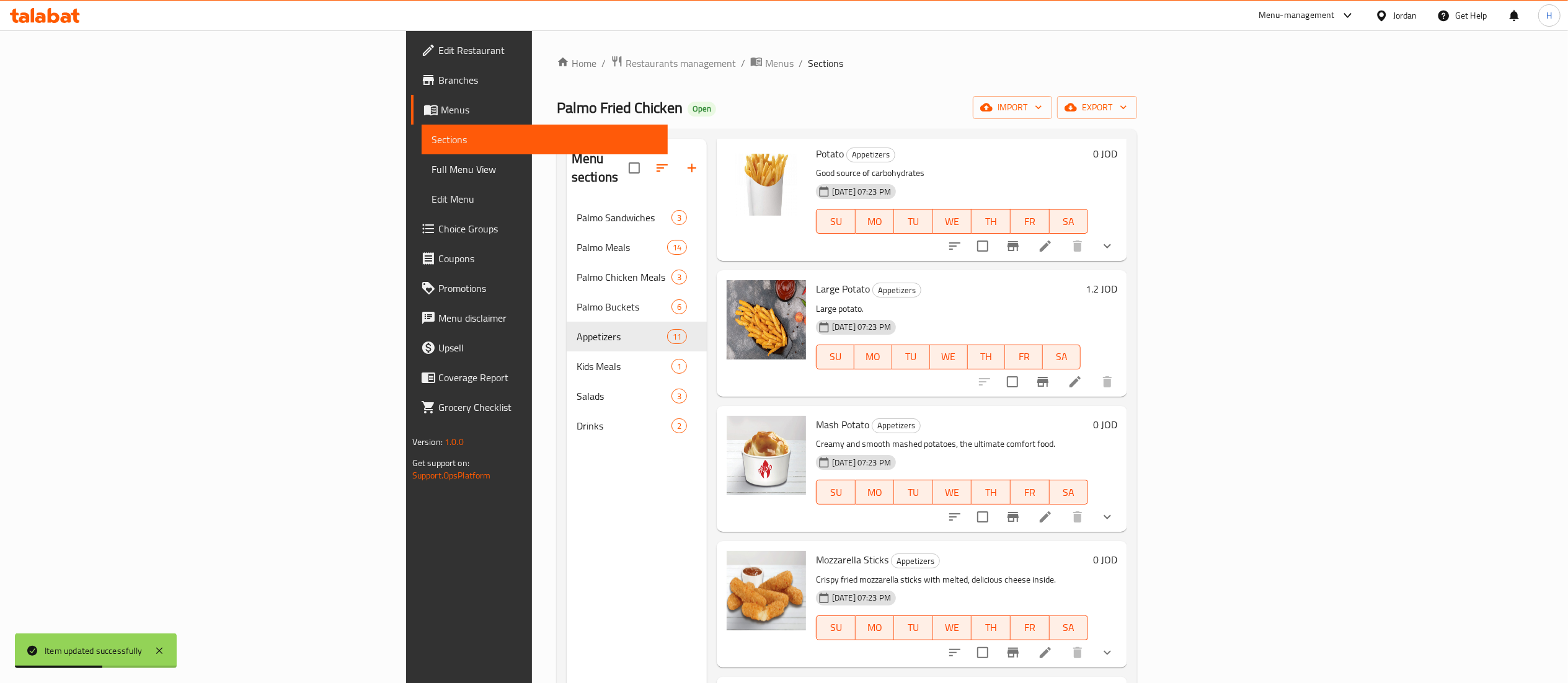
click at [1117, 280] on h6 "1.2 JOD" at bounding box center [1101, 289] width 32 height 18
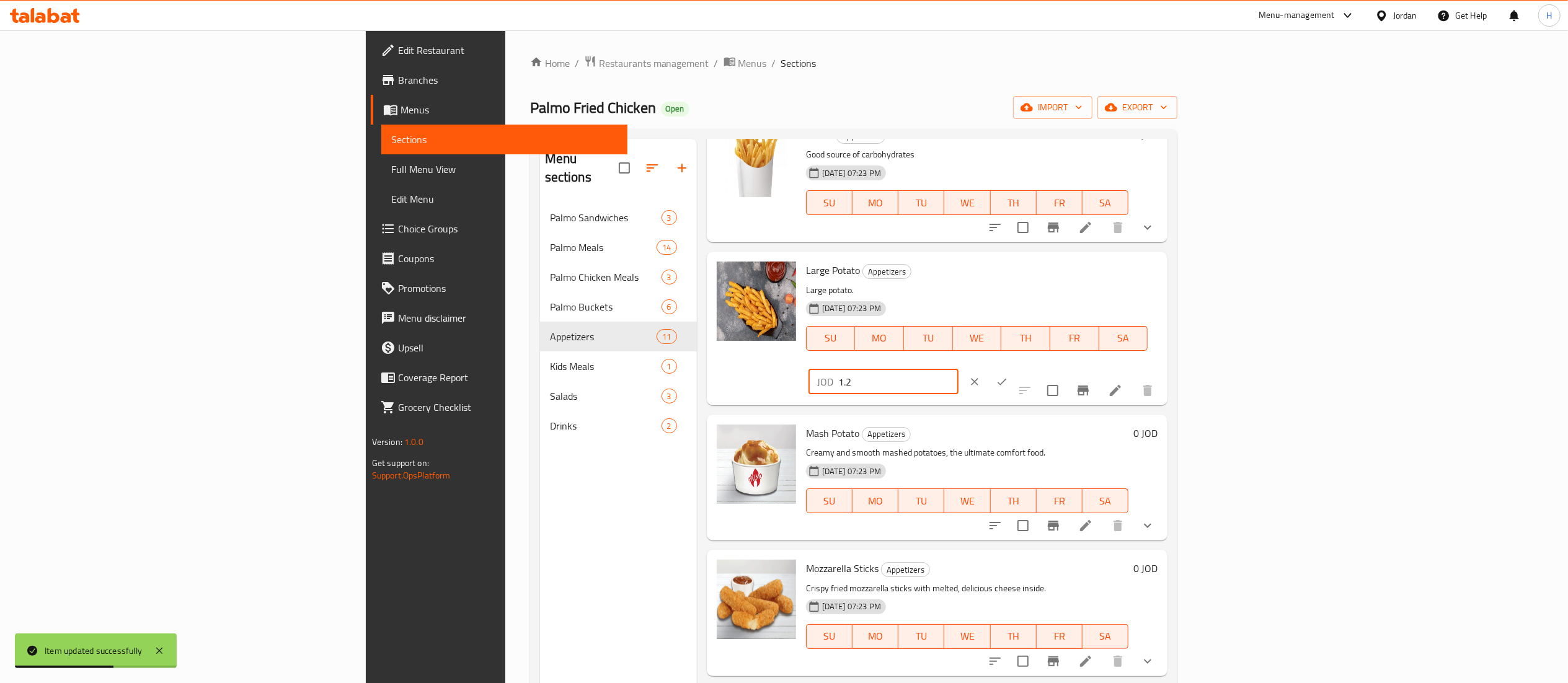
drag, startPoint x: 1374, startPoint y: 253, endPoint x: 1203, endPoint y: 247, distance: 171.1
click at [1162, 257] on div "Large Potato Appetizers Large potato. [DATE] 07:23 PM SU MO TU WE TH FR SA JOD …" at bounding box center [981, 328] width 361 height 143
type input "1"
click at [1008, 375] on icon "ok" at bounding box center [1001, 381] width 13 height 13
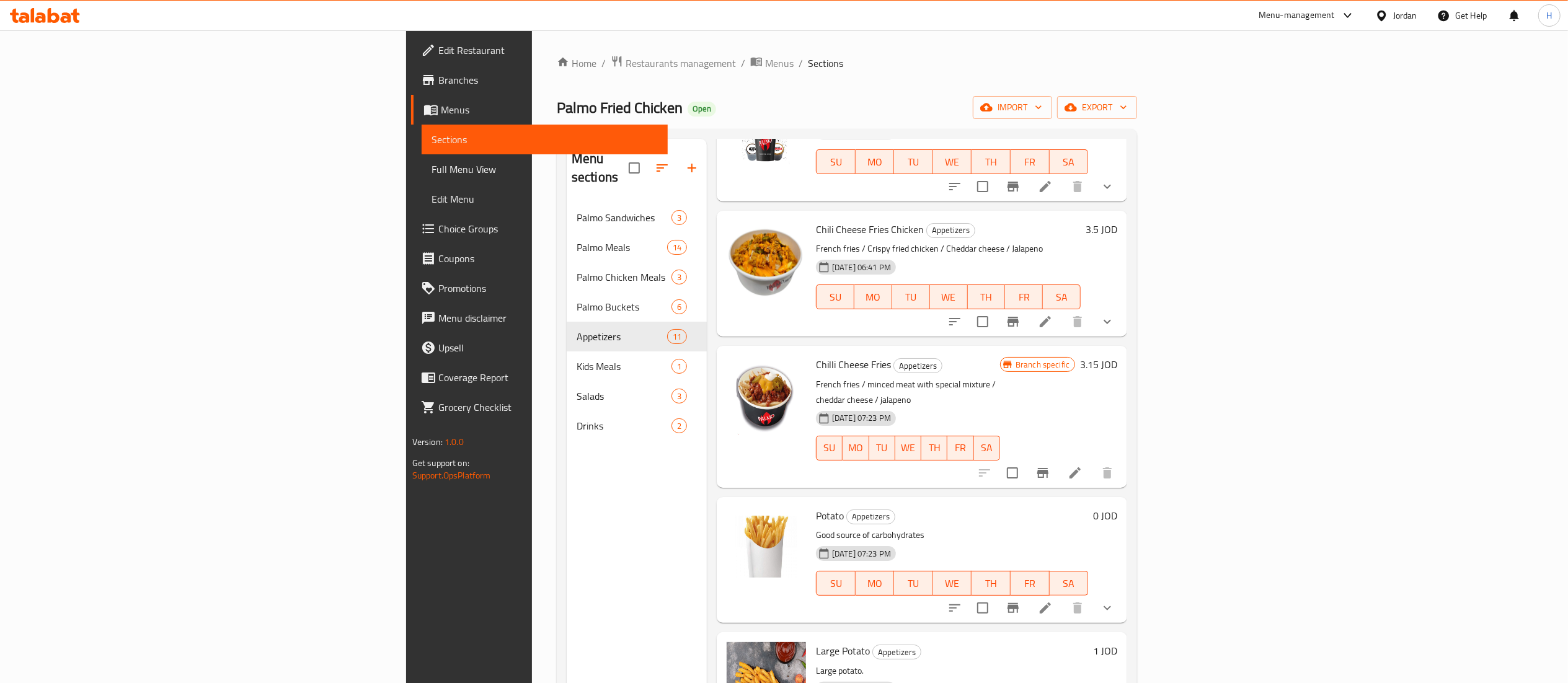
scroll to position [217, 0]
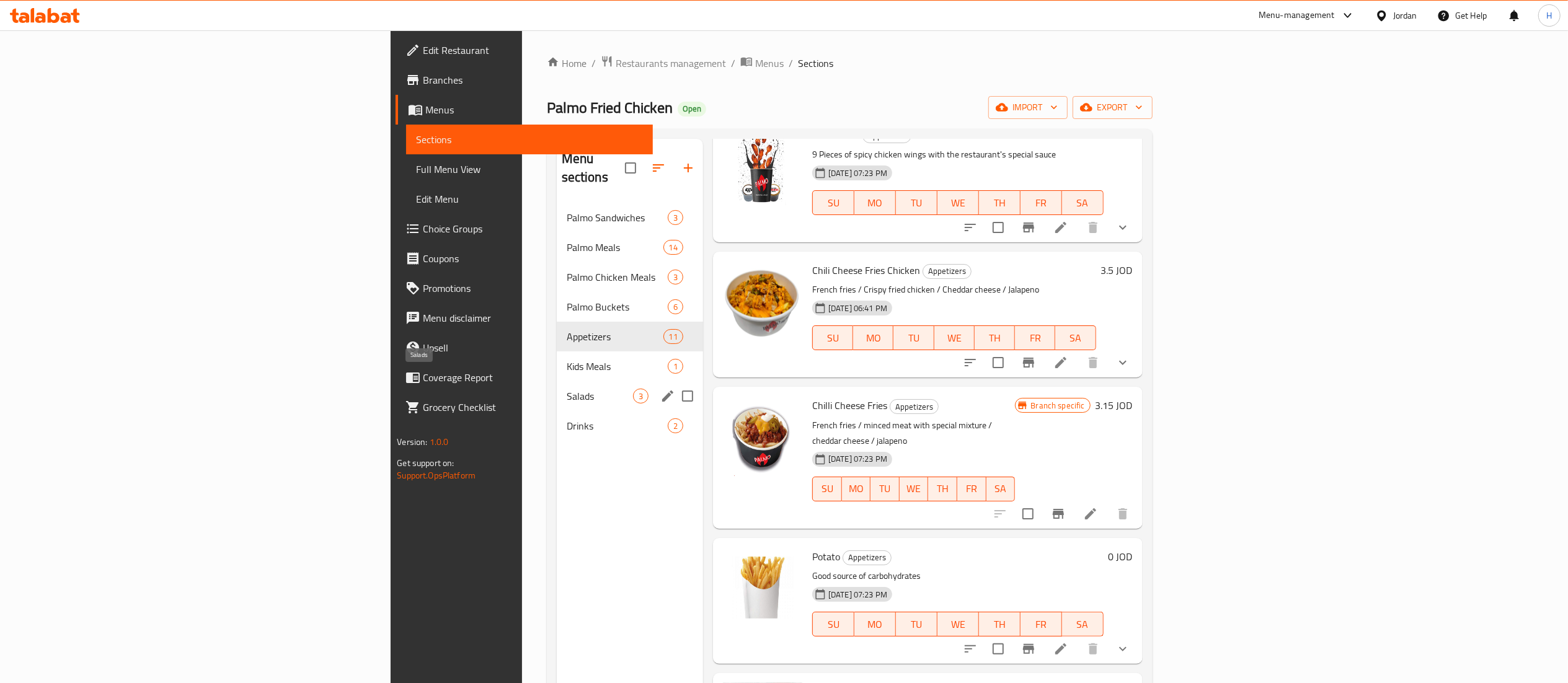
click at [567, 389] on span "Salads" at bounding box center [599, 396] width 66 height 15
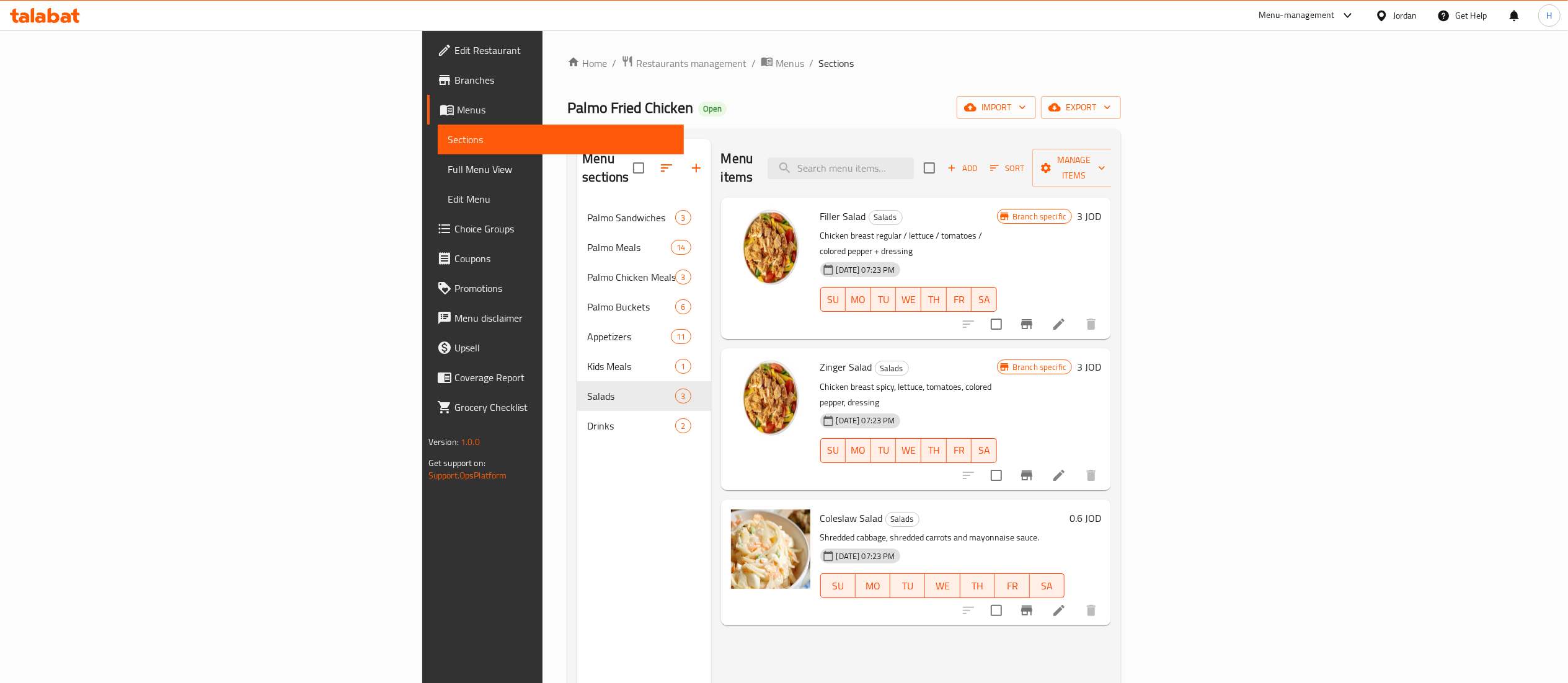
click at [1101, 509] on h6 "0.6 JOD" at bounding box center [1085, 518] width 32 height 18
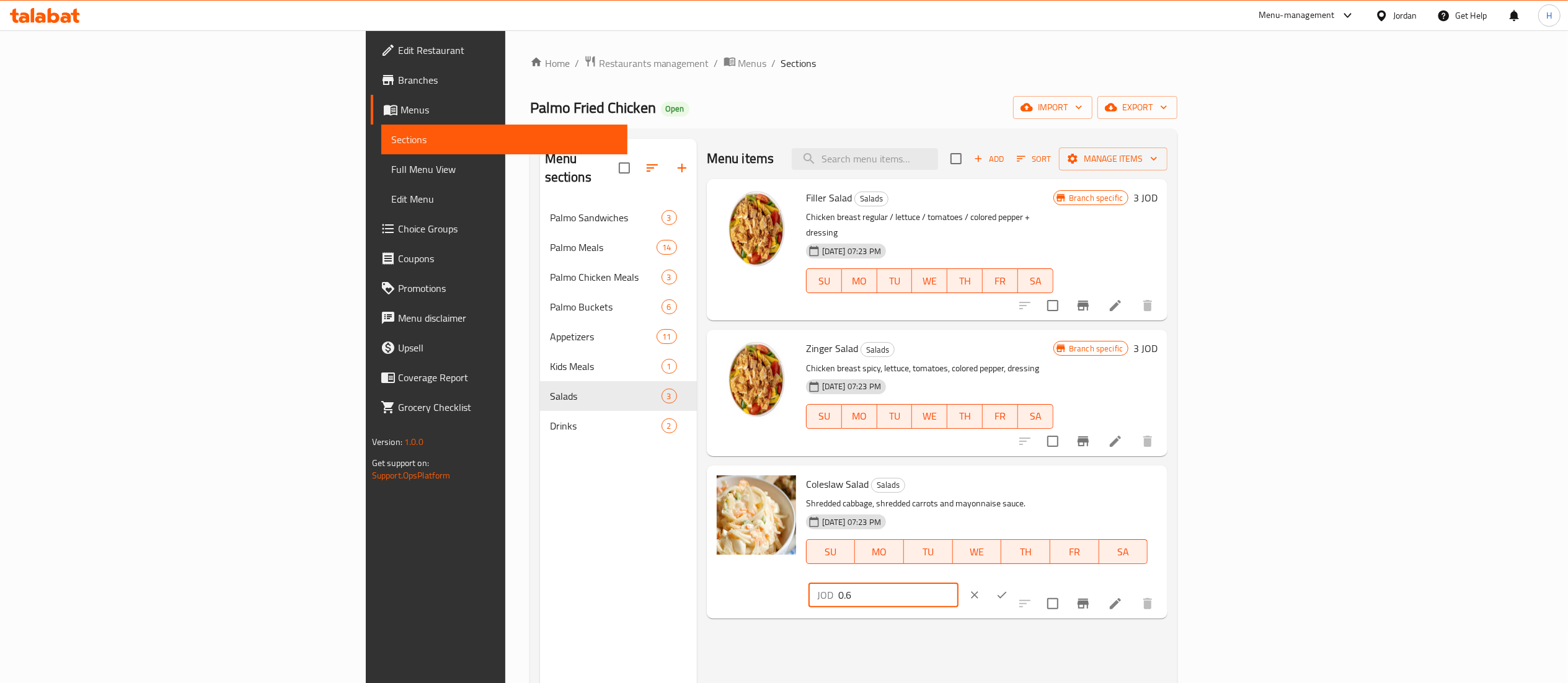
click at [959, 582] on input "0.6" at bounding box center [899, 594] width 120 height 25
type input "0.5"
click at [1015, 581] on button "ok" at bounding box center [1002, 595] width 28 height 28
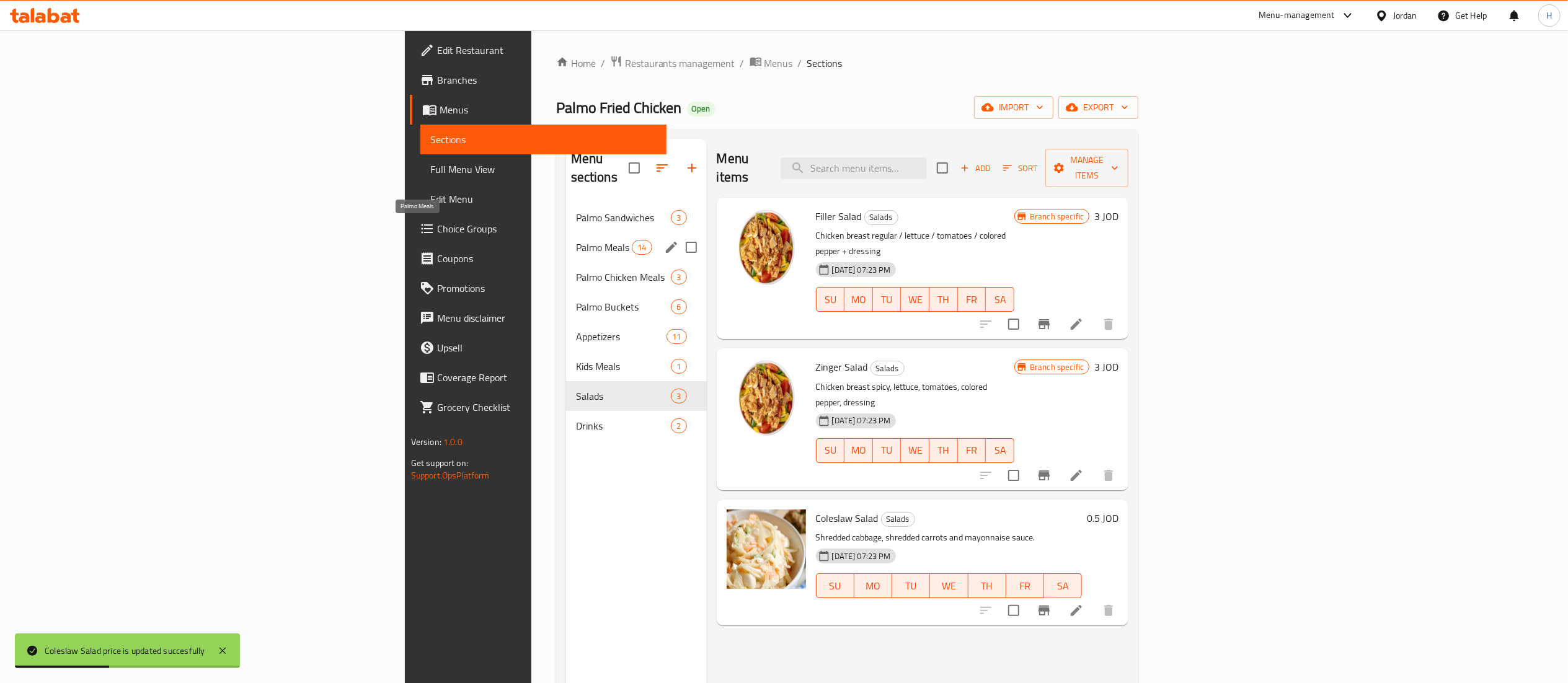
click at [576, 240] on span "Palmo Meals" at bounding box center [603, 247] width 56 height 15
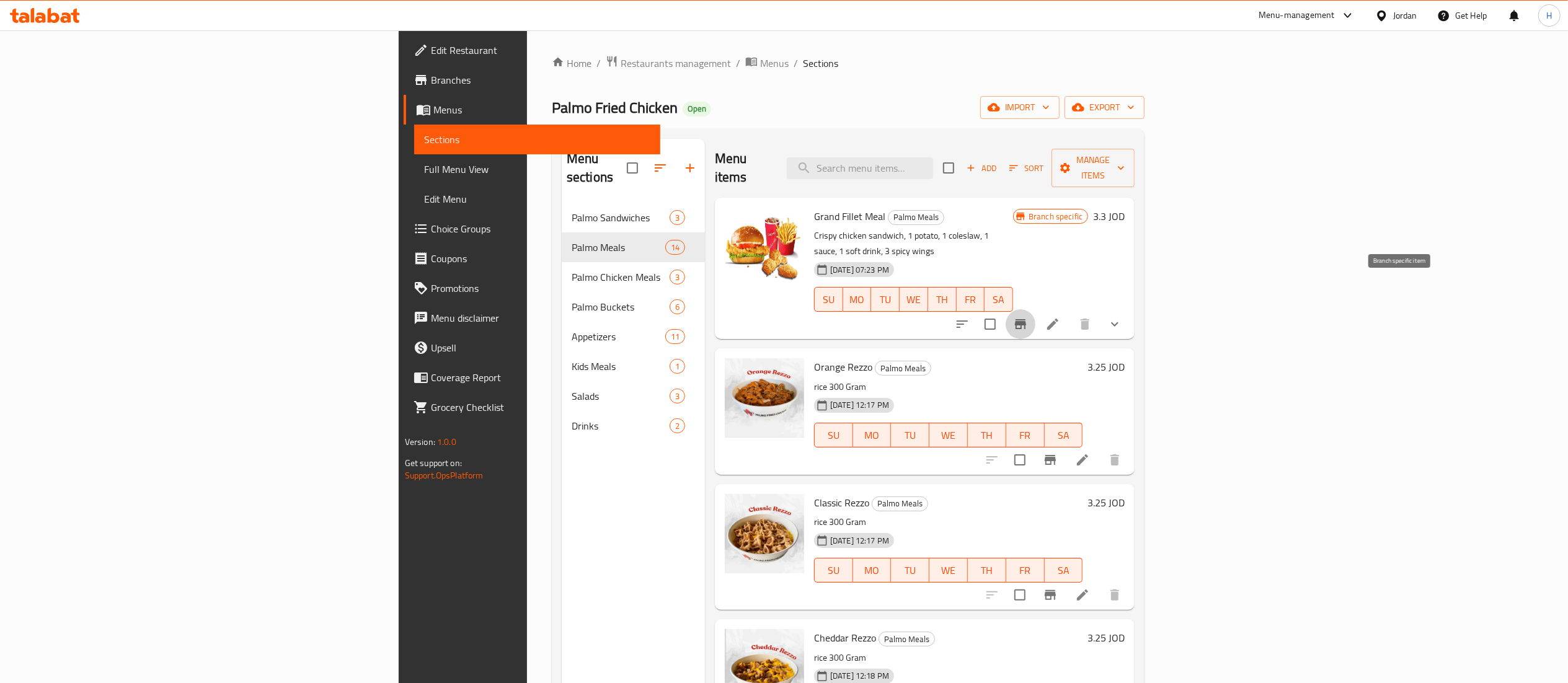
click at [1035, 309] on button "Branch-specific-item" at bounding box center [1020, 324] width 30 height 30
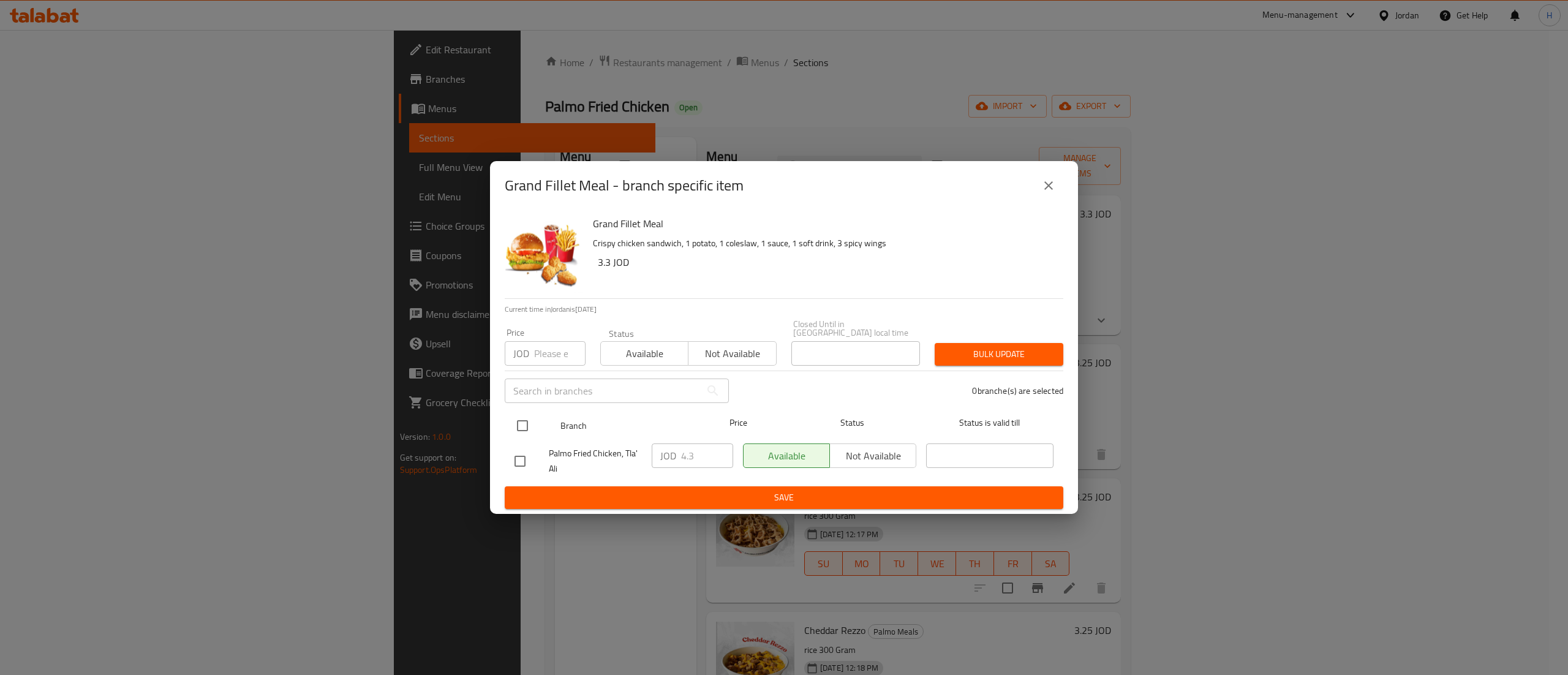
click at [519, 420] on input "checkbox" at bounding box center [522, 425] width 25 height 25
checkbox input "true"
click at [704, 451] on input "4.3" at bounding box center [706, 455] width 52 height 24
type input "4.5"
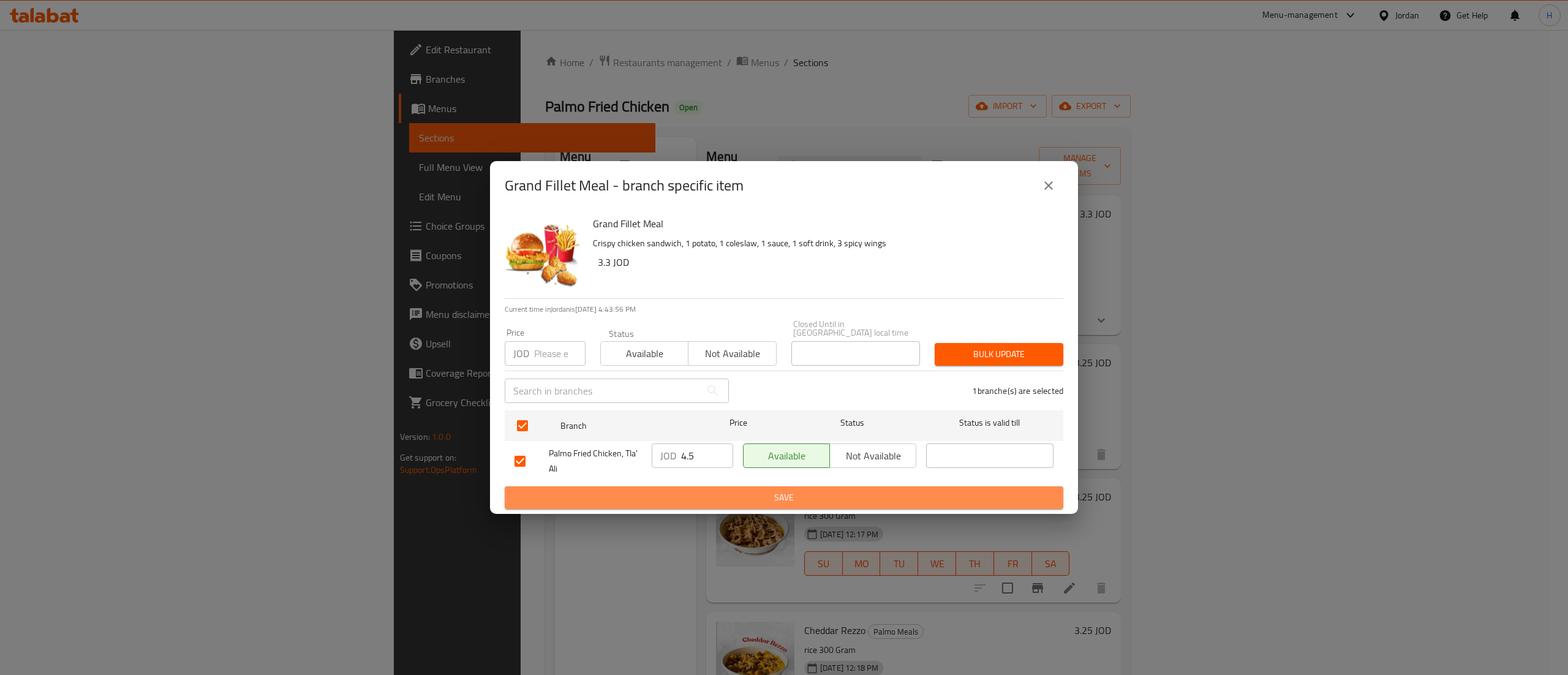
click at [754, 495] on span "Save" at bounding box center [784, 497] width 539 height 16
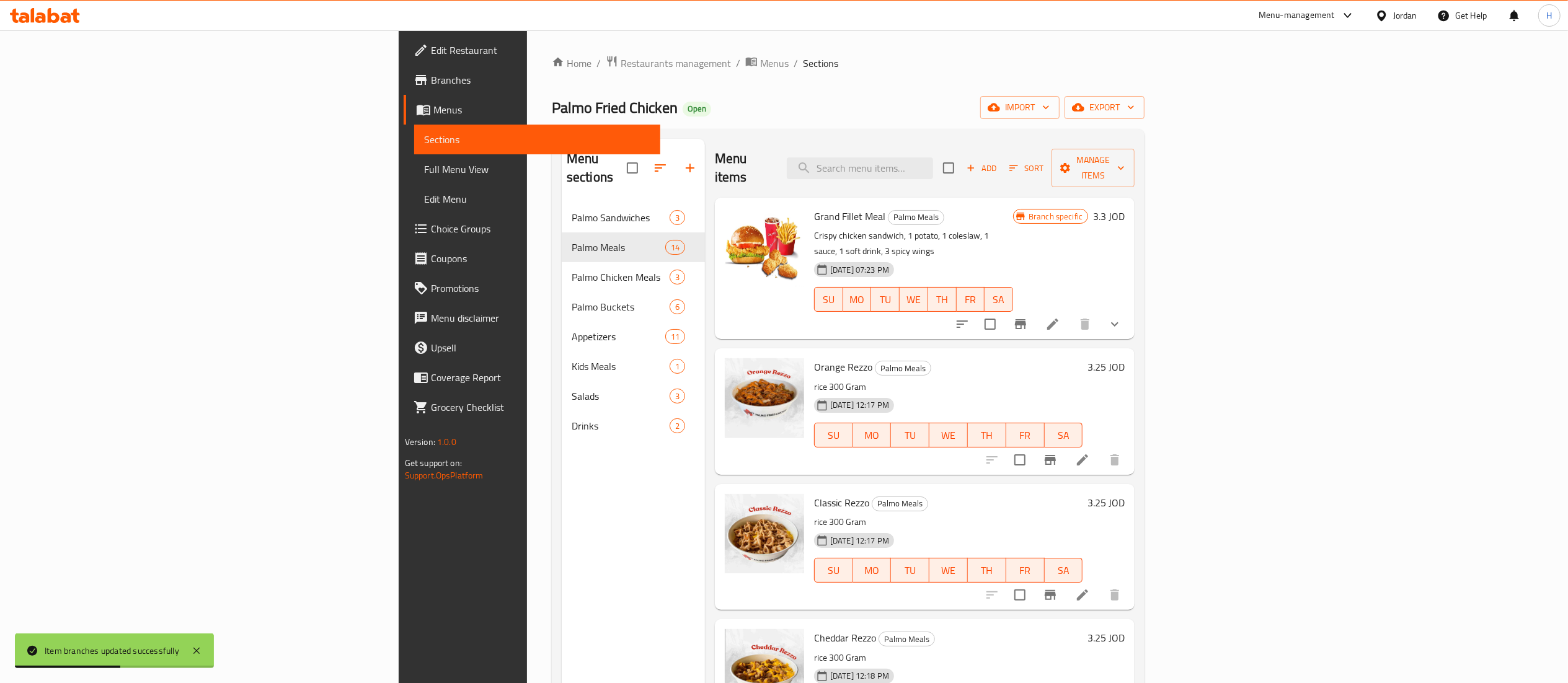
click at [1130, 309] on button "show more" at bounding box center [1115, 324] width 30 height 30
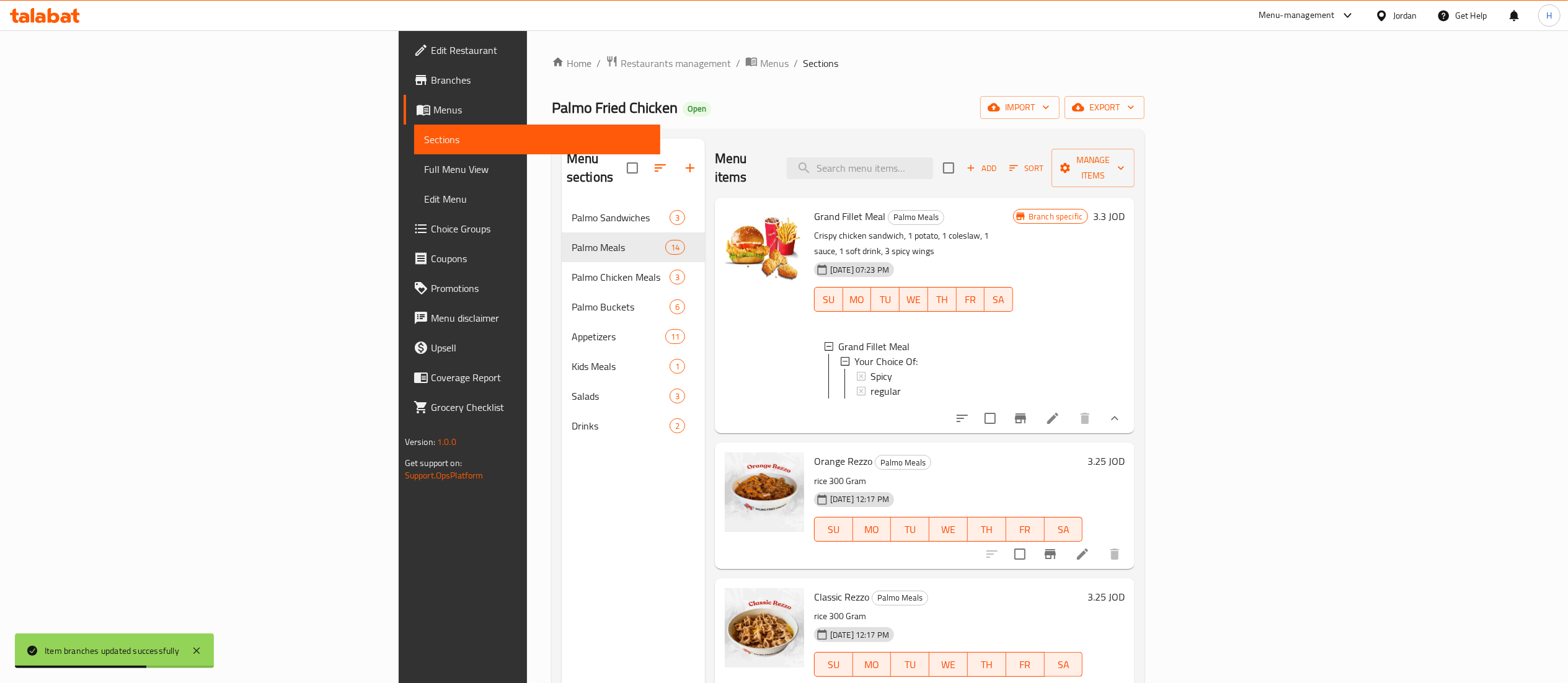
click at [1122, 411] on icon "show more" at bounding box center [1114, 417] width 15 height 15
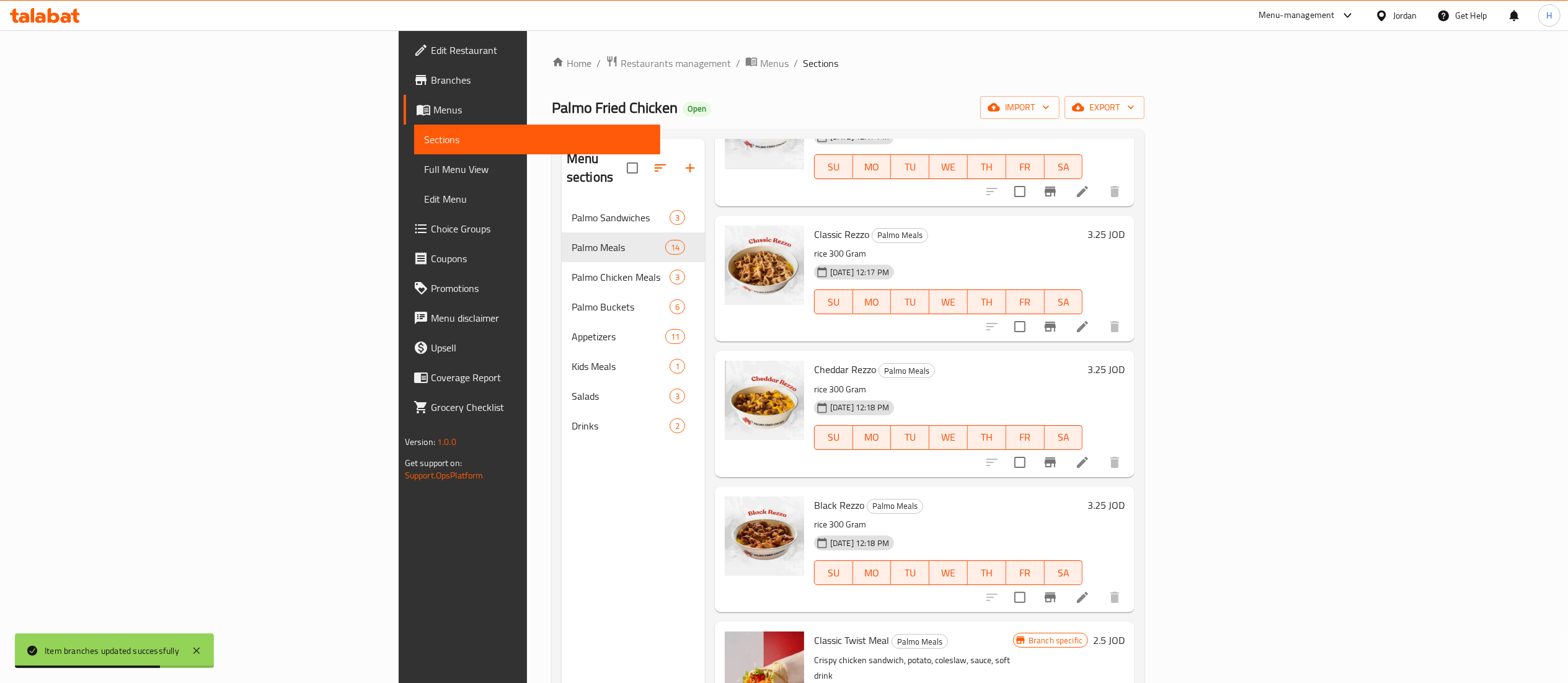
scroll to position [620, 0]
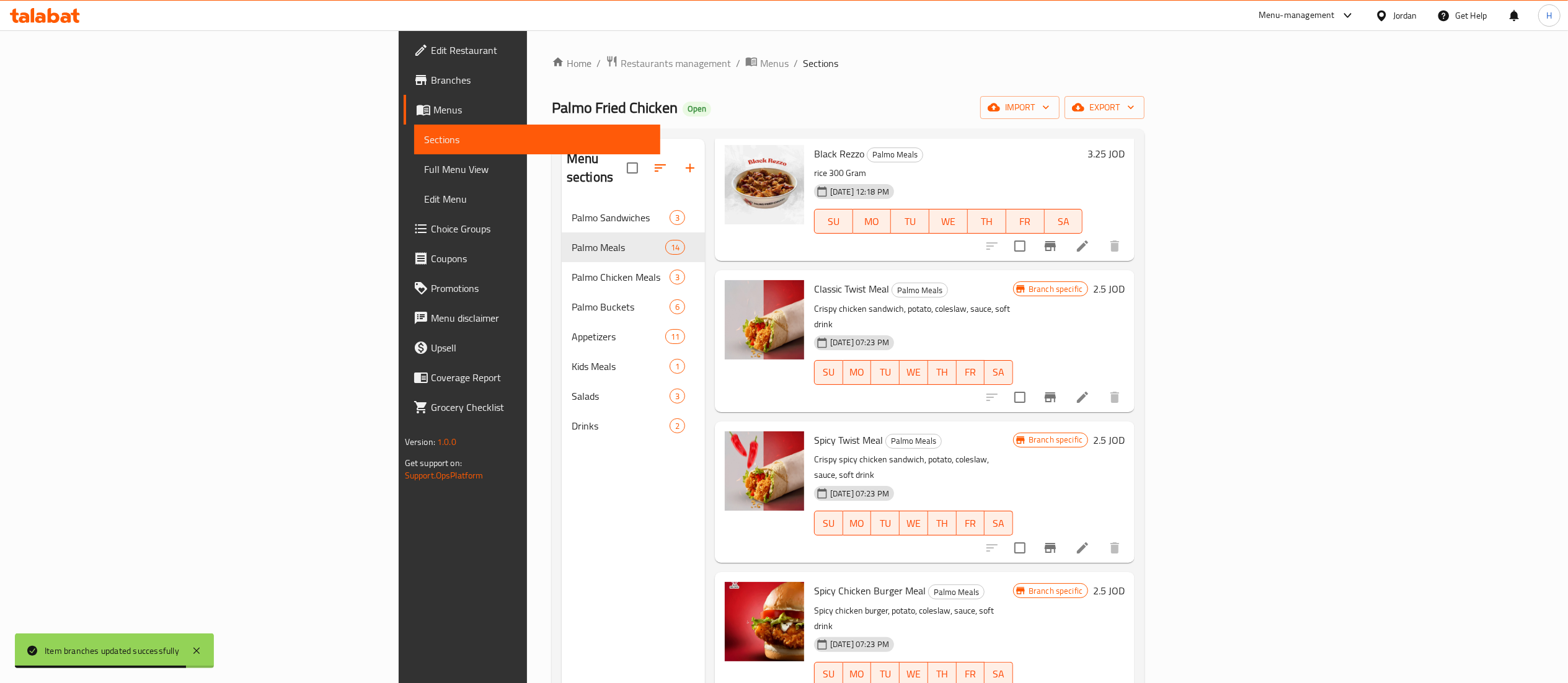
click at [562, 532] on div "Menu sections Palmo Sandwiches 3 Palmo Meals 14 Palmo Chicken Meals 3 Palmo Buc…" at bounding box center [633, 481] width 143 height 683
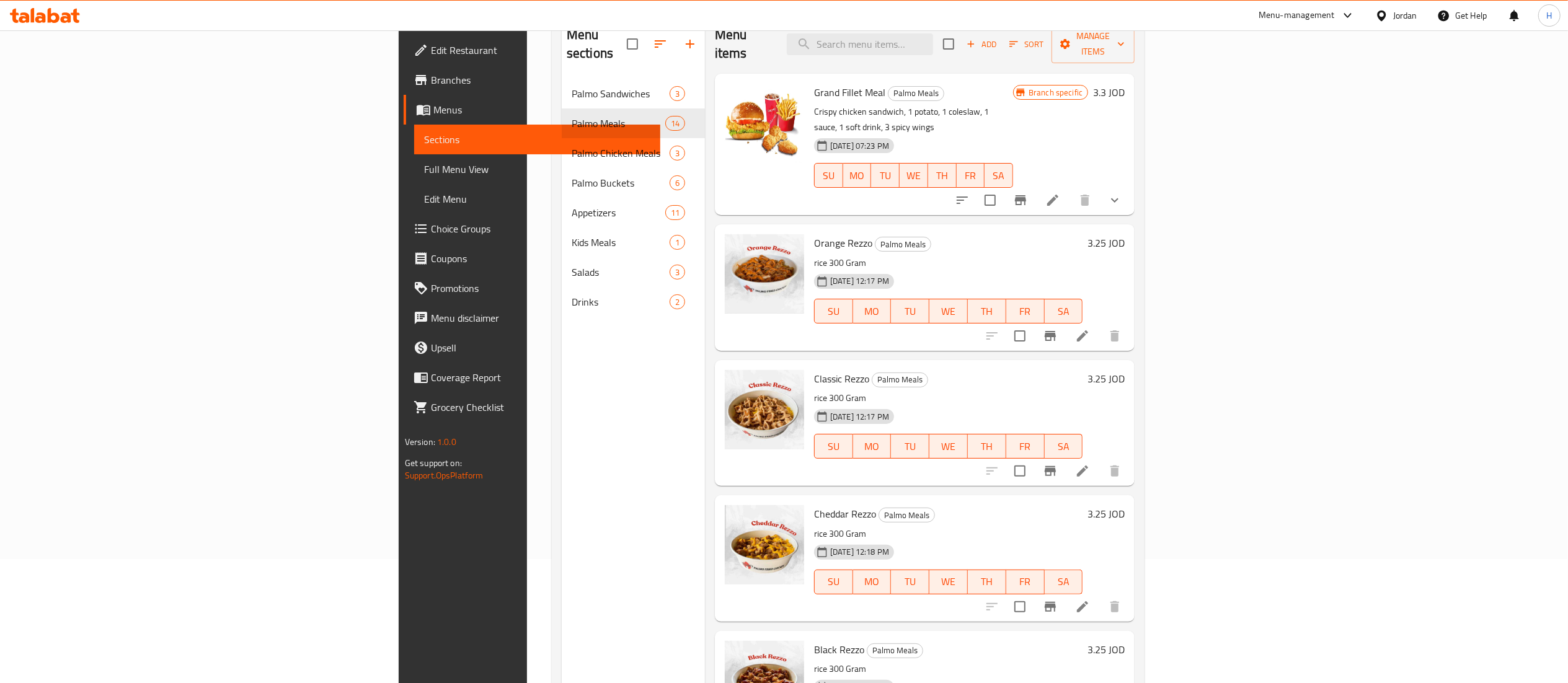
scroll to position [0, 0]
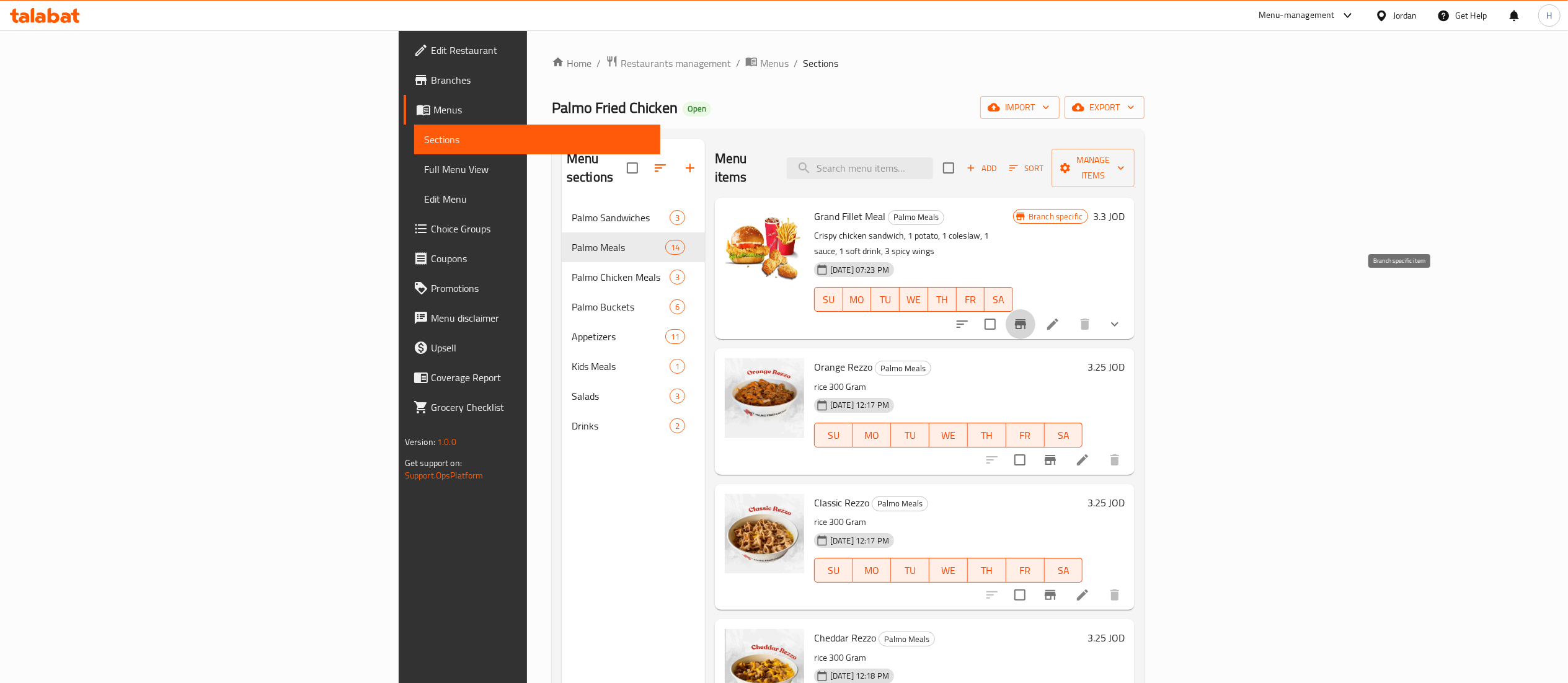
click at [1028, 317] on icon "Branch-specific-item" at bounding box center [1020, 324] width 15 height 15
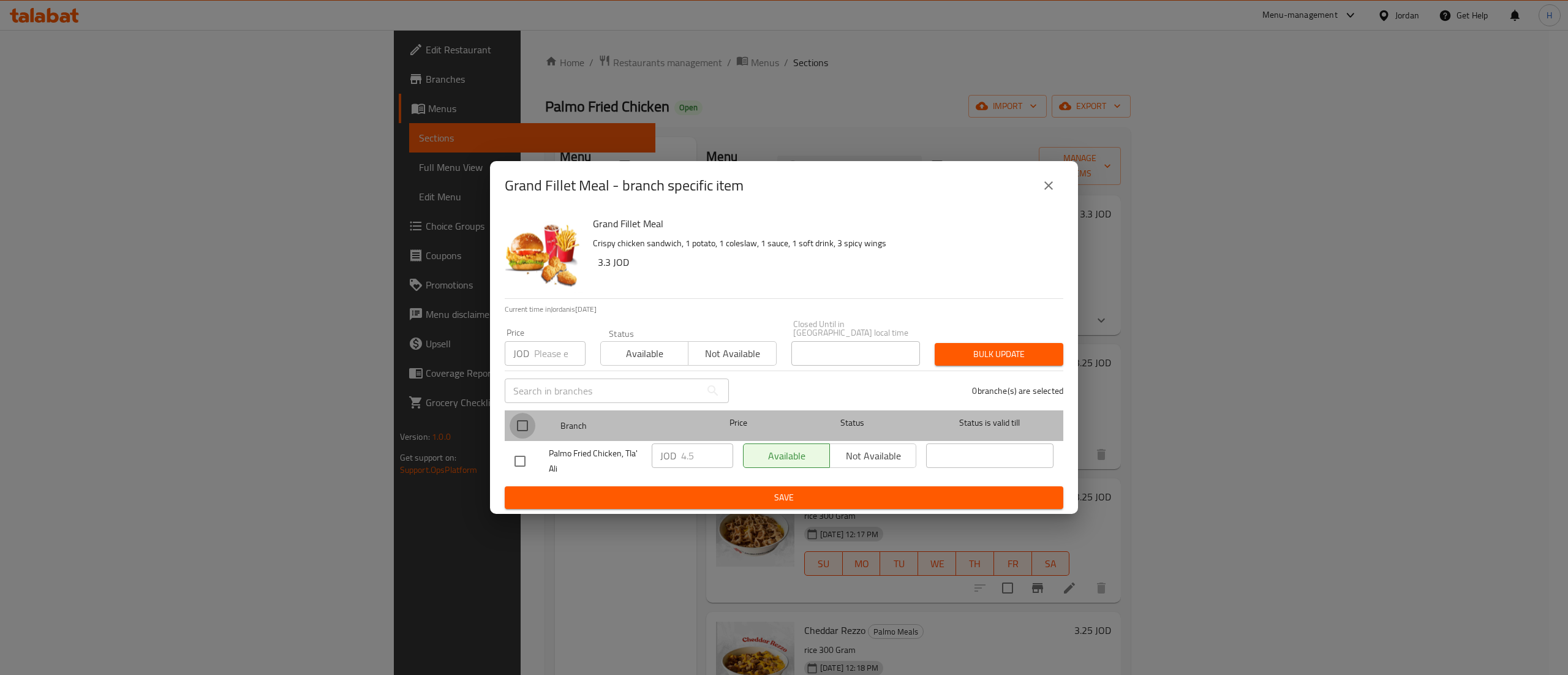
click at [528, 416] on input "checkbox" at bounding box center [522, 425] width 25 height 25
checkbox input "true"
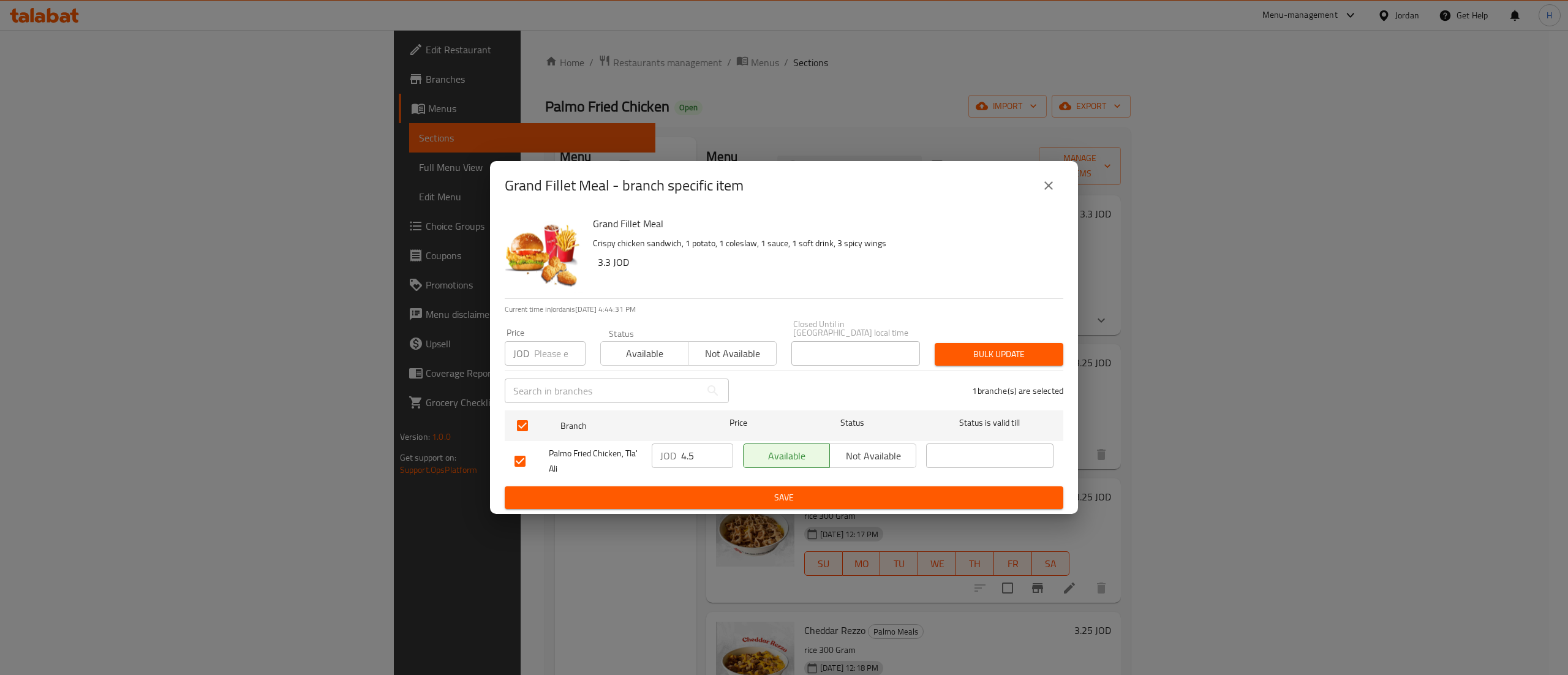
click at [699, 447] on input "4.5" at bounding box center [706, 455] width 52 height 24
type input "4.25"
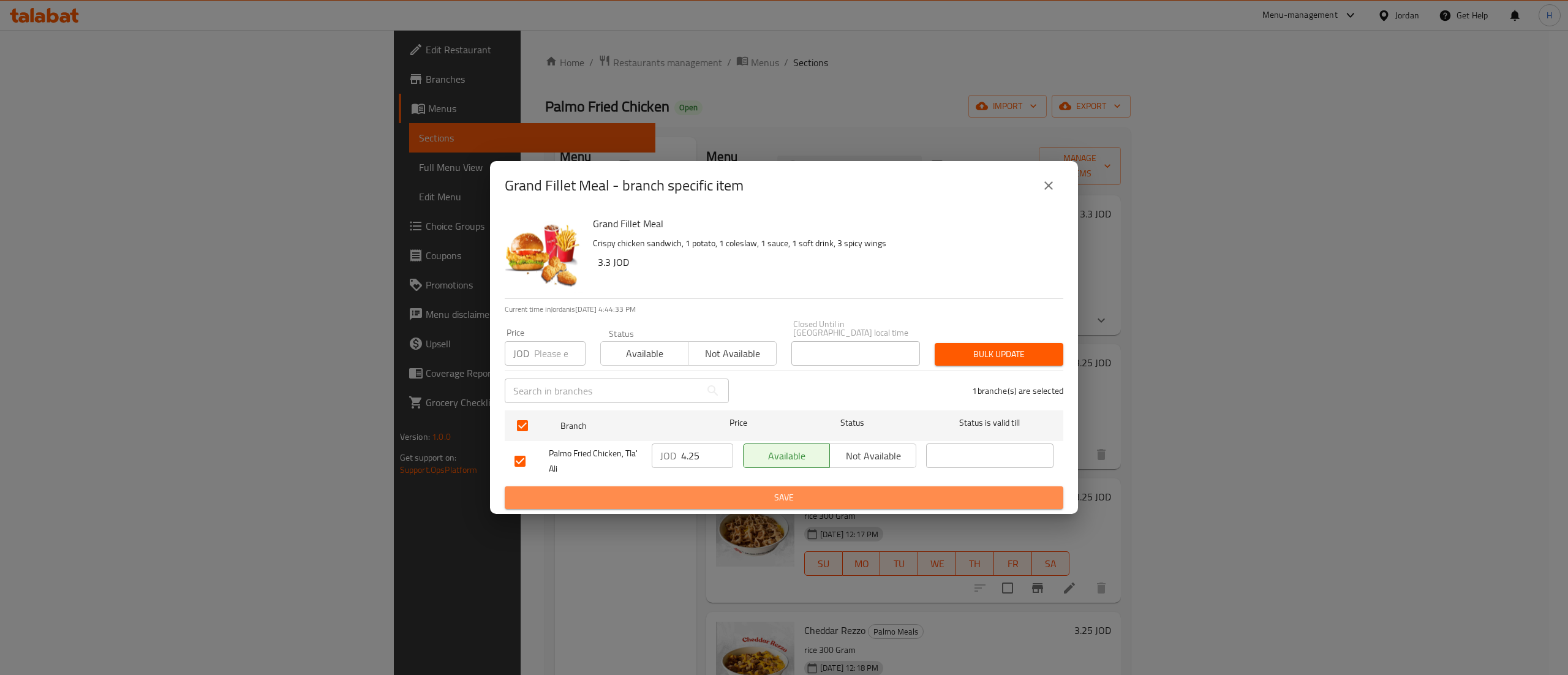
click at [671, 490] on span "Save" at bounding box center [784, 497] width 539 height 16
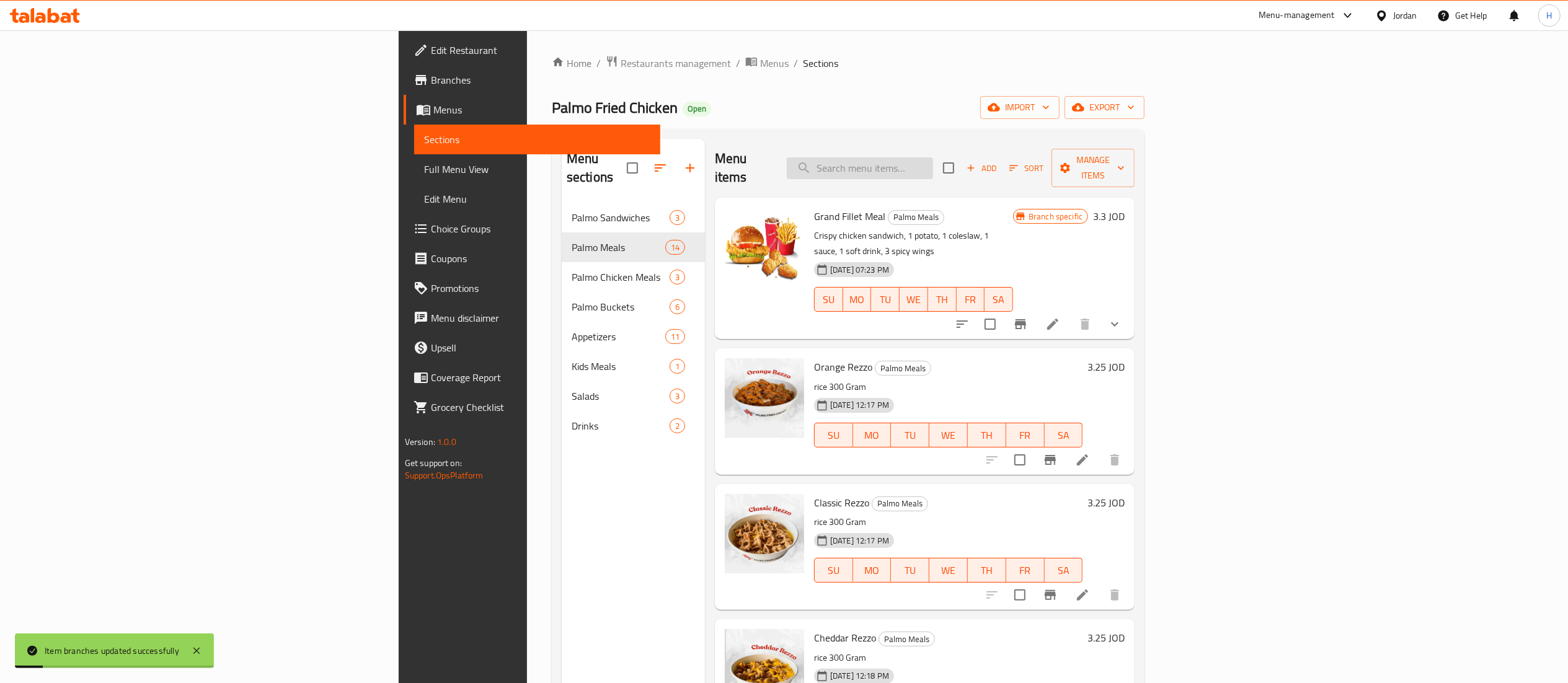
click at [933, 157] on input "search" at bounding box center [860, 168] width 146 height 22
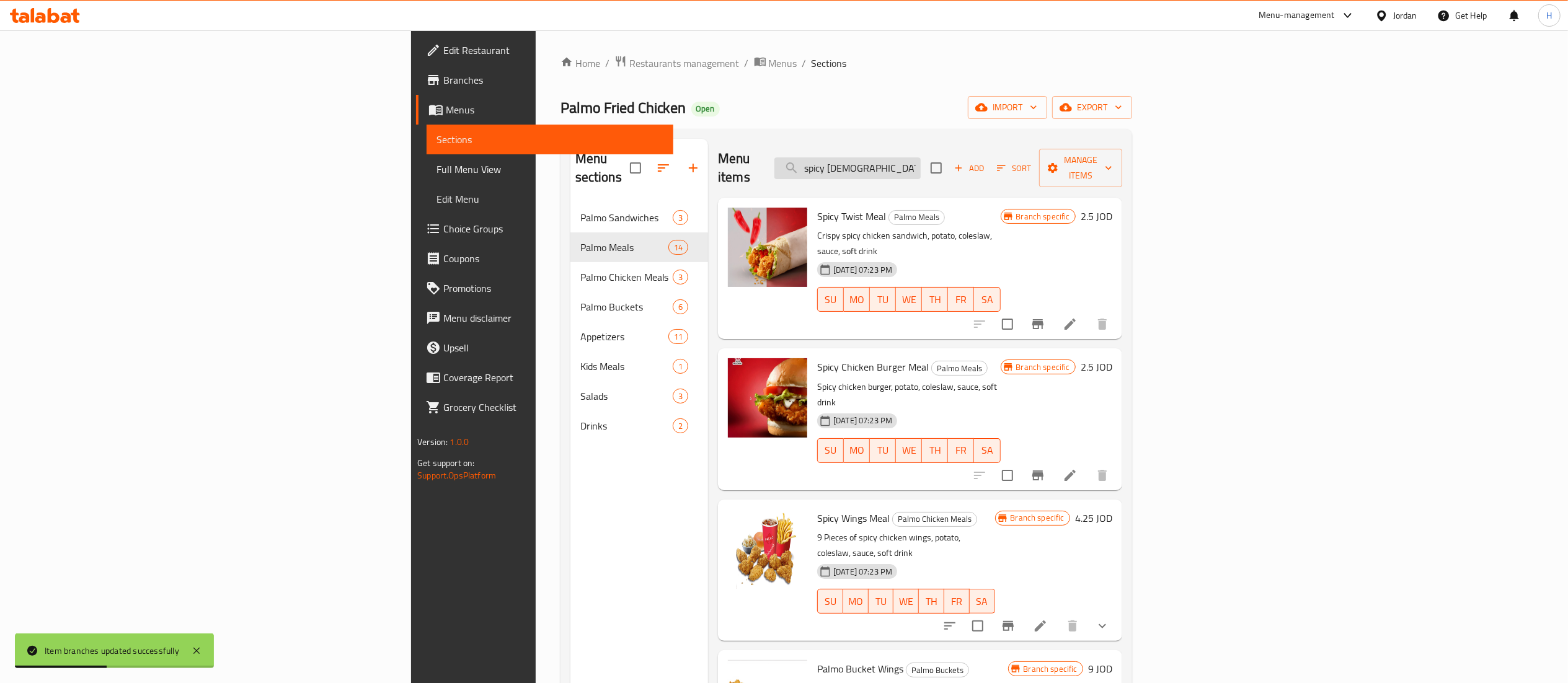
type input "spicy [DEMOGRAPHIC_DATA]"
click at [1112, 367] on div "Branch specific 2.5 JOD" at bounding box center [1056, 418] width 112 height 121
click at [1053, 460] on button "Branch-specific-item" at bounding box center [1038, 475] width 30 height 30
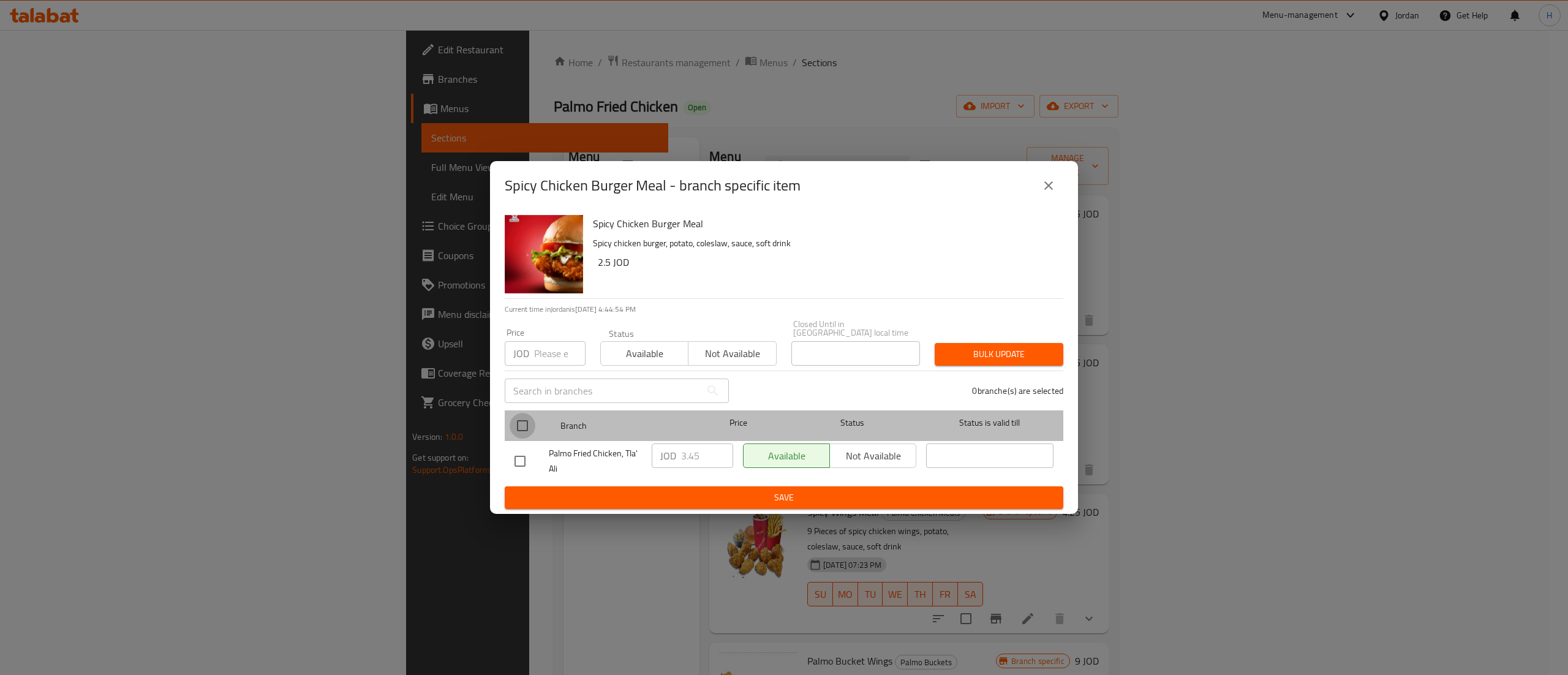
click at [518, 413] on input "checkbox" at bounding box center [522, 425] width 25 height 25
checkbox input "true"
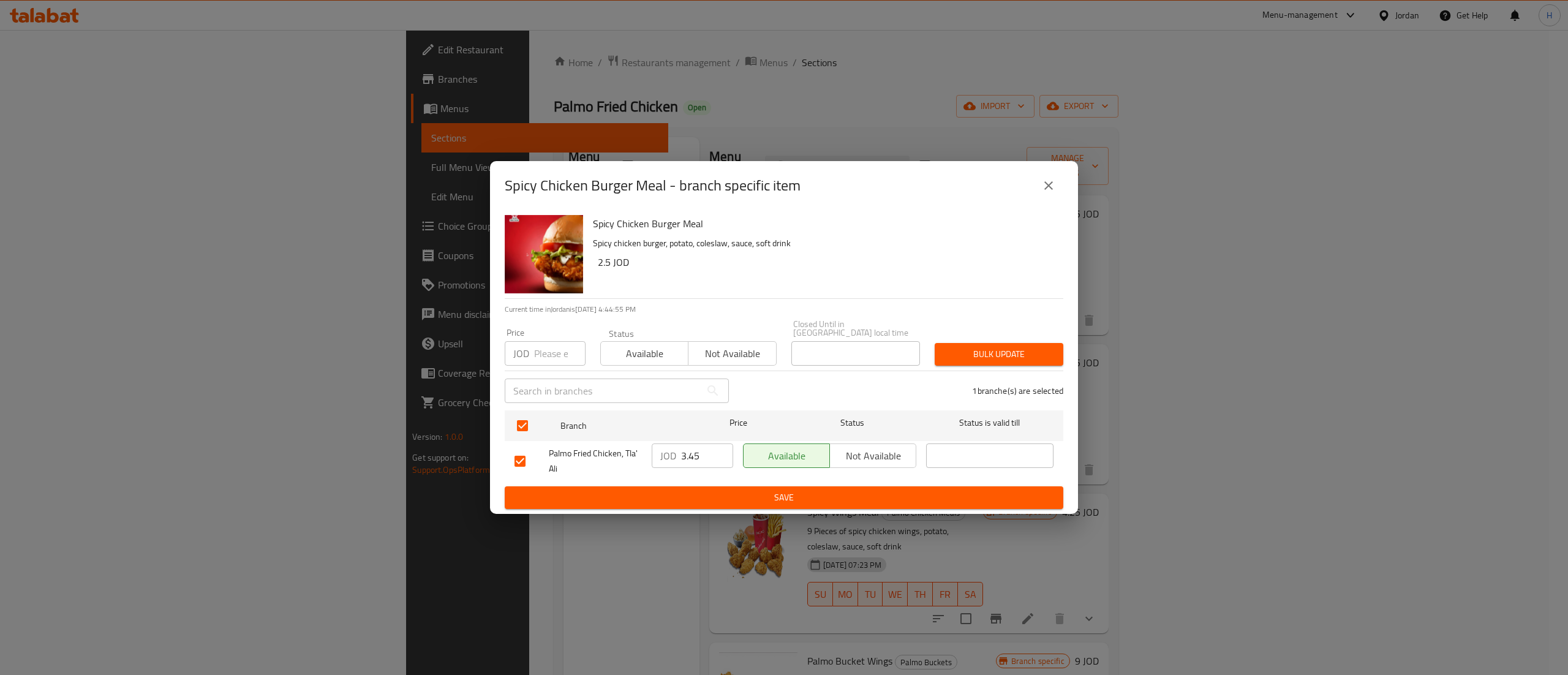
click at [699, 450] on input "3.45" at bounding box center [706, 455] width 52 height 24
type input "3.5"
click at [789, 490] on span "Save" at bounding box center [784, 497] width 539 height 16
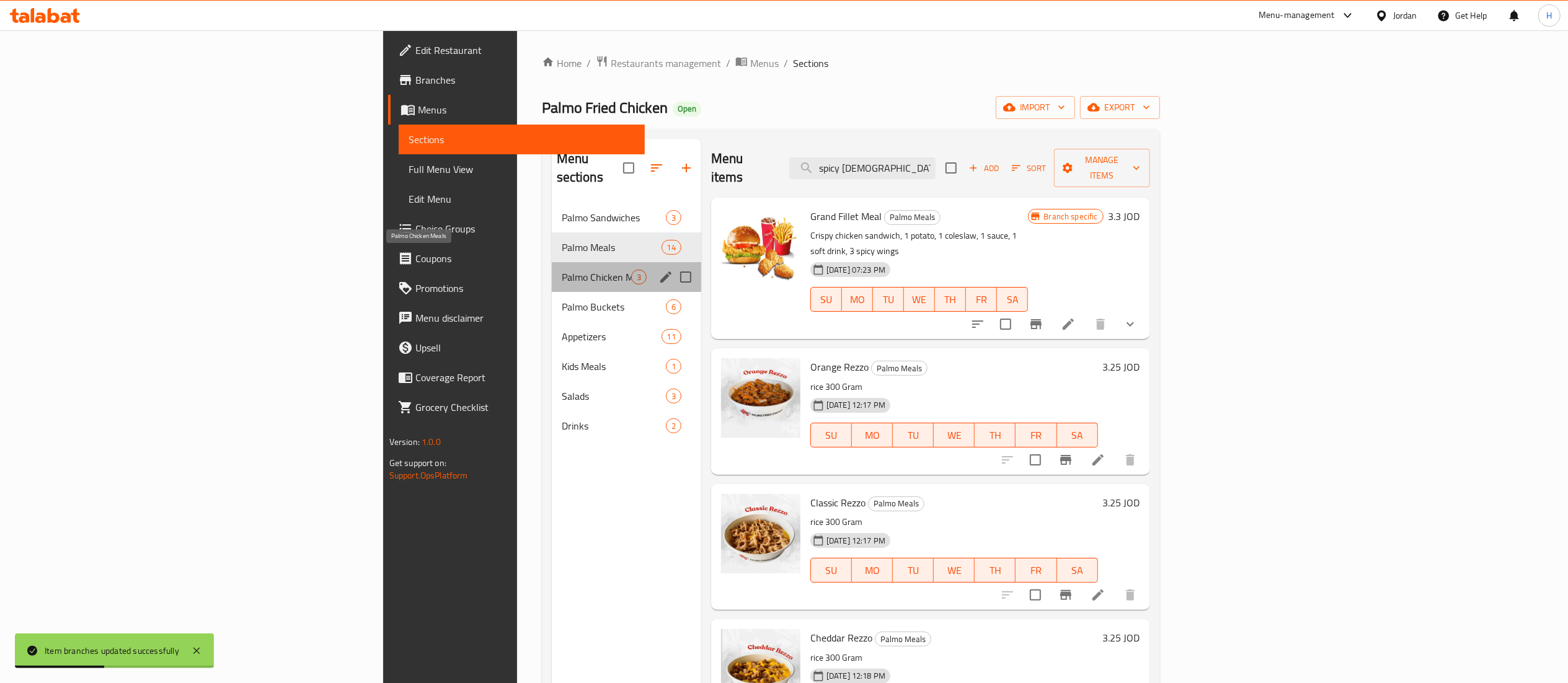
click at [562, 269] on span "Palmo Chicken Meals" at bounding box center [596, 276] width 69 height 15
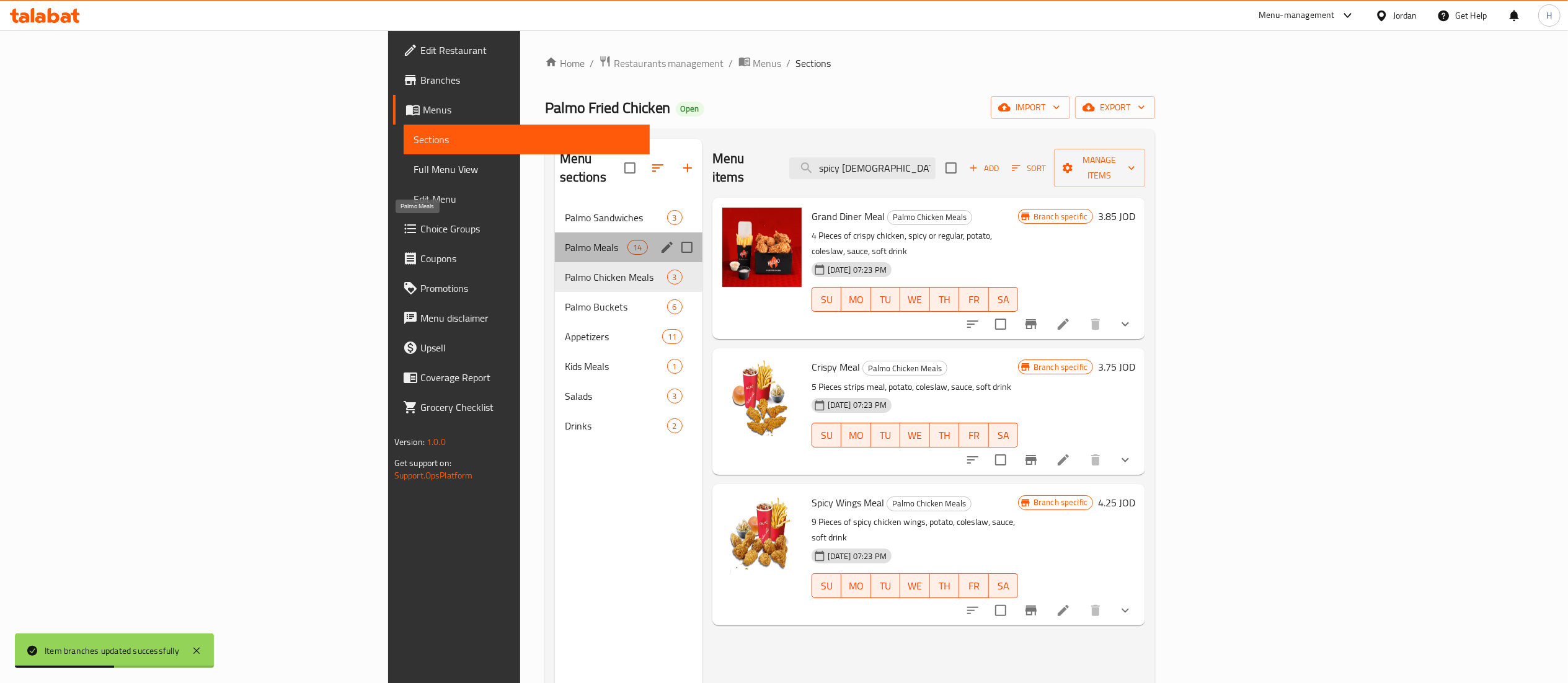
click at [565, 240] on span "Palmo Meals" at bounding box center [596, 247] width 63 height 15
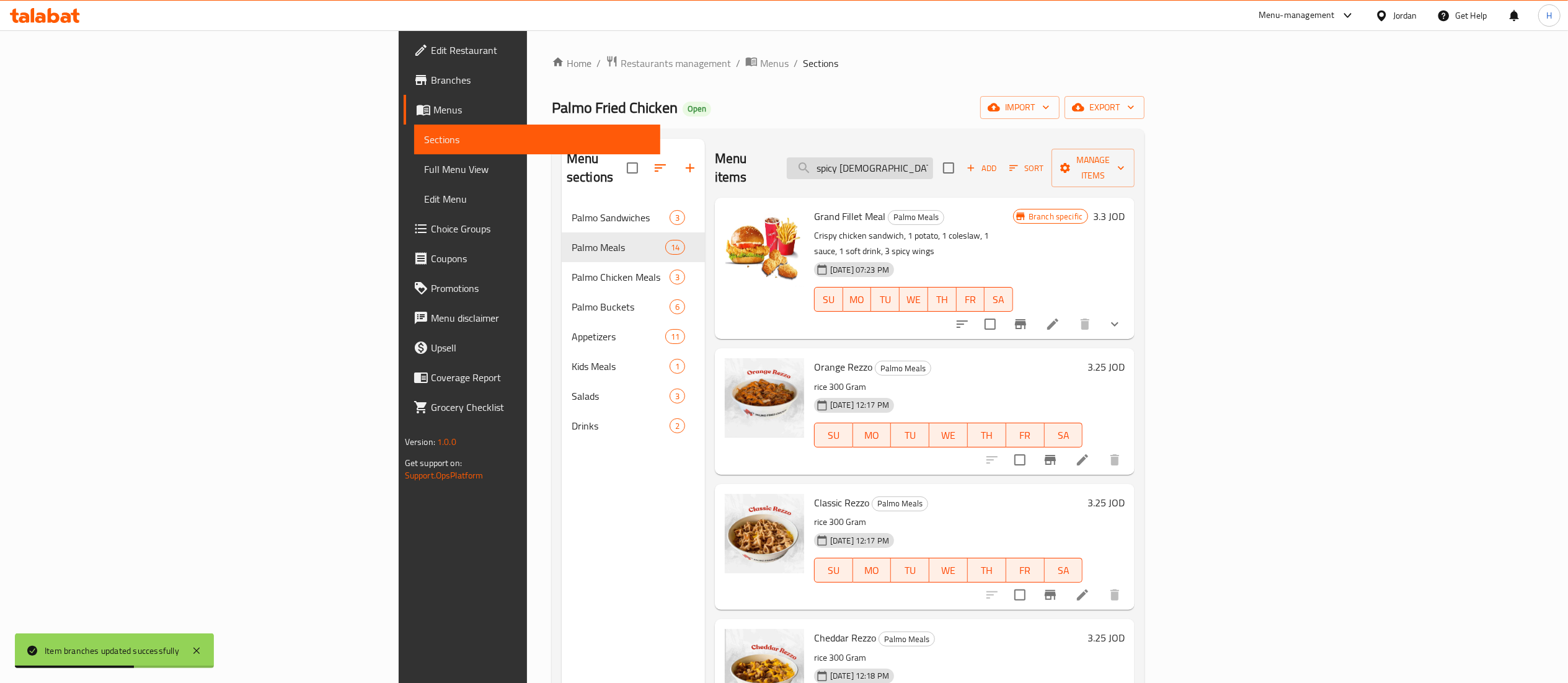
drag, startPoint x: 1023, startPoint y: 146, endPoint x: 1017, endPoint y: 166, distance: 20.9
click at [1022, 147] on div "Menu items spicy [DEMOGRAPHIC_DATA] Add Sort Manage items" at bounding box center [924, 169] width 420 height 59
click at [1017, 173] on div "Menu items spicy [DEMOGRAPHIC_DATA] Add Sort Manage items" at bounding box center [924, 169] width 420 height 59
click at [933, 157] on input "spicy [DEMOGRAPHIC_DATA]" at bounding box center [860, 168] width 146 height 22
type input "spicy [DEMOGRAPHIC_DATA]"
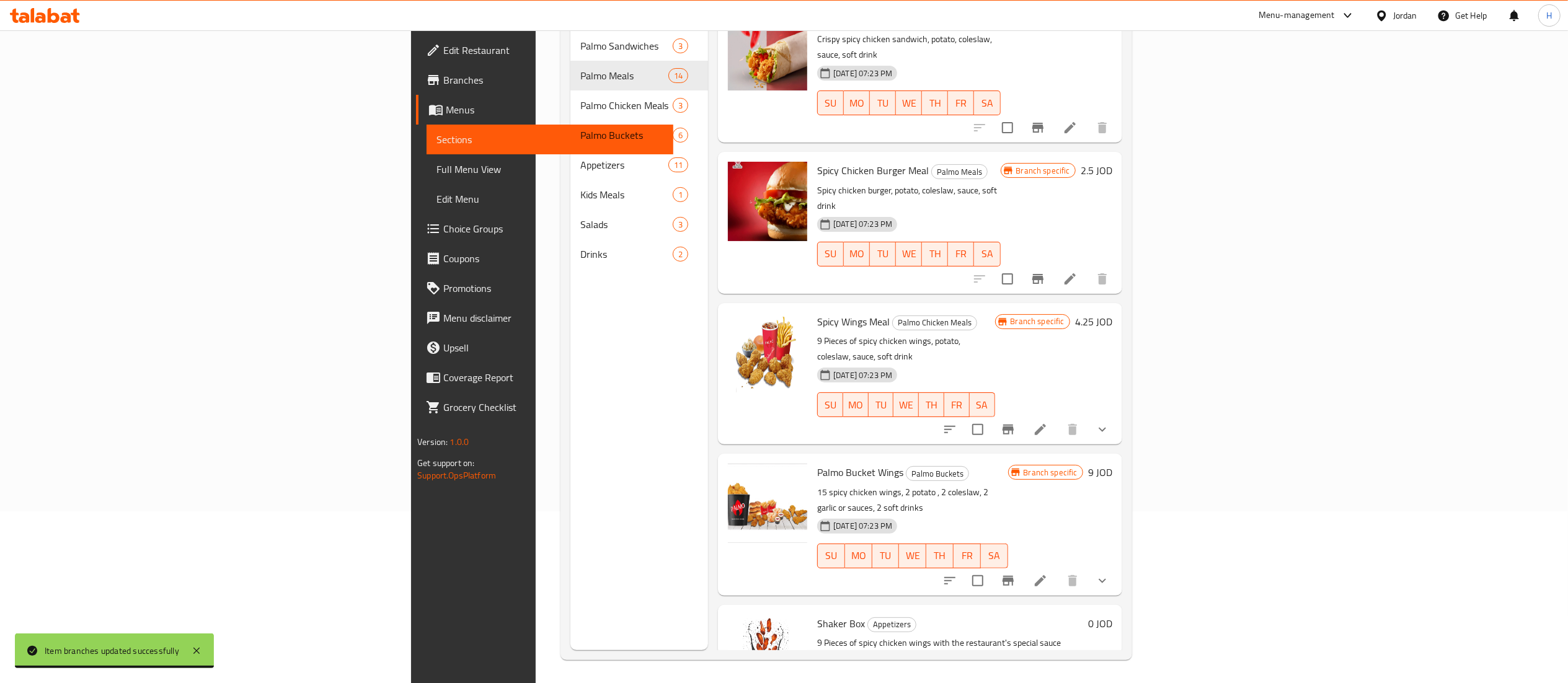
scroll to position [174, 0]
